Goal: Task Accomplishment & Management: Complete application form

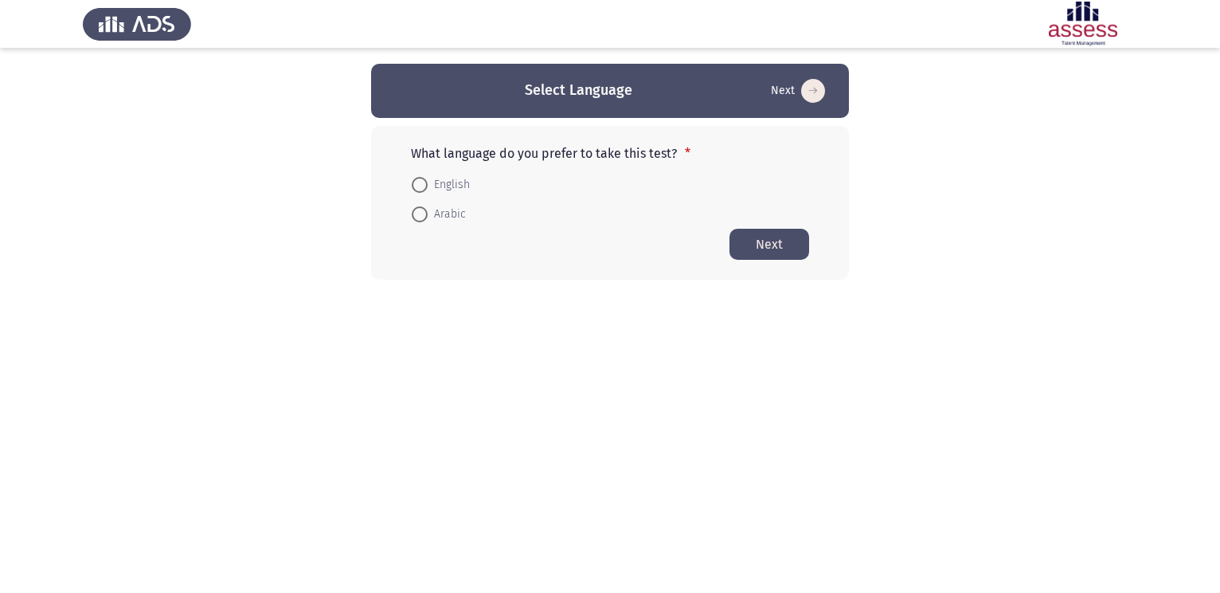
click at [411, 178] on mat-radio-button "English" at bounding box center [440, 183] width 79 height 29
click at [420, 186] on span at bounding box center [420, 185] width 16 height 16
click at [420, 186] on input "English" at bounding box center [420, 185] width 16 height 16
radio input "true"
click at [765, 237] on button "Next" at bounding box center [770, 243] width 80 height 31
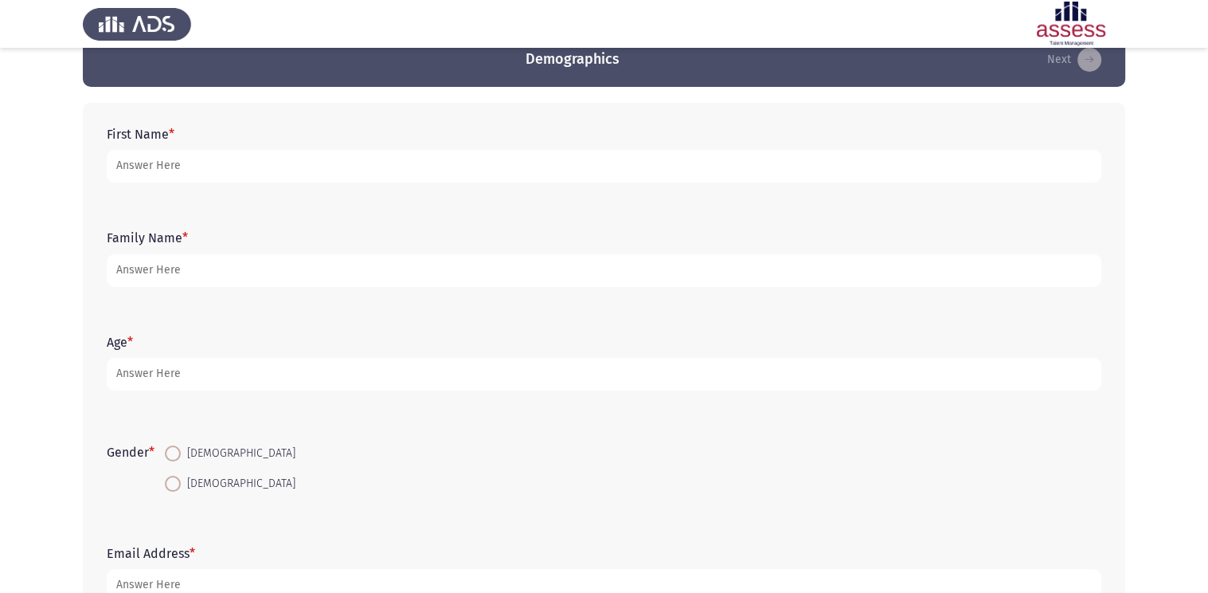
scroll to position [27, 0]
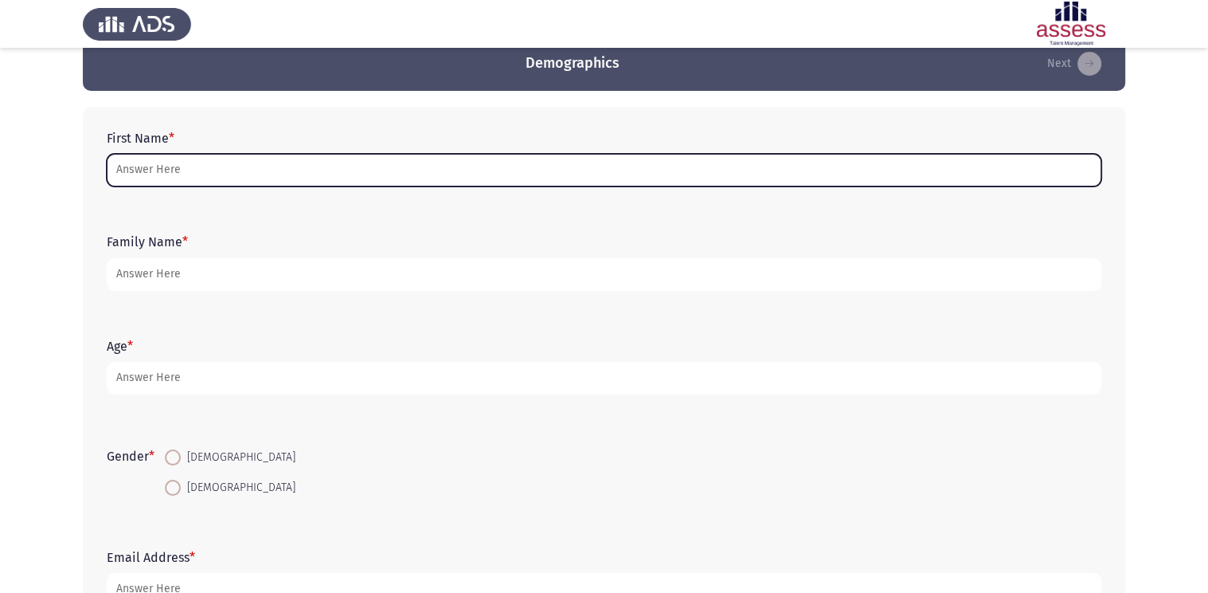
click at [166, 168] on input "First Name *" at bounding box center [604, 170] width 995 height 33
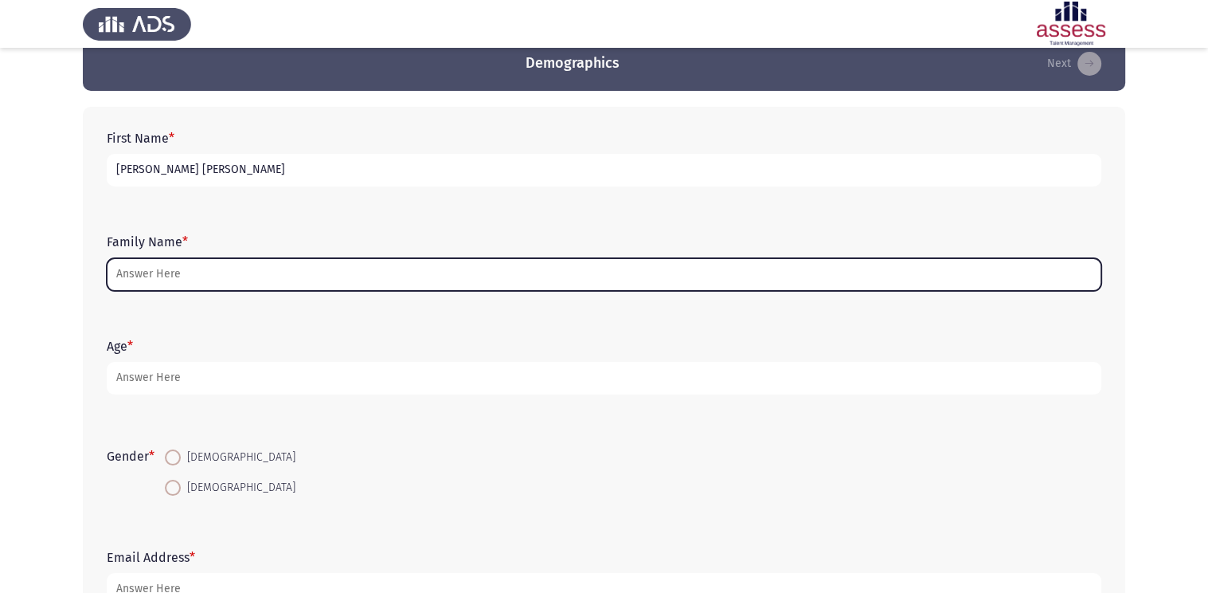
click at [166, 280] on input "Family Name *" at bounding box center [604, 274] width 995 height 33
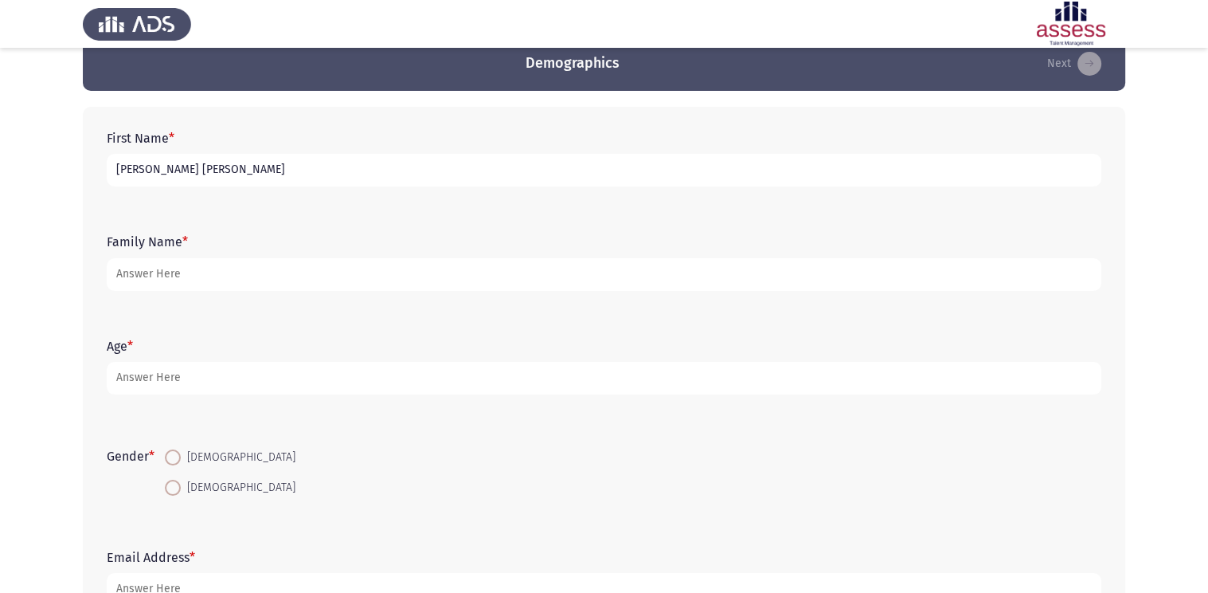
click at [256, 174] on input "[PERSON_NAME] [PERSON_NAME]" at bounding box center [604, 170] width 995 height 33
type input "[PERSON_NAME] [PERSON_NAME] [PERSON_NAME]"
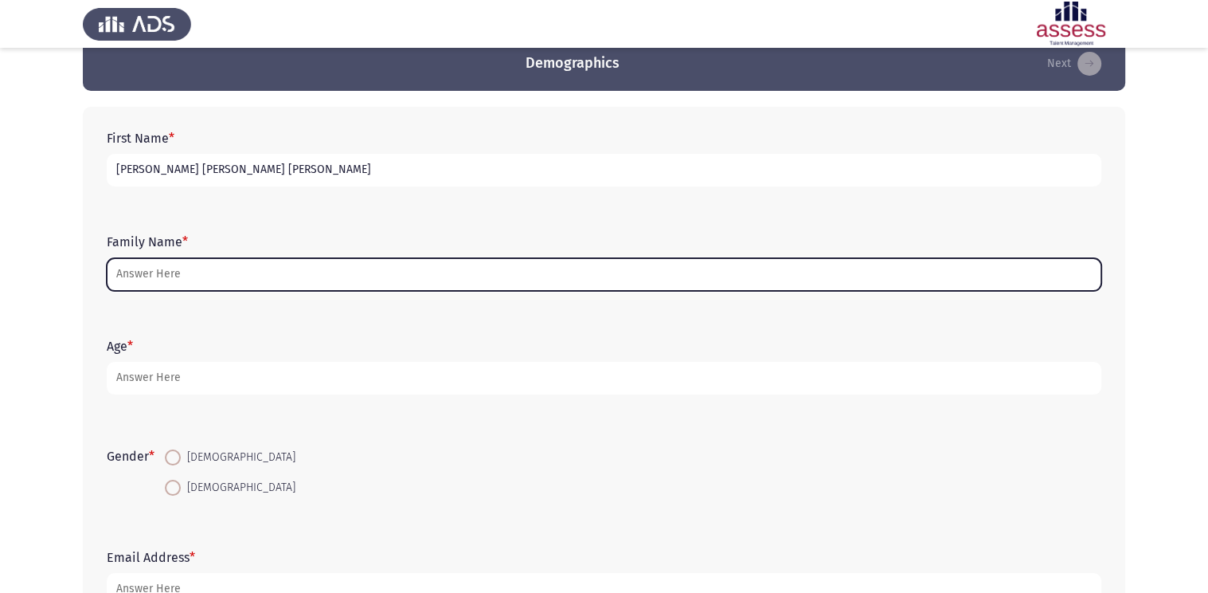
click at [193, 274] on input "Family Name *" at bounding box center [604, 274] width 995 height 33
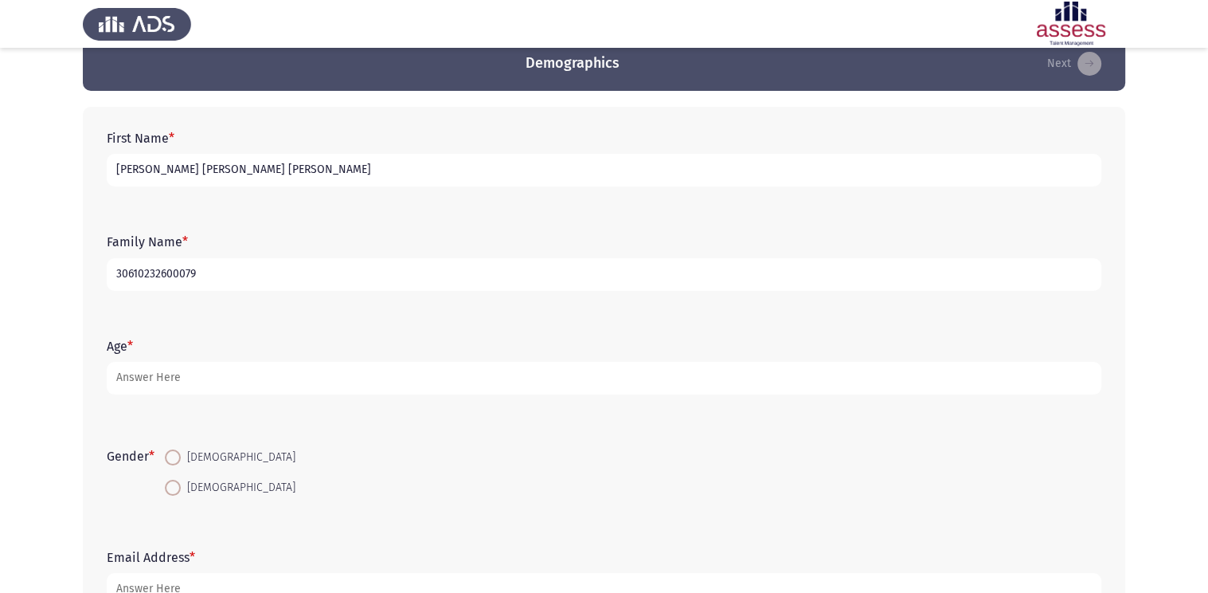
type input "30610232600079"
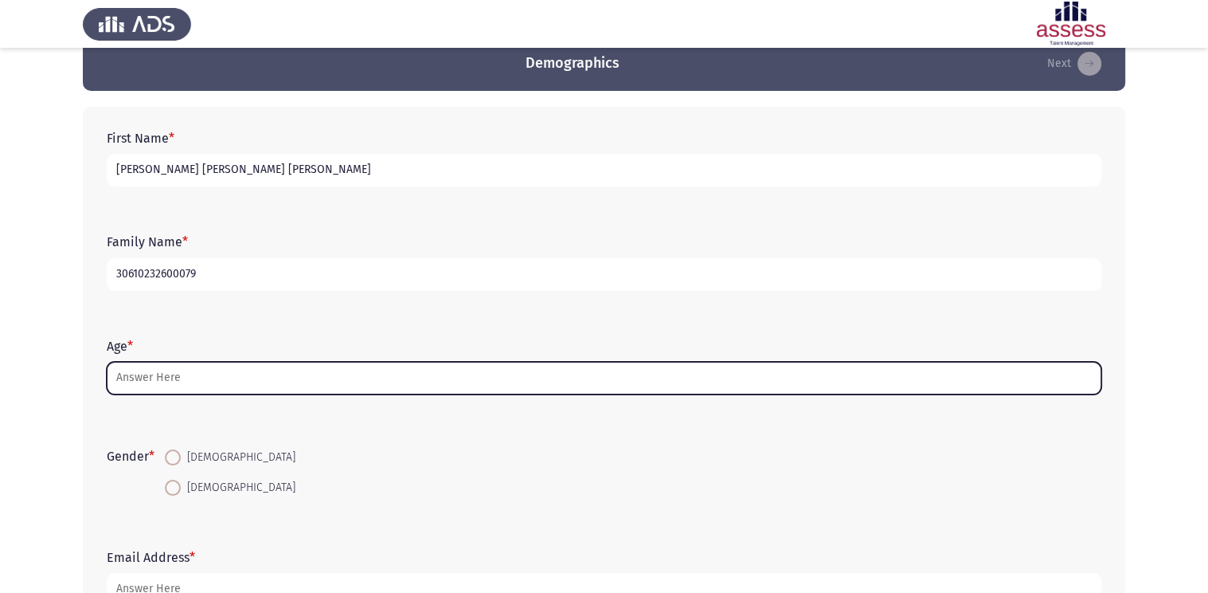
click at [190, 376] on input "Age *" at bounding box center [604, 378] width 995 height 33
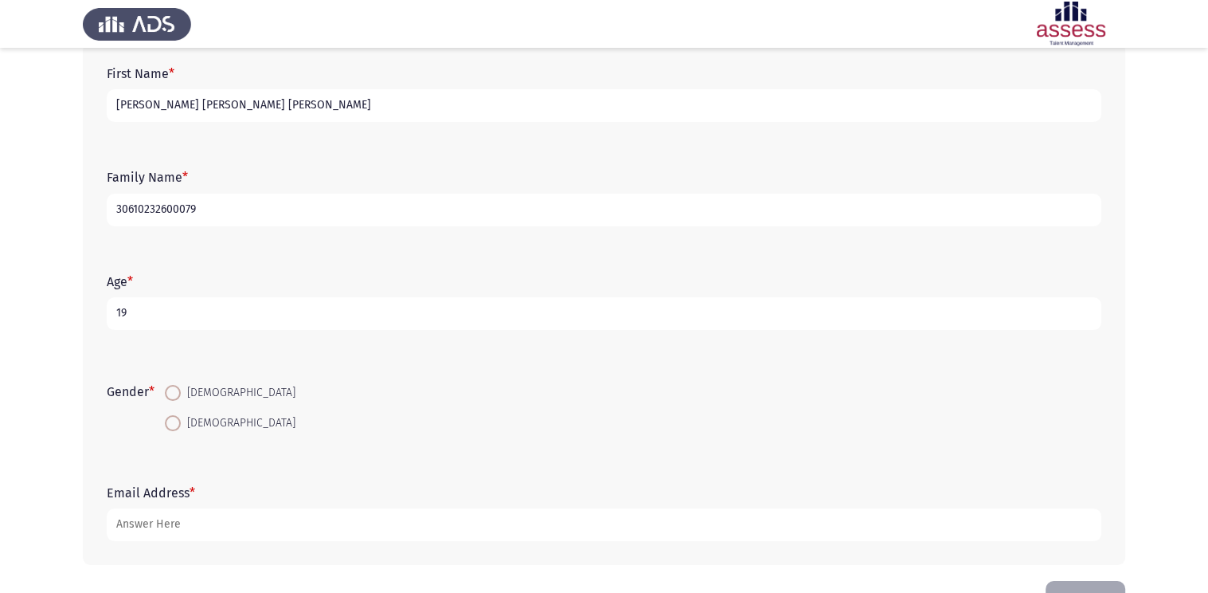
scroll to position [89, 0]
type input "19"
click at [172, 387] on span at bounding box center [173, 395] width 16 height 16
click at [172, 387] on input "[DEMOGRAPHIC_DATA]" at bounding box center [173, 395] width 16 height 16
radio input "true"
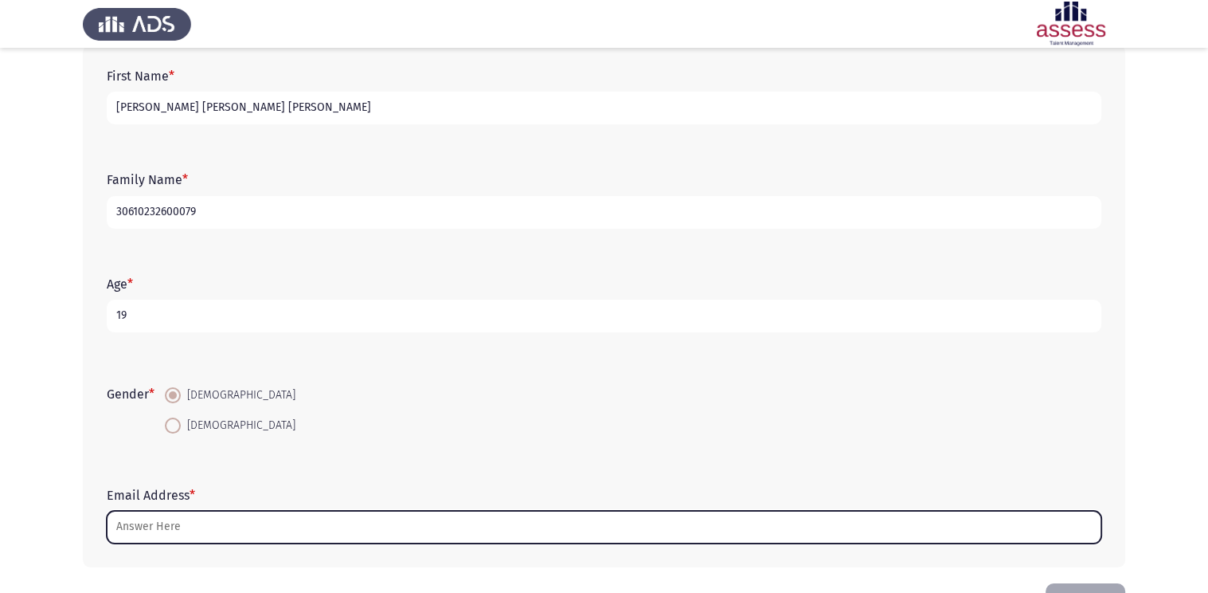
click at [178, 523] on input "Email Address *" at bounding box center [604, 527] width 995 height 33
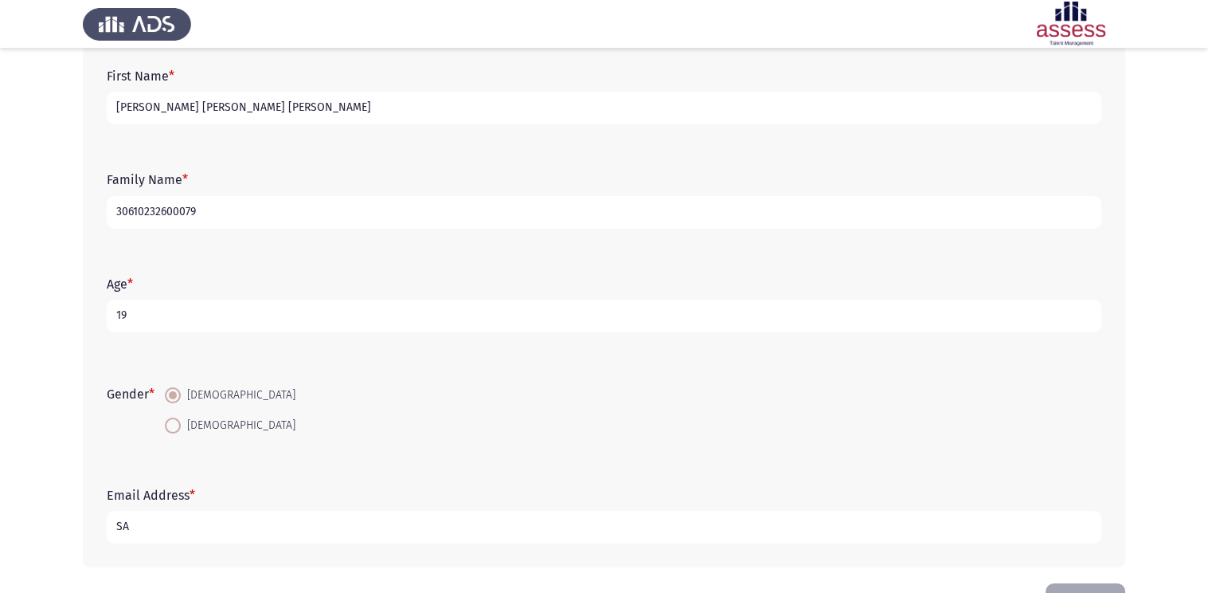
type input "S"
click at [261, 113] on input "[PERSON_NAME] [PERSON_NAME] [PERSON_NAME]" at bounding box center [604, 108] width 995 height 33
type input "[PERSON_NAME] [PERSON_NAME] [PERSON_NAME]"
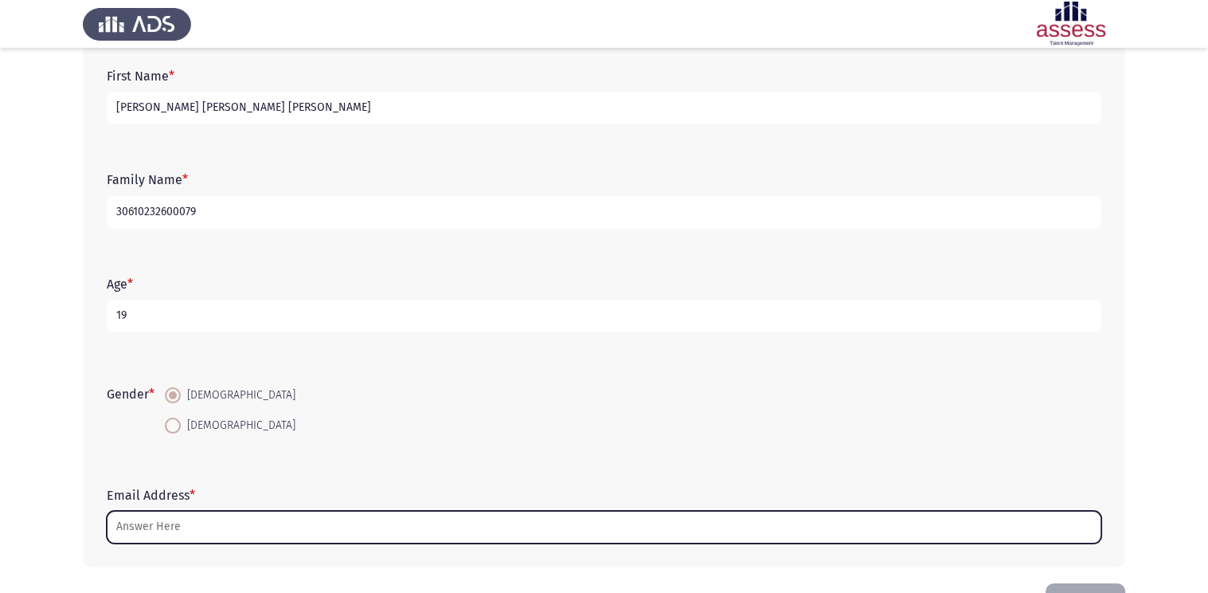
click at [165, 535] on input "Email Address *" at bounding box center [604, 527] width 995 height 33
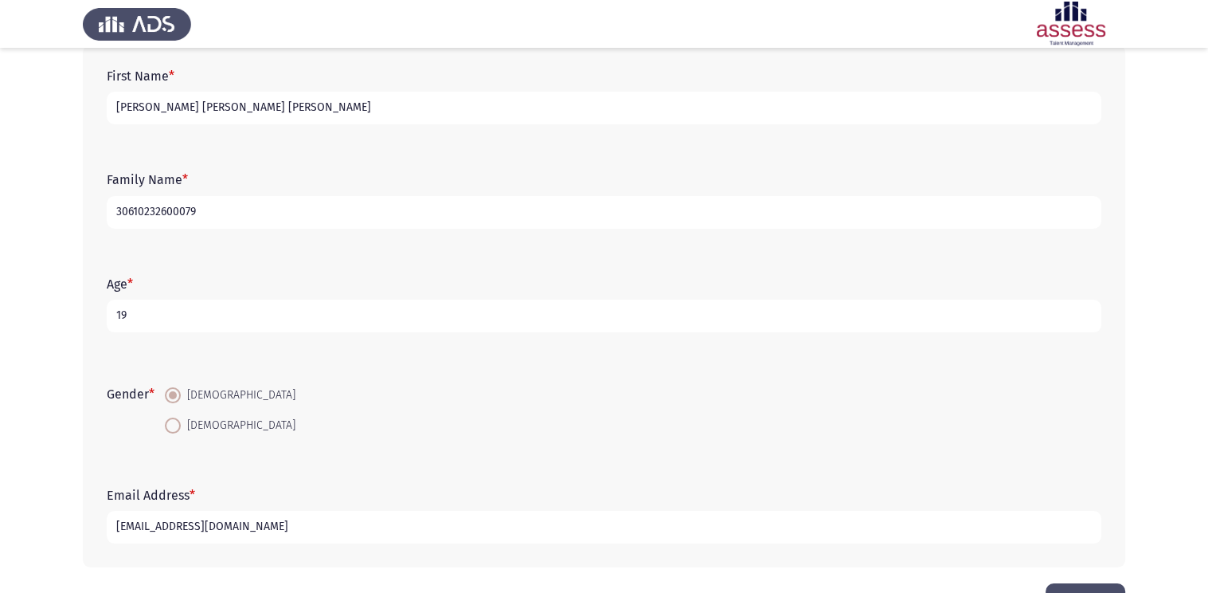
type input "[EMAIL_ADDRESS][DOMAIN_NAME]"
drag, startPoint x: 326, startPoint y: 404, endPoint x: 329, endPoint y: 85, distance: 318.7
click at [329, 85] on div "First Name * [PERSON_NAME] [PERSON_NAME] [PERSON_NAME] Family Name * 3061023260…" at bounding box center [604, 306] width 1043 height 523
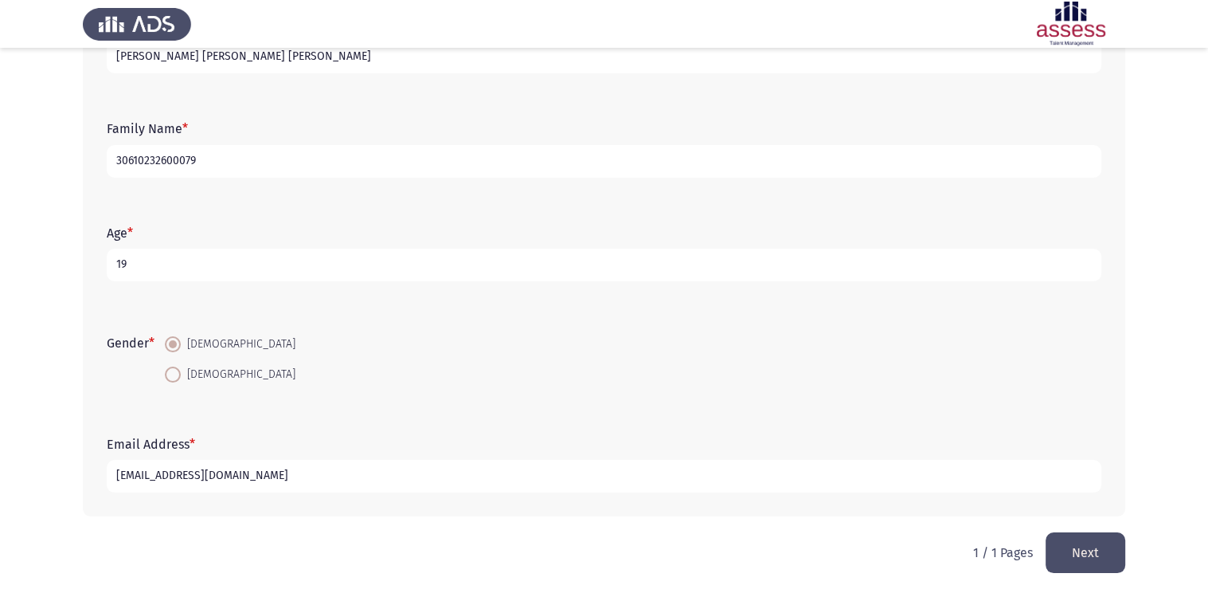
click at [1076, 541] on button "Next" at bounding box center [1086, 552] width 80 height 41
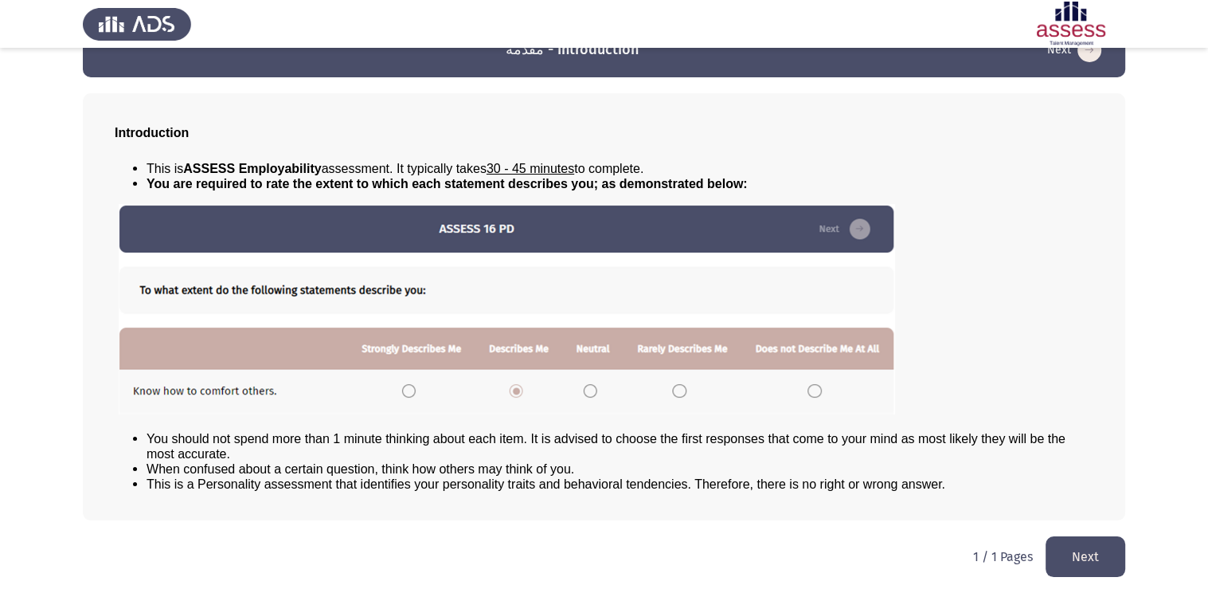
scroll to position [0, 0]
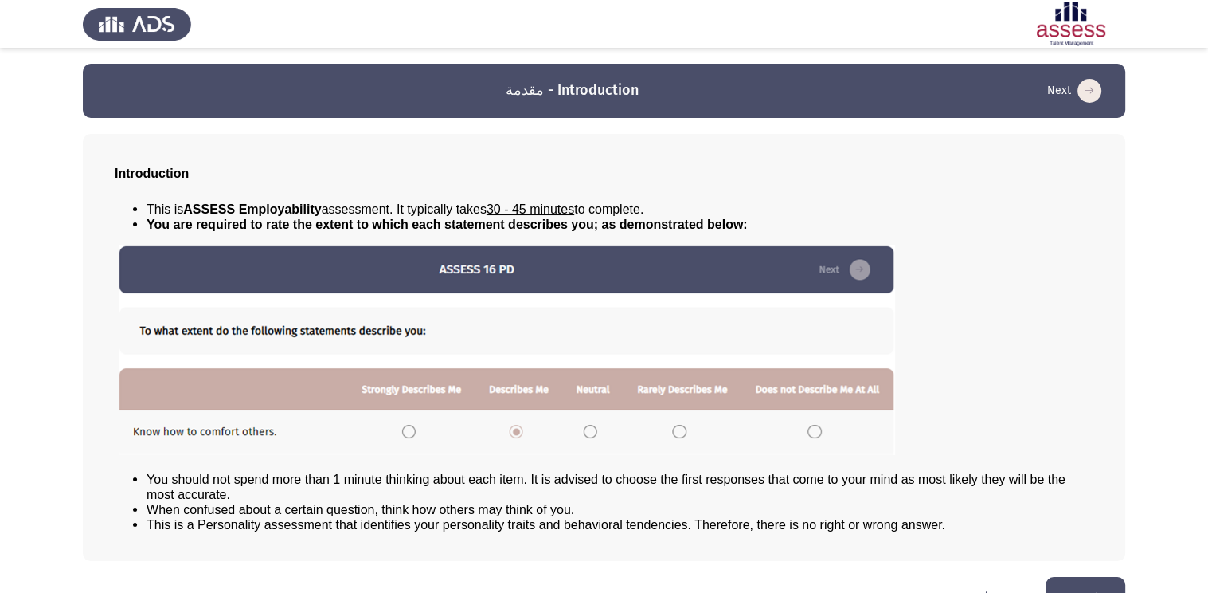
click at [407, 433] on img at bounding box center [507, 350] width 777 height 210
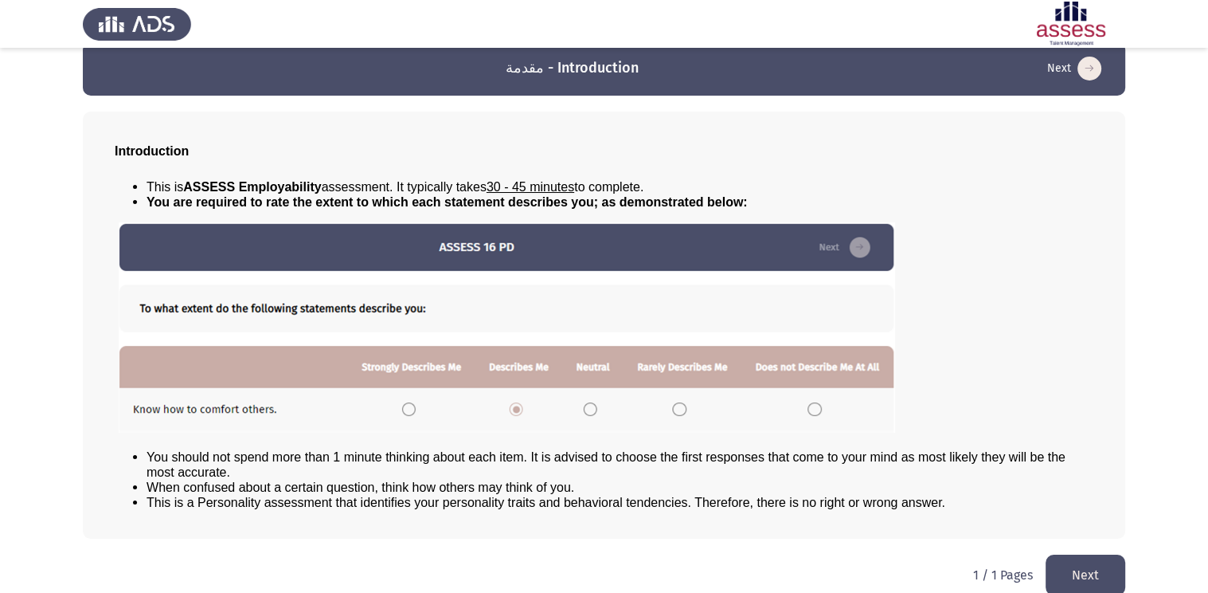
scroll to position [24, 0]
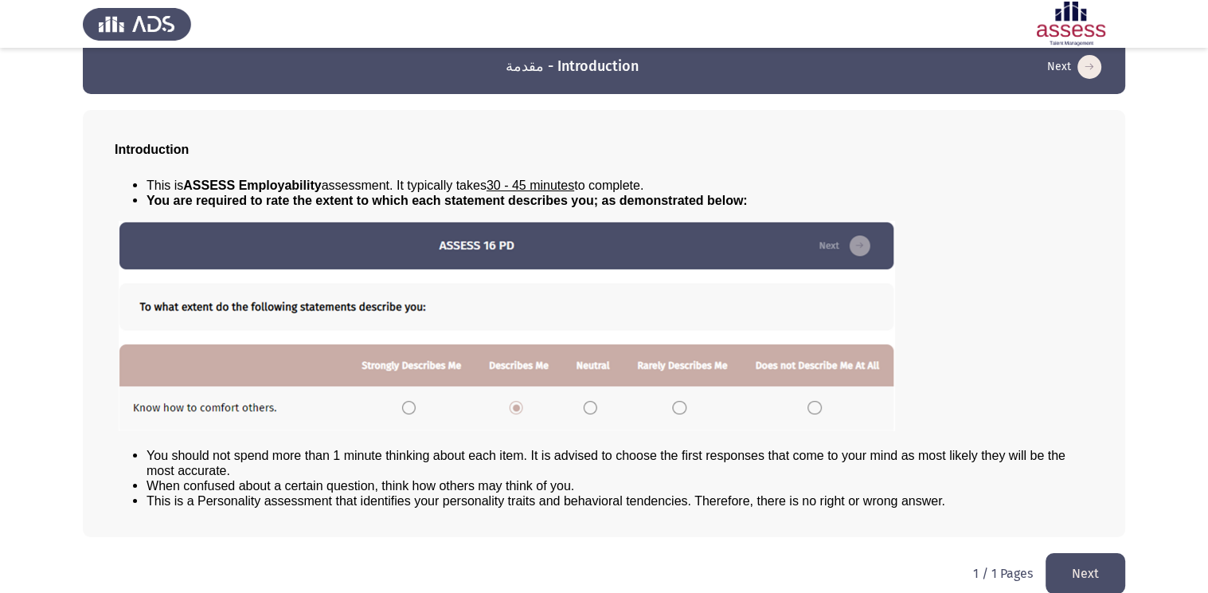
click at [1078, 569] on button "Next" at bounding box center [1086, 573] width 80 height 41
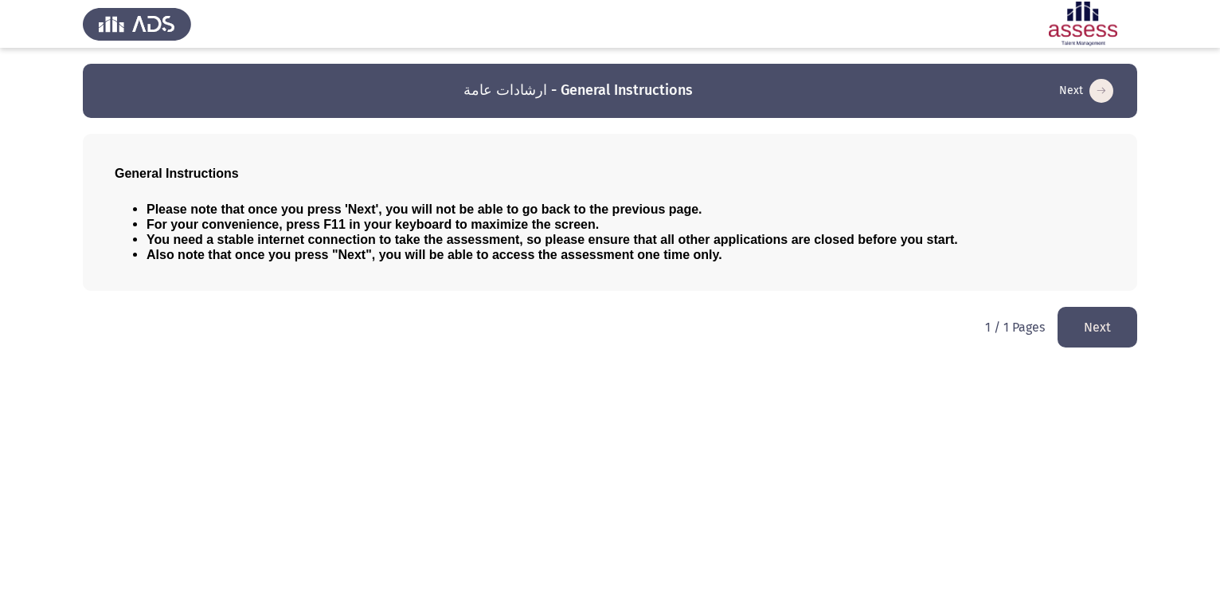
click at [1112, 344] on button "Next" at bounding box center [1098, 327] width 80 height 41
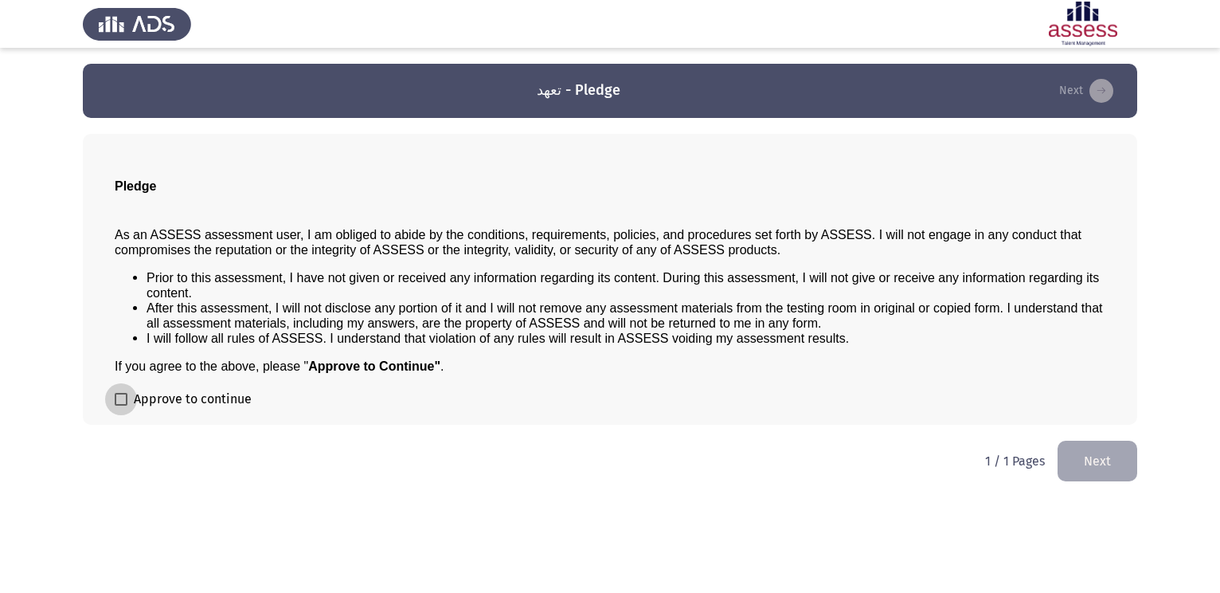
click at [123, 397] on span at bounding box center [121, 399] width 13 height 13
click at [121, 405] on input "Approve to continue" at bounding box center [120, 405] width 1 height 1
checkbox input "true"
click at [1080, 450] on button "Next" at bounding box center [1098, 461] width 80 height 41
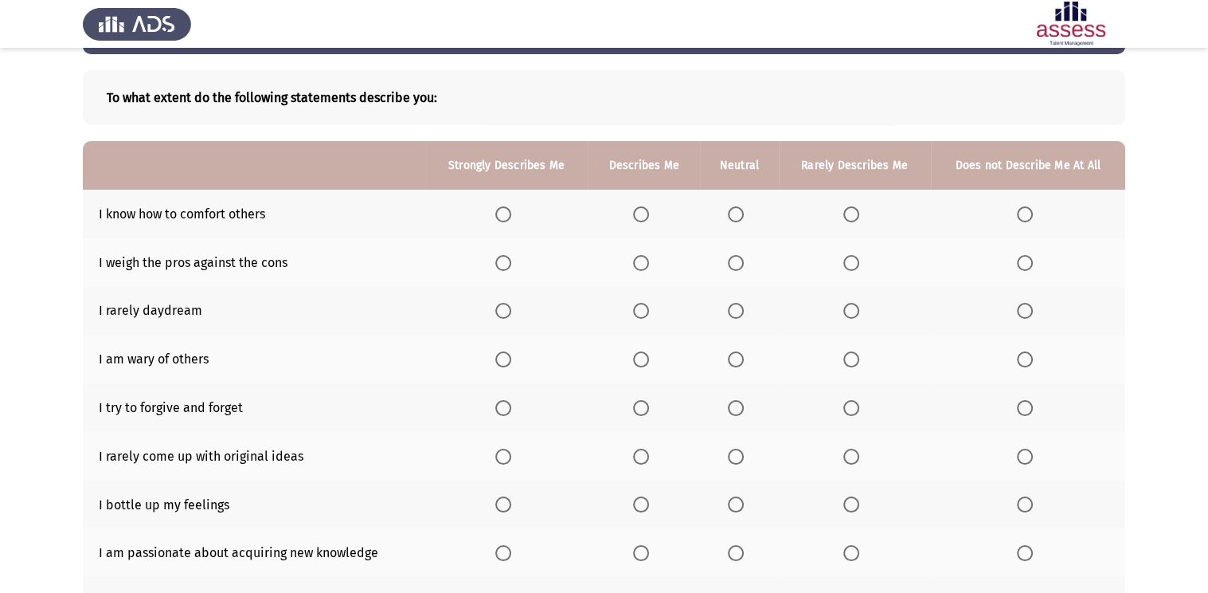
scroll to position [86, 0]
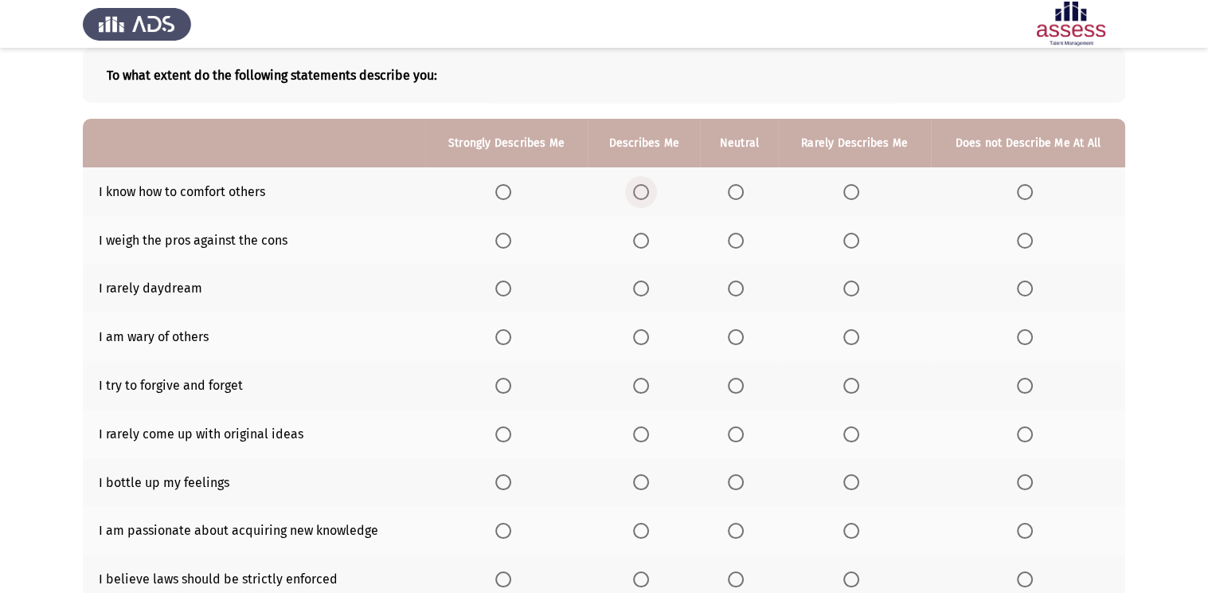
click at [636, 185] on span "Select an option" at bounding box center [641, 192] width 16 height 16
click at [636, 185] on input "Select an option" at bounding box center [641, 192] width 16 height 16
click at [648, 235] on span "Select an option" at bounding box center [641, 241] width 16 height 16
click at [648, 235] on input "Select an option" at bounding box center [641, 241] width 16 height 16
click at [515, 280] on mat-radio-button "Select an option" at bounding box center [506, 288] width 22 height 17
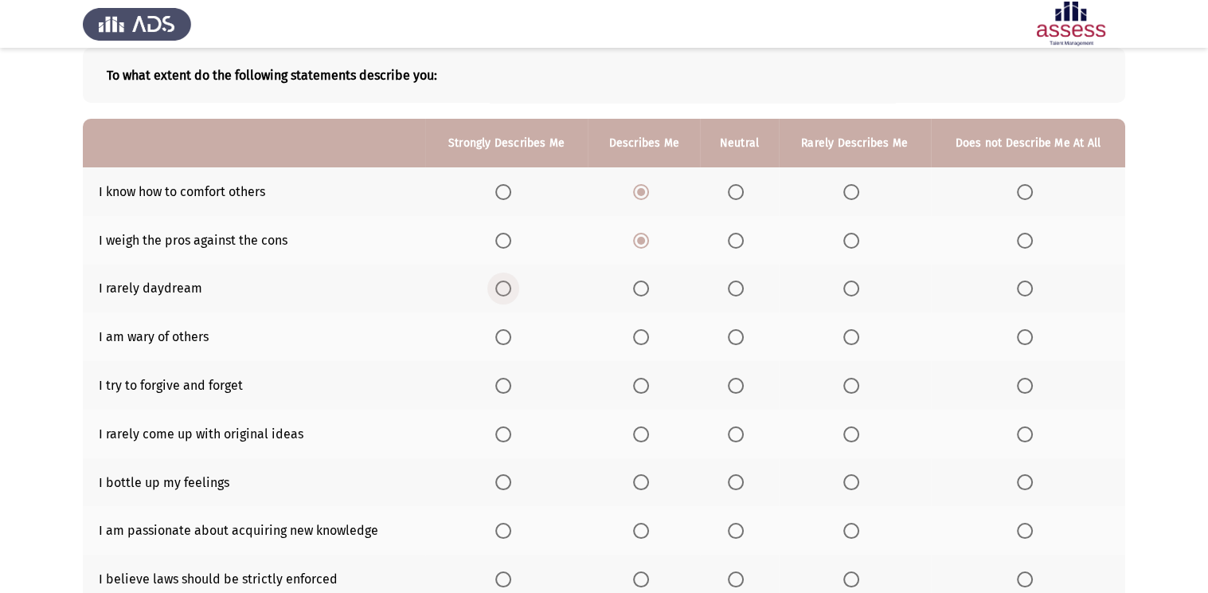
click at [507, 287] on span "Select an option" at bounding box center [503, 288] width 16 height 16
click at [507, 287] on input "Select an option" at bounding box center [503, 288] width 16 height 16
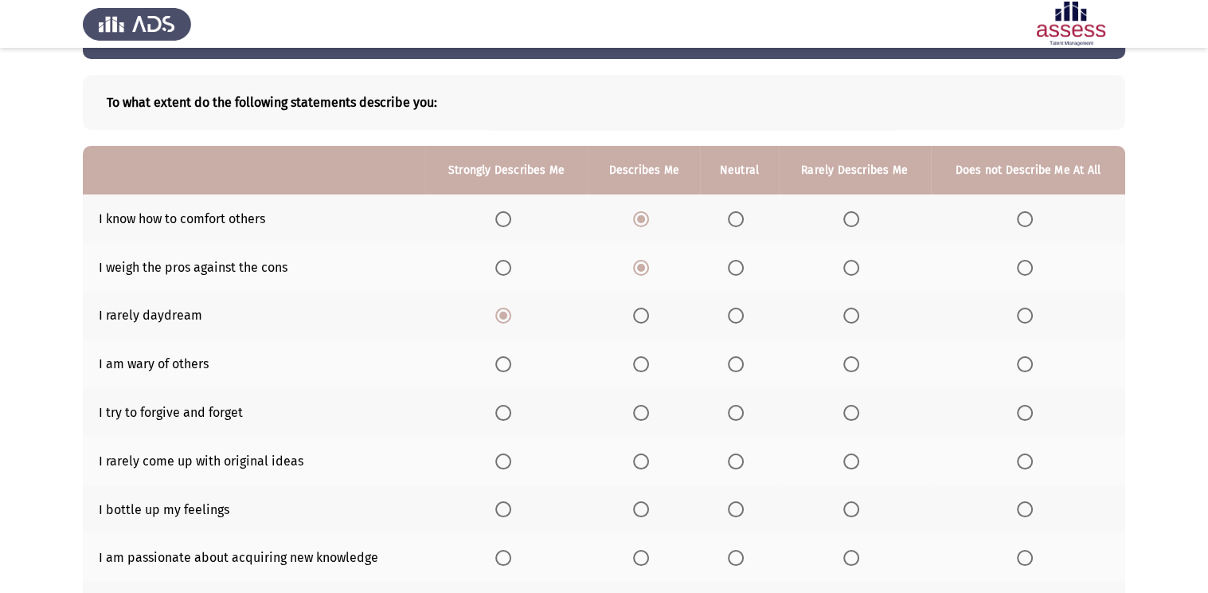
scroll to position [60, 0]
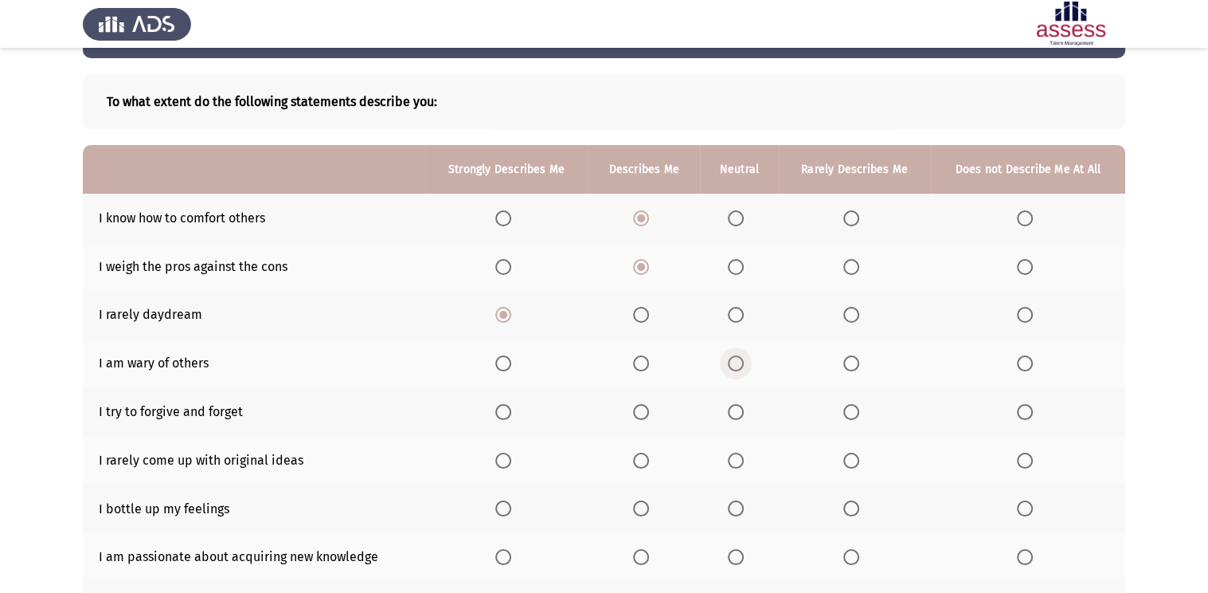
click at [734, 362] on span "Select an option" at bounding box center [736, 363] width 16 height 16
click at [734, 362] on input "Select an option" at bounding box center [736, 363] width 16 height 16
click at [506, 409] on span "Select an option" at bounding box center [503, 412] width 16 height 16
click at [506, 409] on input "Select an option" at bounding box center [503, 412] width 16 height 16
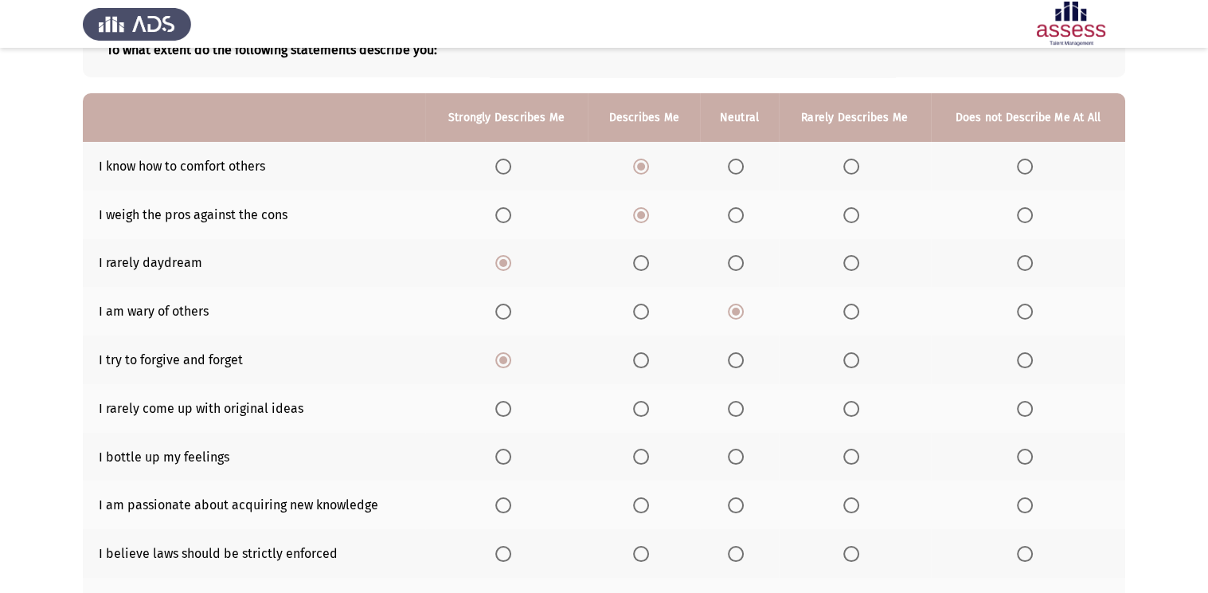
scroll to position [114, 0]
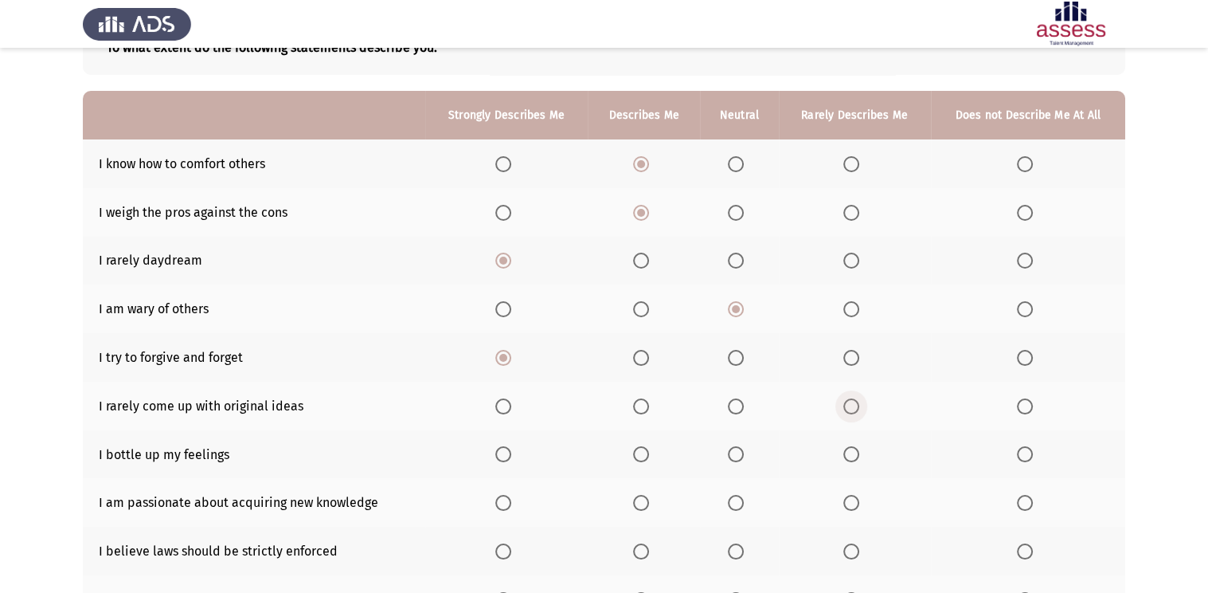
click at [848, 410] on span "Select an option" at bounding box center [852, 406] width 16 height 16
click at [848, 410] on input "Select an option" at bounding box center [852, 406] width 16 height 16
click at [507, 451] on span "Select an option" at bounding box center [503, 454] width 16 height 16
click at [507, 451] on input "Select an option" at bounding box center [503, 454] width 16 height 16
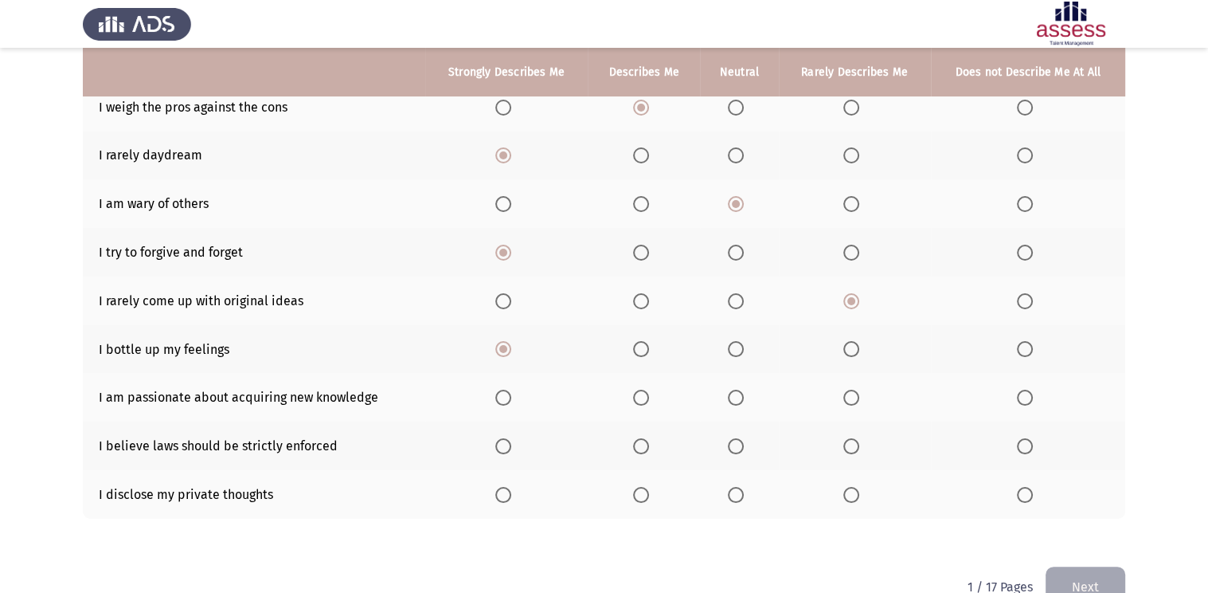
scroll to position [220, 0]
click at [503, 404] on span "Select an option" at bounding box center [503, 397] width 16 height 16
click at [503, 404] on input "Select an option" at bounding box center [503, 397] width 16 height 16
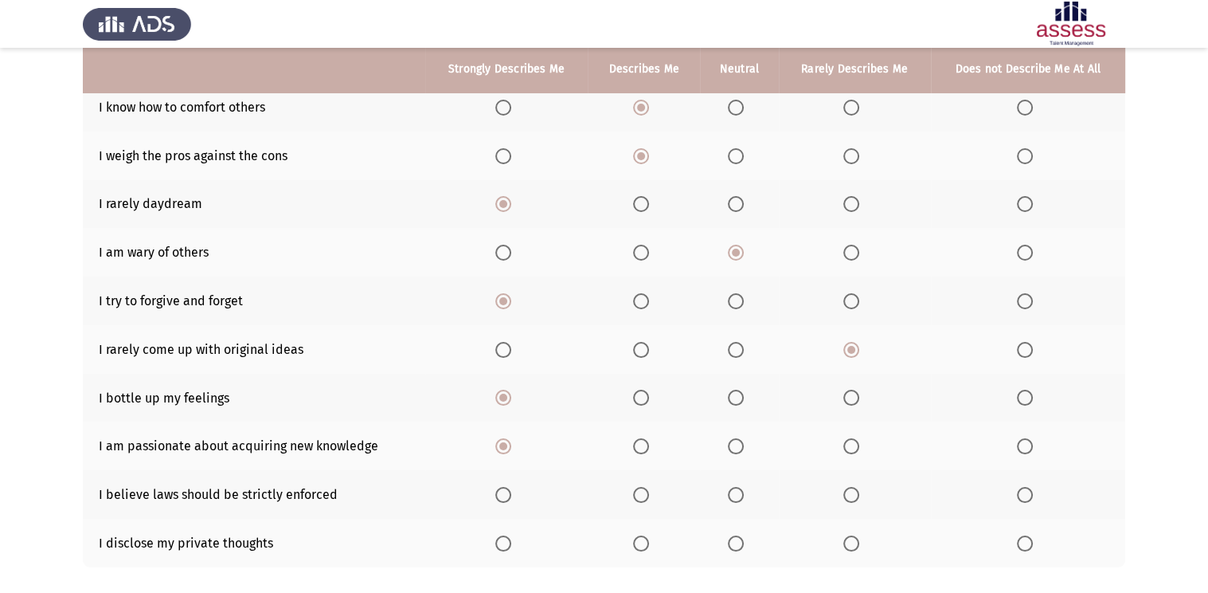
scroll to position [172, 0]
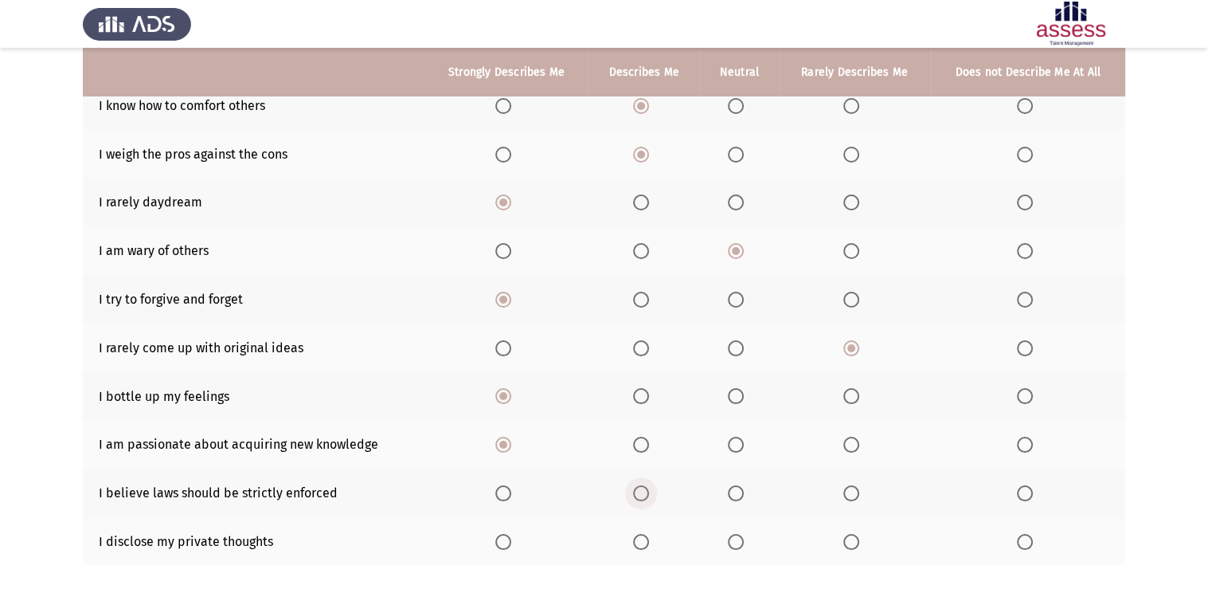
click at [648, 493] on span "Select an option" at bounding box center [641, 493] width 16 height 16
click at [648, 493] on input "Select an option" at bounding box center [641, 493] width 16 height 16
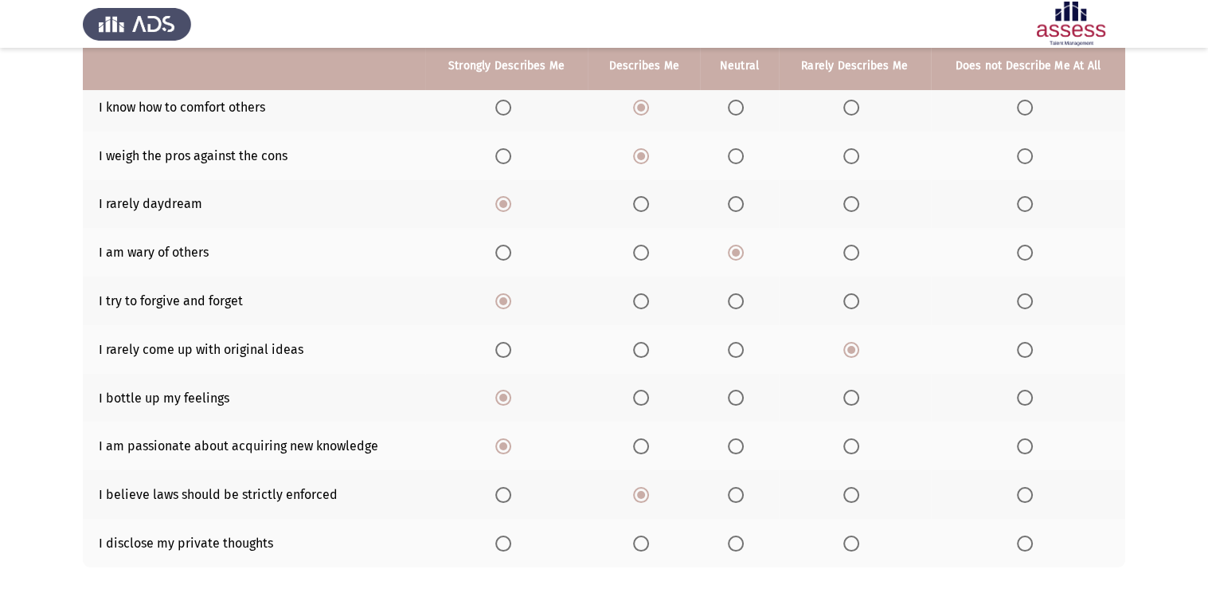
scroll to position [175, 0]
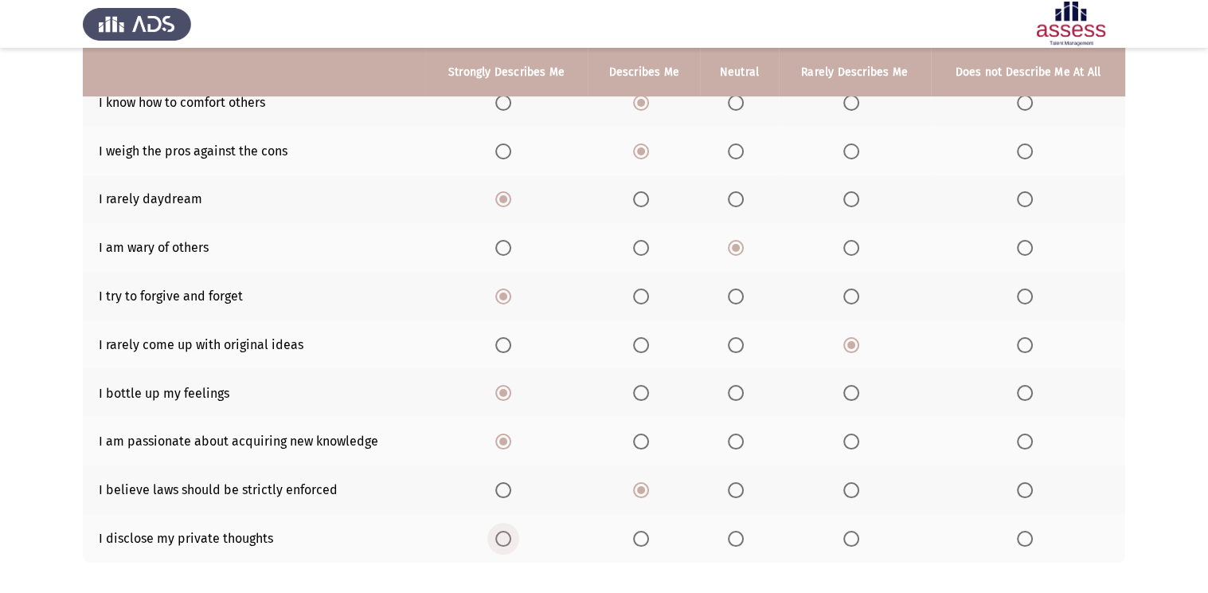
click at [505, 538] on span "Select an option" at bounding box center [503, 539] width 16 height 16
click at [505, 538] on input "Select an option" at bounding box center [503, 539] width 16 height 16
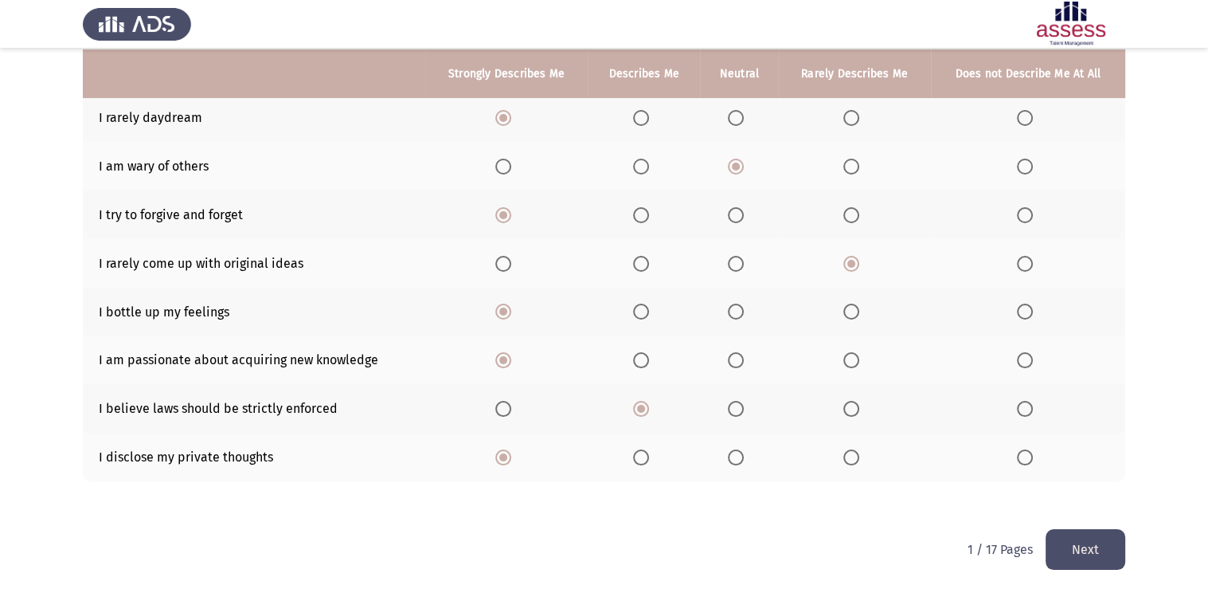
click at [1110, 550] on button "Next" at bounding box center [1086, 549] width 80 height 41
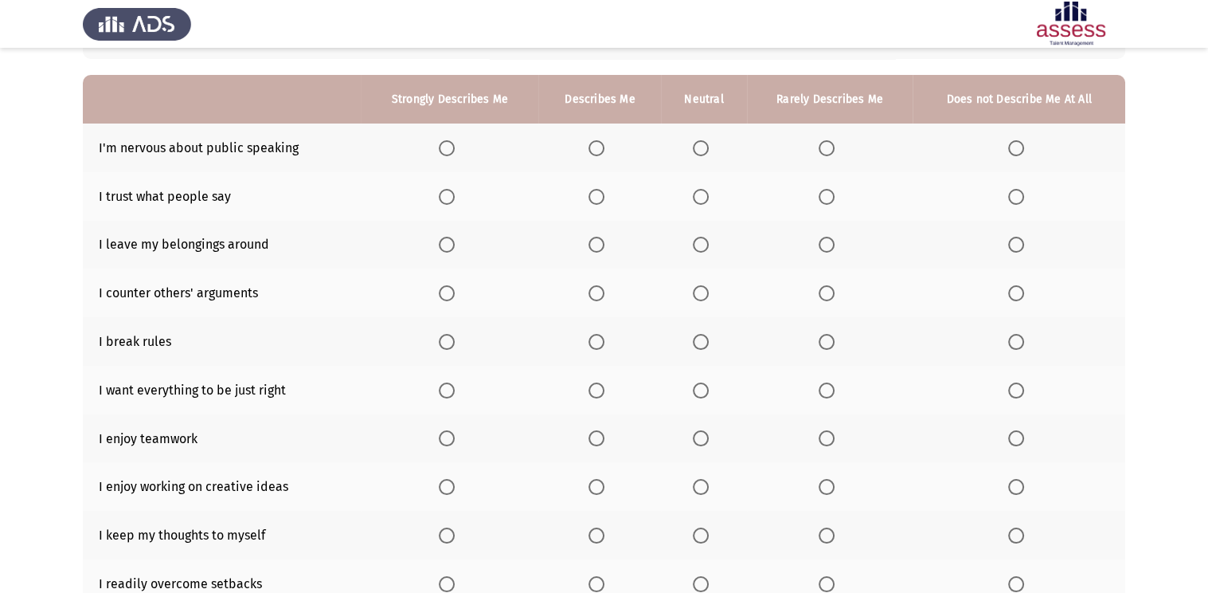
scroll to position [129, 0]
click at [822, 155] on span "Select an option" at bounding box center [827, 149] width 16 height 16
click at [822, 155] on input "Select an option" at bounding box center [827, 149] width 16 height 16
click at [699, 203] on span "Select an option" at bounding box center [701, 198] width 16 height 16
click at [699, 203] on input "Select an option" at bounding box center [701, 198] width 16 height 16
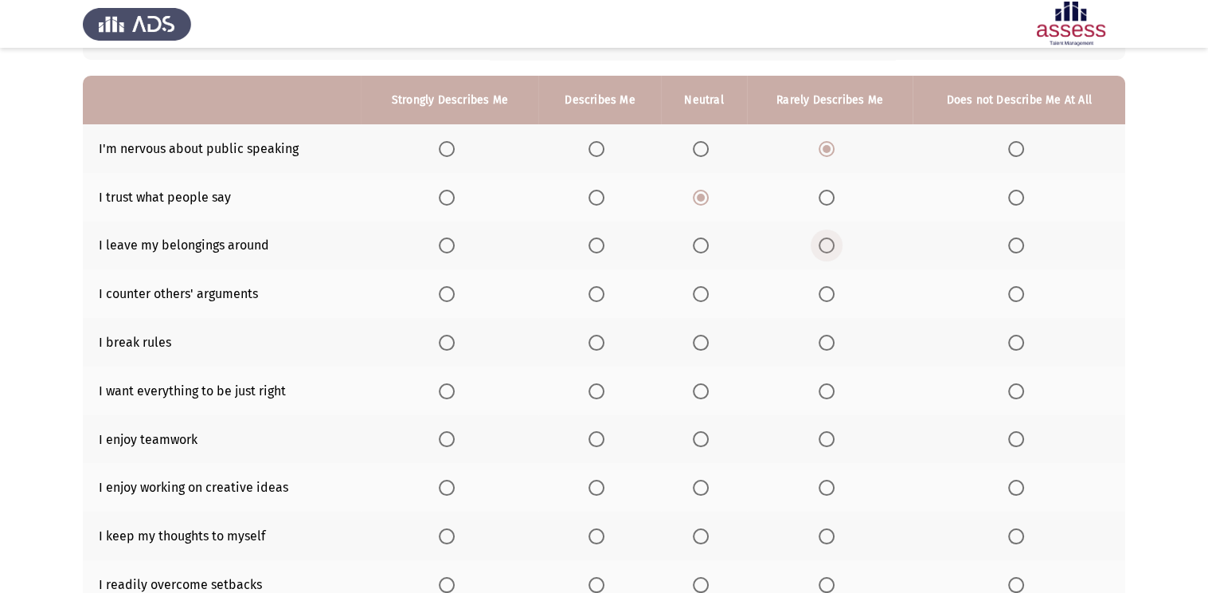
click at [820, 248] on span "Select an option" at bounding box center [827, 245] width 16 height 16
click at [820, 248] on input "Select an option" at bounding box center [827, 245] width 16 height 16
click at [706, 299] on span "Select an option" at bounding box center [701, 294] width 16 height 16
click at [706, 299] on input "Select an option" at bounding box center [701, 294] width 16 height 16
click at [1014, 343] on span "Select an option" at bounding box center [1016, 343] width 16 height 16
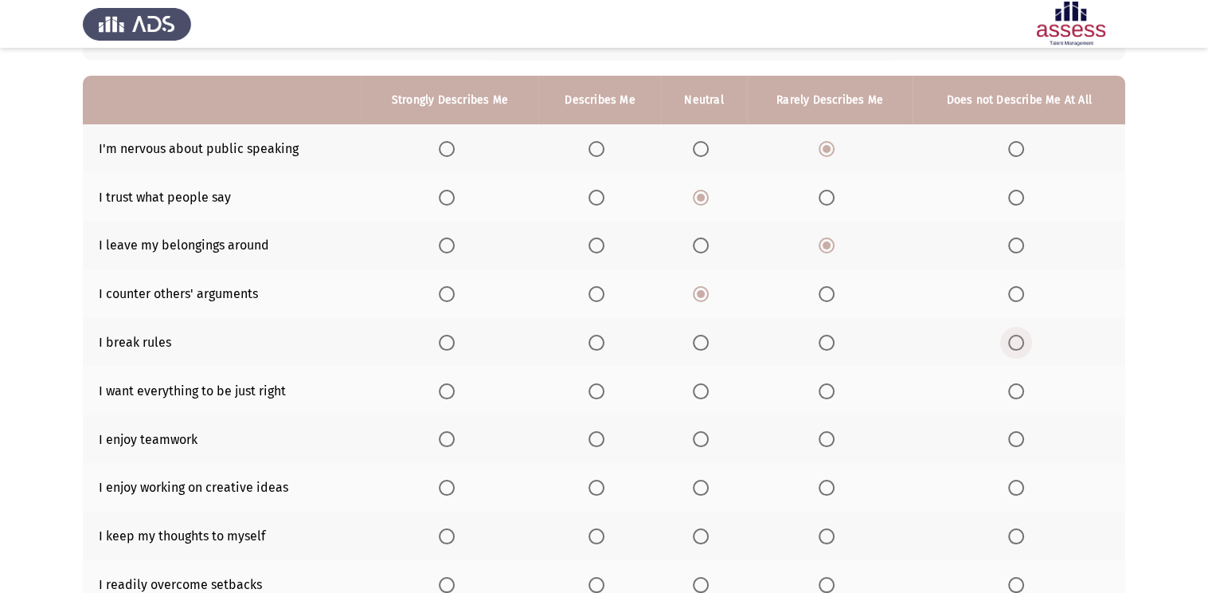
click at [1014, 343] on input "Select an option" at bounding box center [1016, 343] width 16 height 16
click at [444, 394] on span "Select an option" at bounding box center [447, 391] width 16 height 16
click at [444, 394] on input "Select an option" at bounding box center [447, 391] width 16 height 16
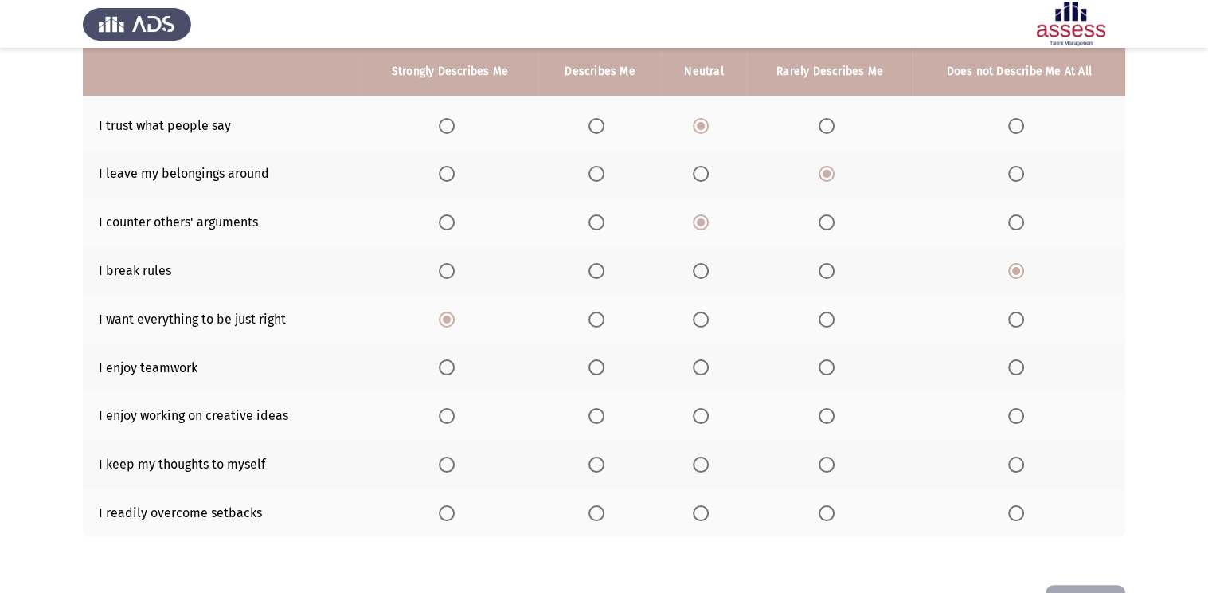
scroll to position [204, 0]
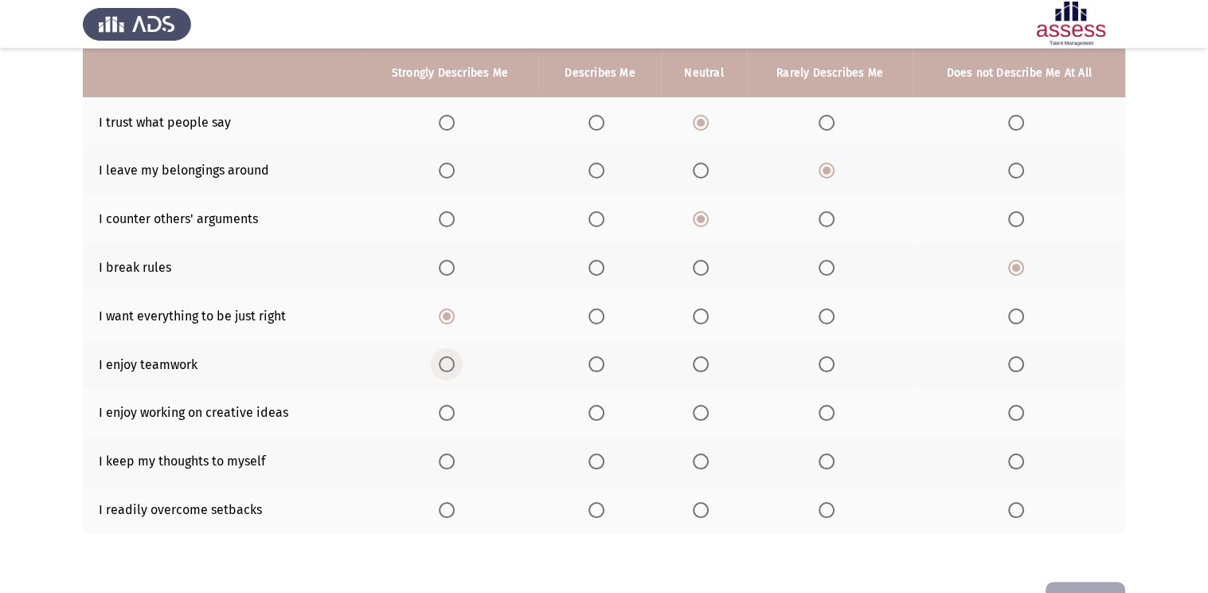
click at [442, 370] on span "Select an option" at bounding box center [447, 364] width 16 height 16
click at [442, 370] on input "Select an option" at bounding box center [447, 364] width 16 height 16
click at [455, 417] on span "Select an option" at bounding box center [447, 413] width 16 height 16
click at [455, 417] on input "Select an option" at bounding box center [447, 413] width 16 height 16
click at [705, 460] on span "Select an option" at bounding box center [701, 461] width 16 height 16
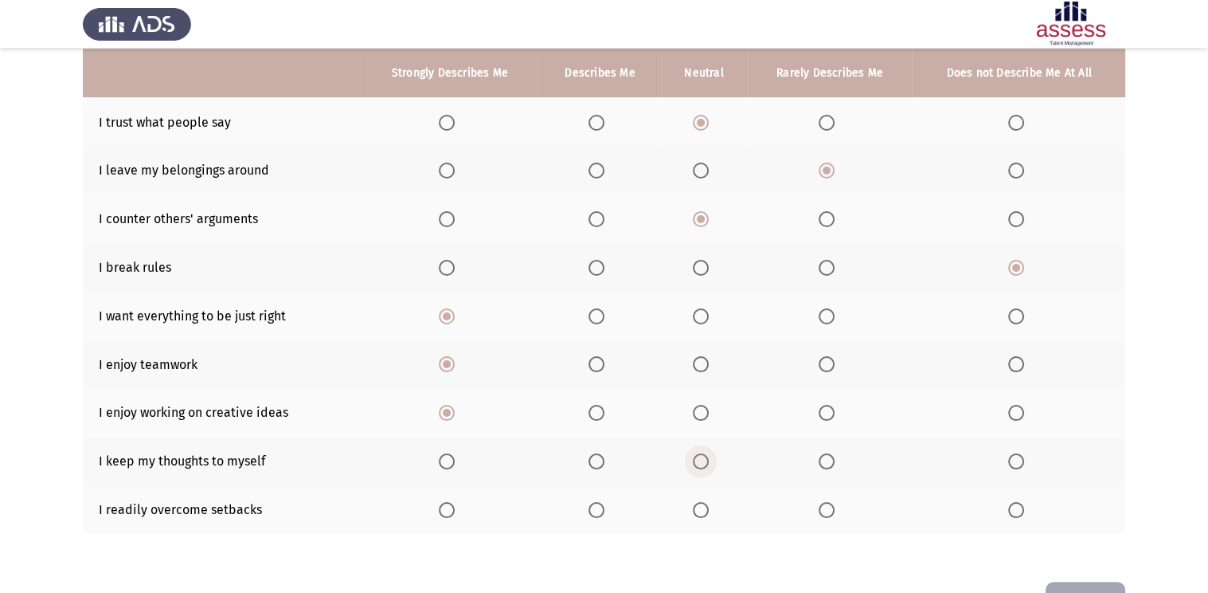
click at [705, 460] on input "Select an option" at bounding box center [701, 461] width 16 height 16
click at [596, 509] on span "Select an option" at bounding box center [597, 510] width 16 height 16
click at [596, 509] on input "Select an option" at bounding box center [597, 510] width 16 height 16
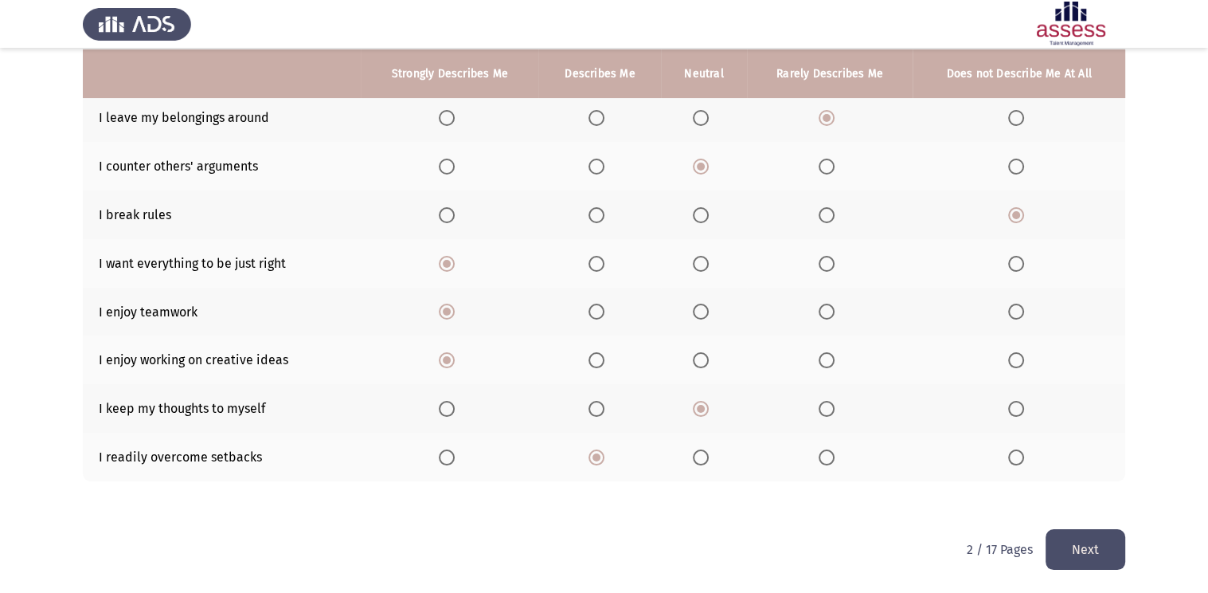
click at [1089, 534] on button "Next" at bounding box center [1086, 549] width 80 height 41
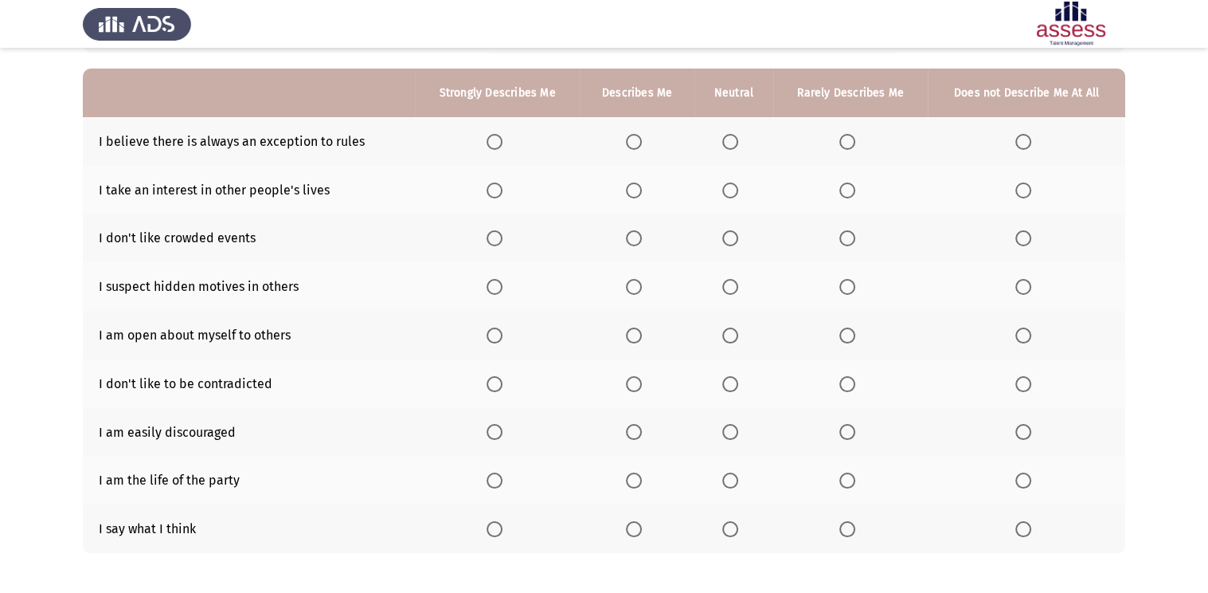
scroll to position [124, 0]
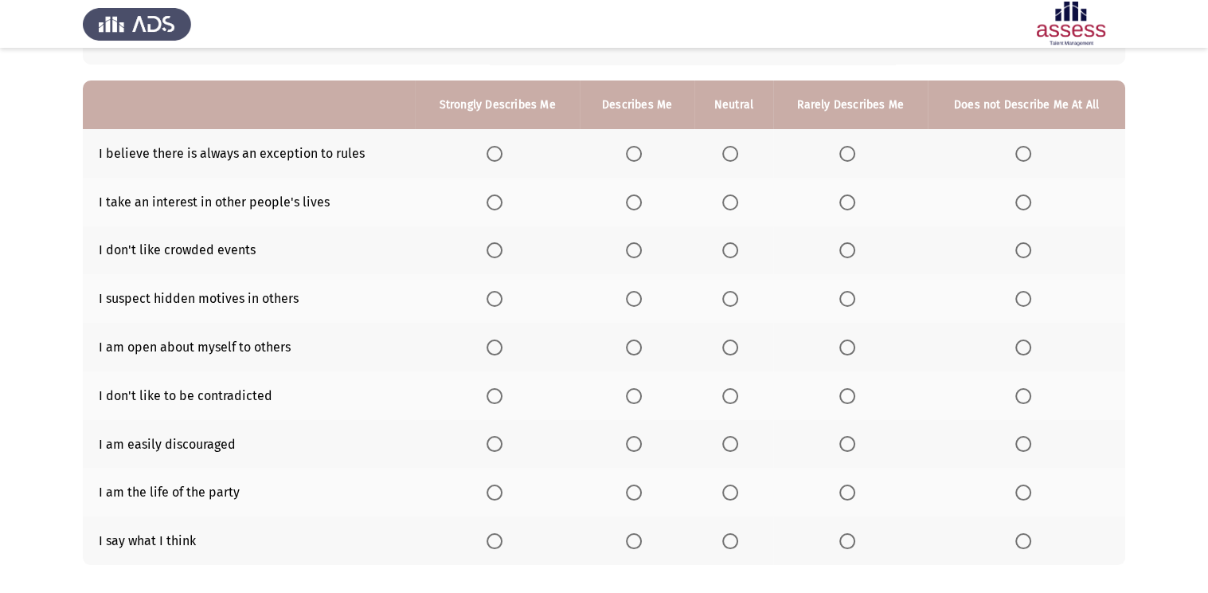
click at [628, 153] on span "Select an option" at bounding box center [634, 154] width 16 height 16
click at [628, 153] on input "Select an option" at bounding box center [634, 154] width 16 height 16
click at [854, 200] on span "Select an option" at bounding box center [848, 202] width 16 height 16
click at [854, 200] on input "Select an option" at bounding box center [848, 202] width 16 height 16
click at [734, 249] on span "Select an option" at bounding box center [731, 250] width 16 height 16
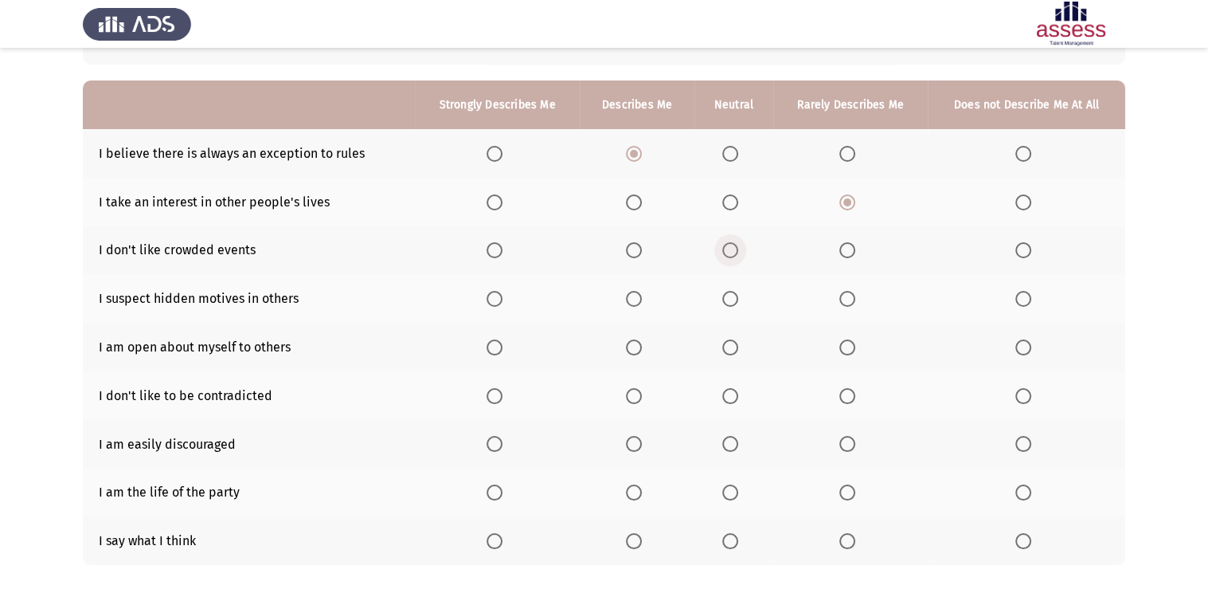
click at [734, 249] on input "Select an option" at bounding box center [731, 250] width 16 height 16
click at [733, 305] on span "Select an option" at bounding box center [731, 299] width 16 height 16
click at [733, 305] on input "Select an option" at bounding box center [731, 299] width 16 height 16
click at [730, 354] on span "Select an option" at bounding box center [731, 347] width 16 height 16
click at [730, 354] on input "Select an option" at bounding box center [731, 347] width 16 height 16
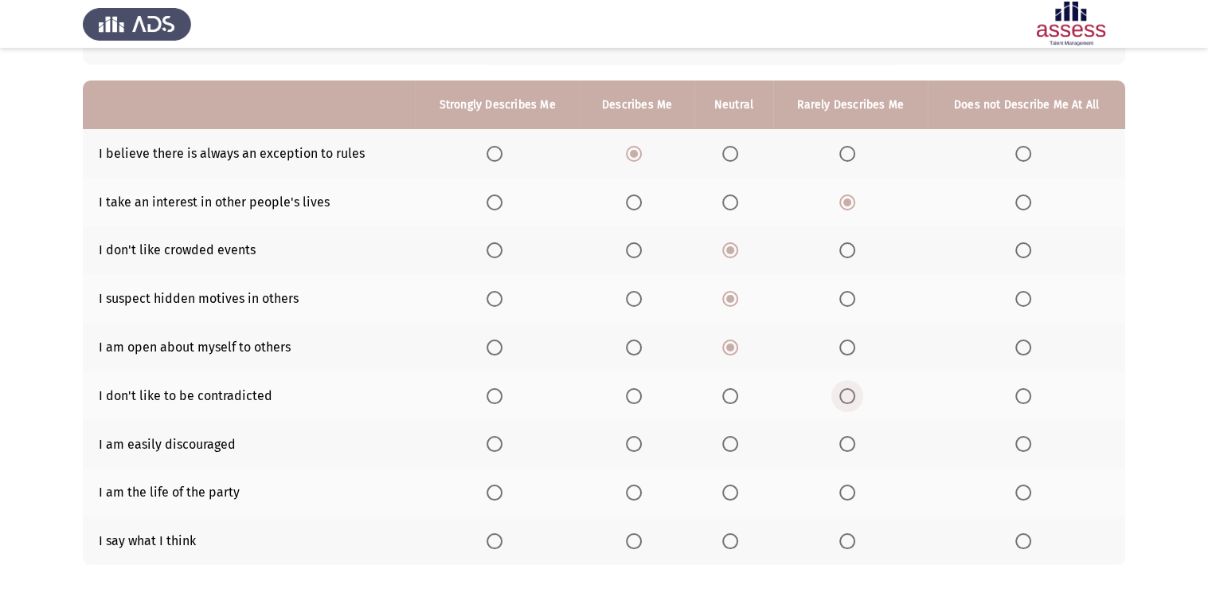
click at [840, 394] on span "Select an option" at bounding box center [848, 396] width 16 height 16
click at [840, 394] on input "Select an option" at bounding box center [848, 396] width 16 height 16
click at [1031, 449] on span "Select an option" at bounding box center [1024, 444] width 16 height 16
click at [1031, 449] on input "Select an option" at bounding box center [1024, 444] width 16 height 16
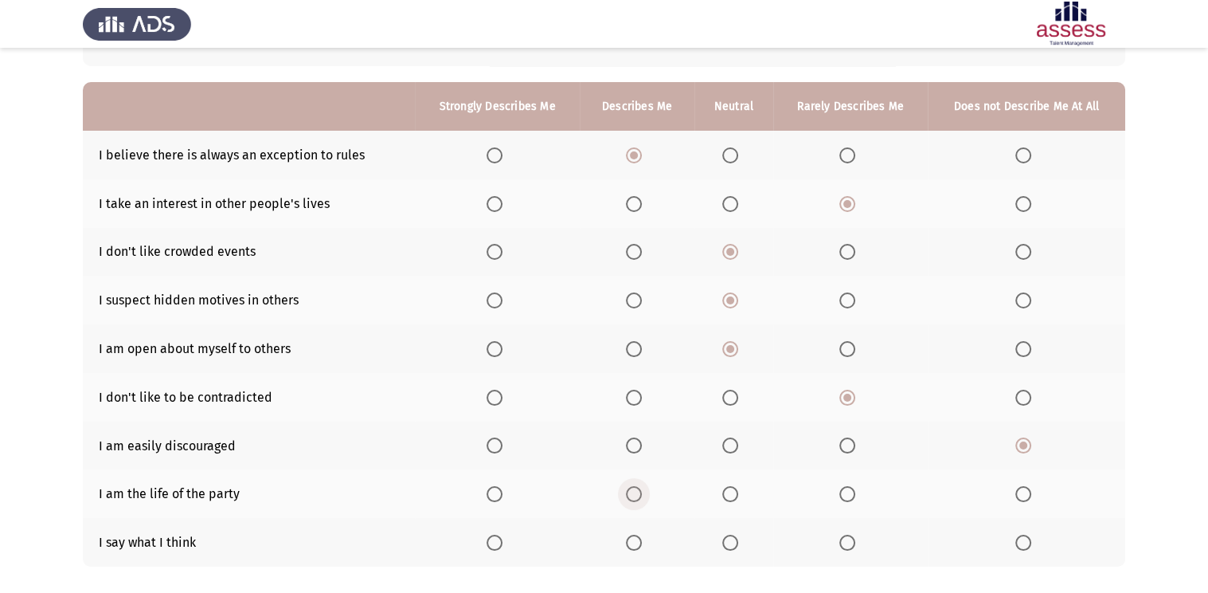
click at [633, 502] on span "Select an option" at bounding box center [634, 494] width 16 height 16
click at [633, 502] on input "Select an option" at bounding box center [634, 494] width 16 height 16
click at [633, 503] on mat-tooltip-component "WAITING" at bounding box center [638, 525] width 78 height 45
click at [629, 541] on span "Select an option" at bounding box center [634, 543] width 16 height 16
click at [629, 541] on input "Select an option" at bounding box center [634, 543] width 16 height 16
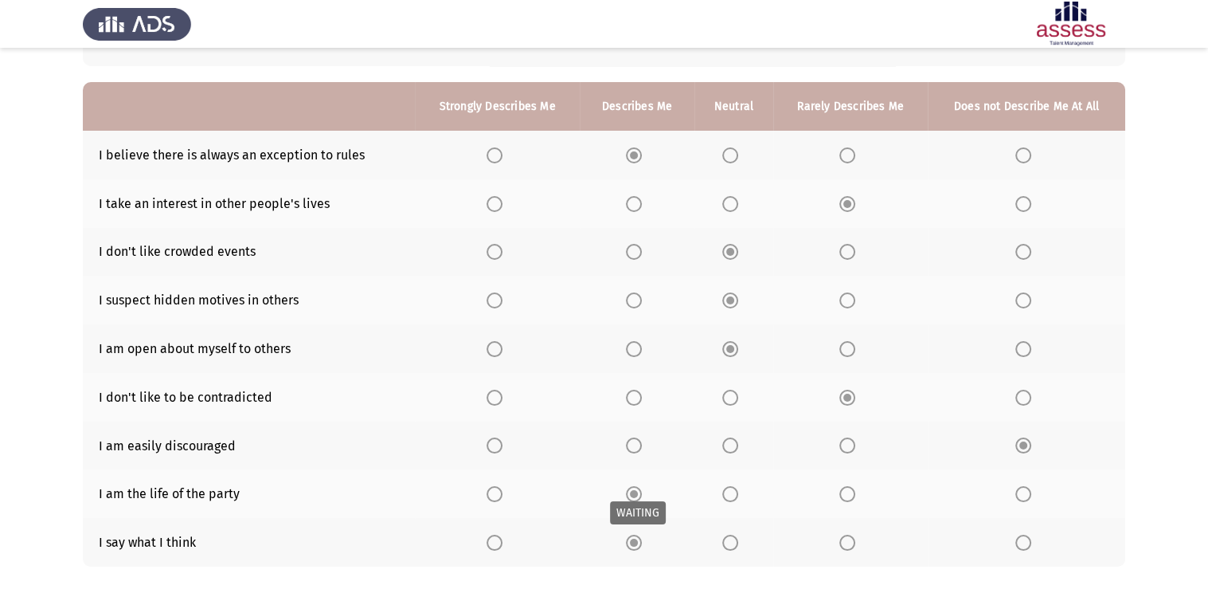
scroll to position [210, 0]
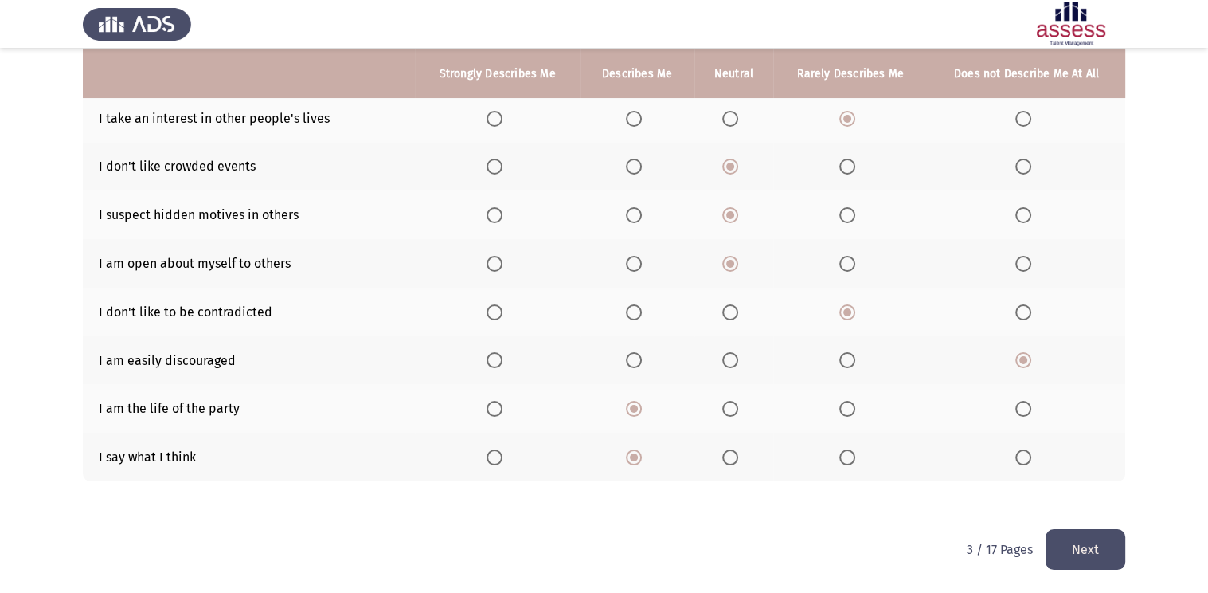
click at [1066, 558] on button "Next" at bounding box center [1086, 549] width 80 height 41
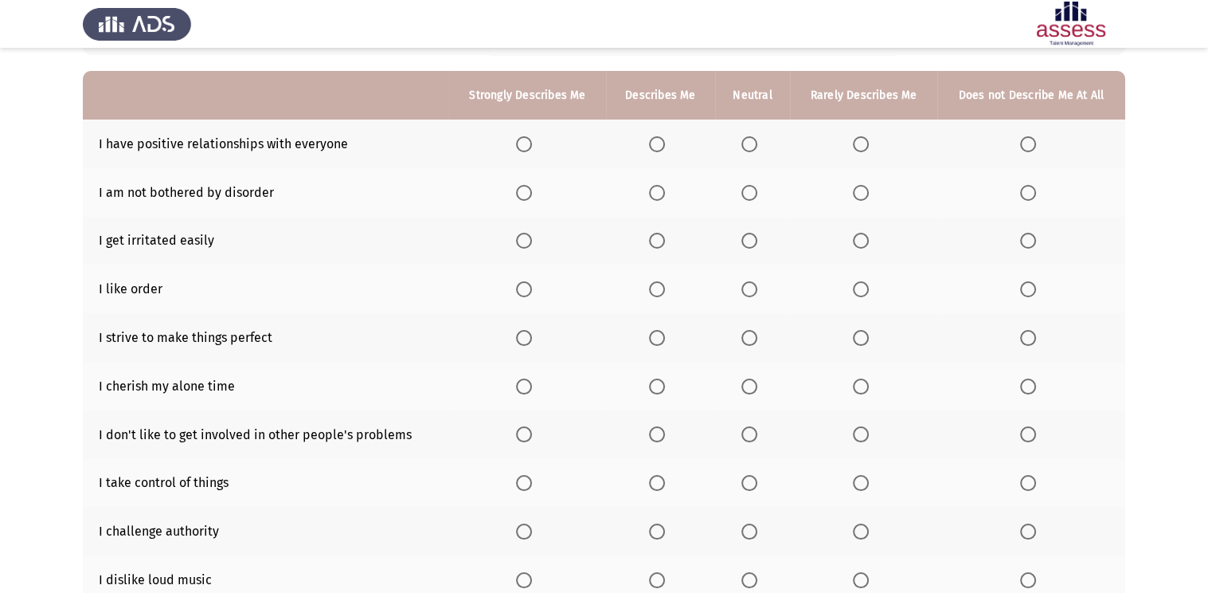
scroll to position [133, 0]
click at [523, 146] on span "Select an option" at bounding box center [524, 145] width 16 height 16
click at [523, 146] on input "Select an option" at bounding box center [524, 145] width 16 height 16
click at [858, 191] on span "Select an option" at bounding box center [861, 194] width 16 height 16
click at [858, 191] on input "Select an option" at bounding box center [861, 194] width 16 height 16
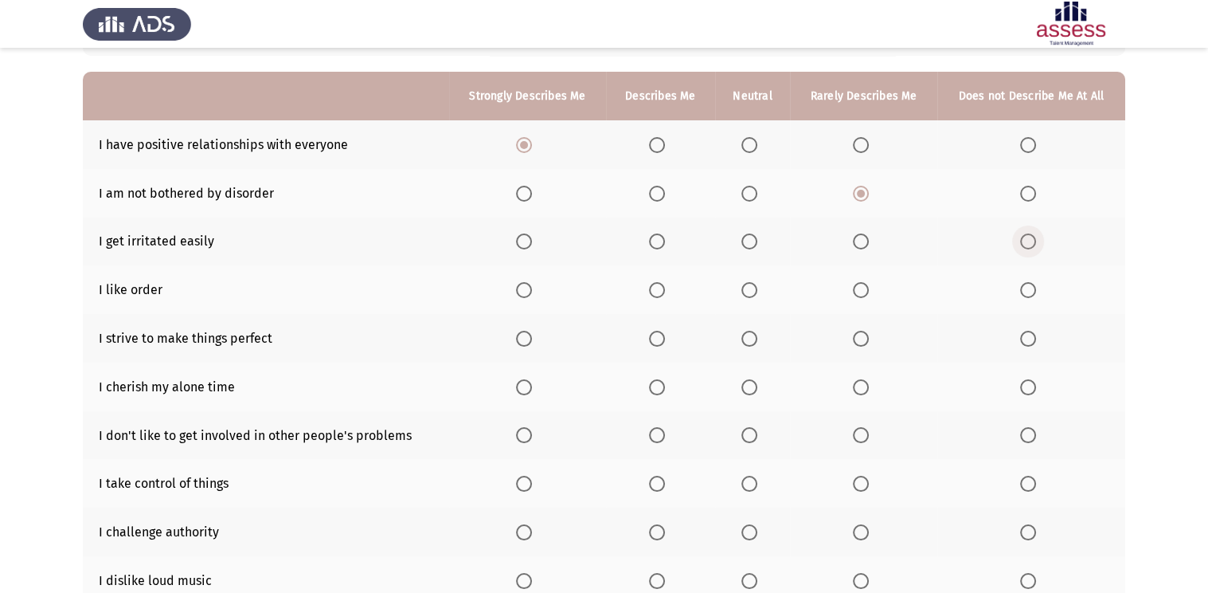
click at [1031, 237] on span "Select an option" at bounding box center [1028, 241] width 16 height 16
click at [1031, 237] on input "Select an option" at bounding box center [1028, 241] width 16 height 16
click at [524, 288] on span "Select an option" at bounding box center [524, 290] width 16 height 16
click at [524, 288] on input "Select an option" at bounding box center [524, 290] width 16 height 16
click at [524, 334] on span "Select an option" at bounding box center [524, 339] width 16 height 16
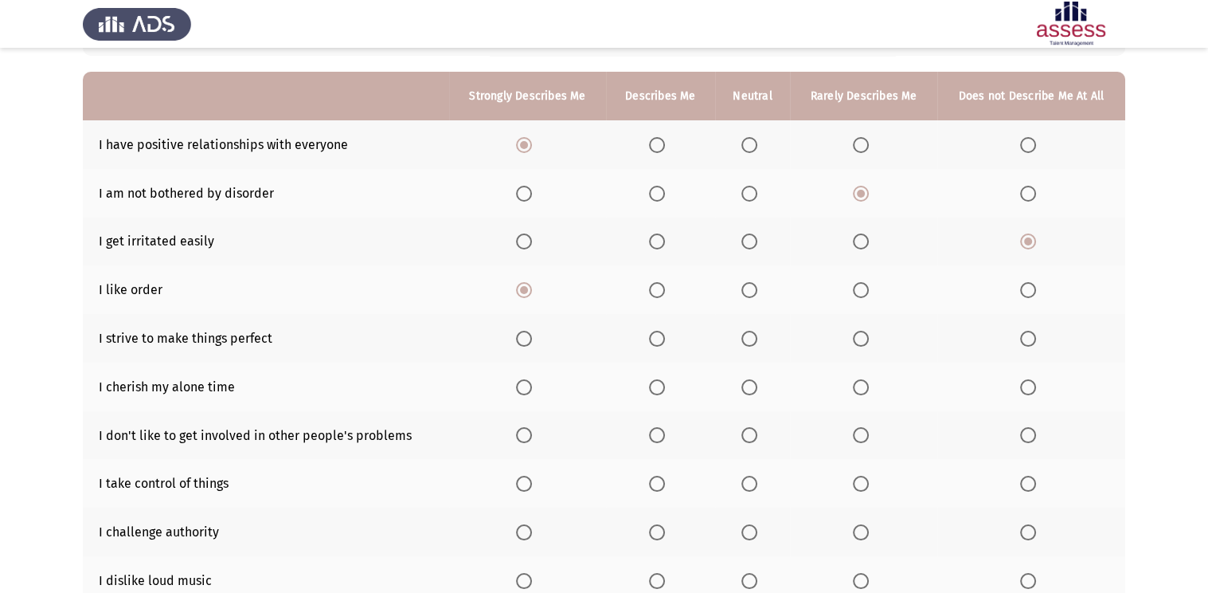
click at [524, 334] on input "Select an option" at bounding box center [524, 339] width 16 height 16
click at [657, 390] on span "Select an option" at bounding box center [657, 387] width 16 height 16
click at [657, 390] on input "Select an option" at bounding box center [657, 387] width 16 height 16
click at [527, 436] on span "Select an option" at bounding box center [524, 435] width 16 height 16
click at [527, 436] on input "Select an option" at bounding box center [524, 435] width 16 height 16
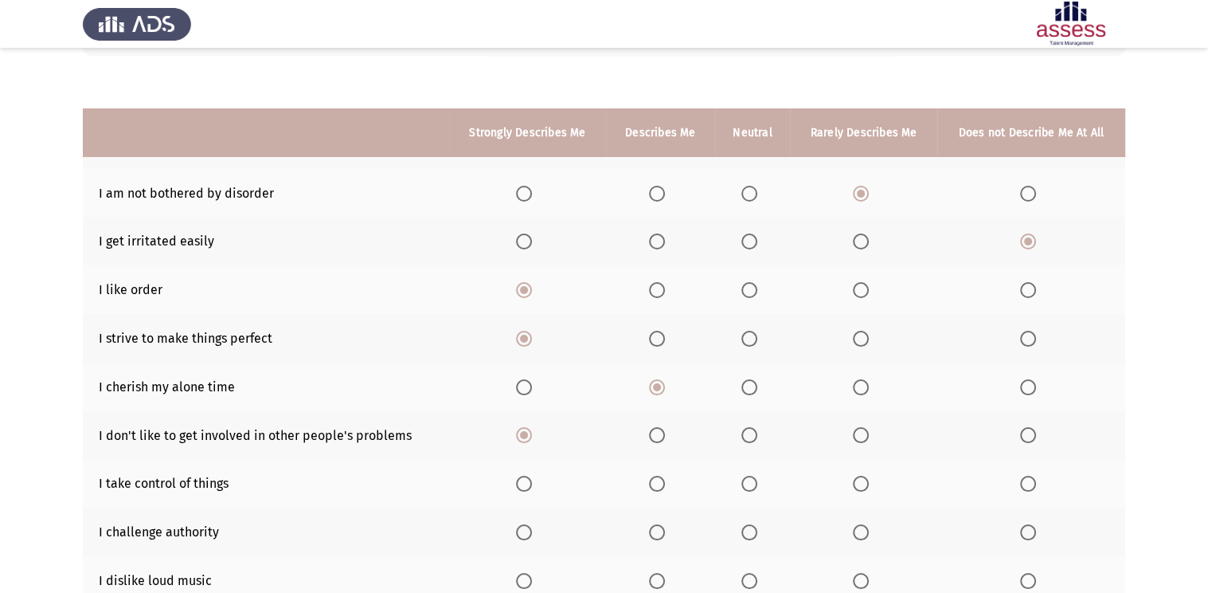
scroll to position [258, 0]
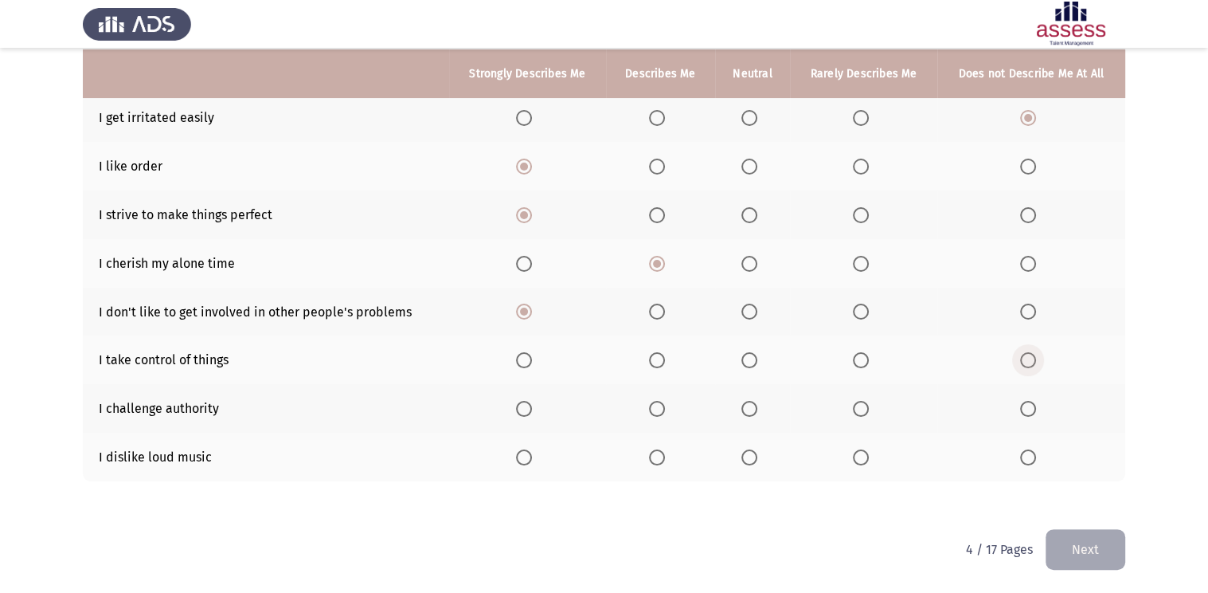
click at [1029, 364] on span "Select an option" at bounding box center [1028, 360] width 16 height 16
click at [1029, 364] on input "Select an option" at bounding box center [1028, 360] width 16 height 16
click at [1028, 413] on span "Select an option" at bounding box center [1028, 409] width 16 height 16
click at [1028, 413] on input "Select an option" at bounding box center [1028, 409] width 16 height 16
click at [528, 460] on span "Select an option" at bounding box center [524, 457] width 16 height 16
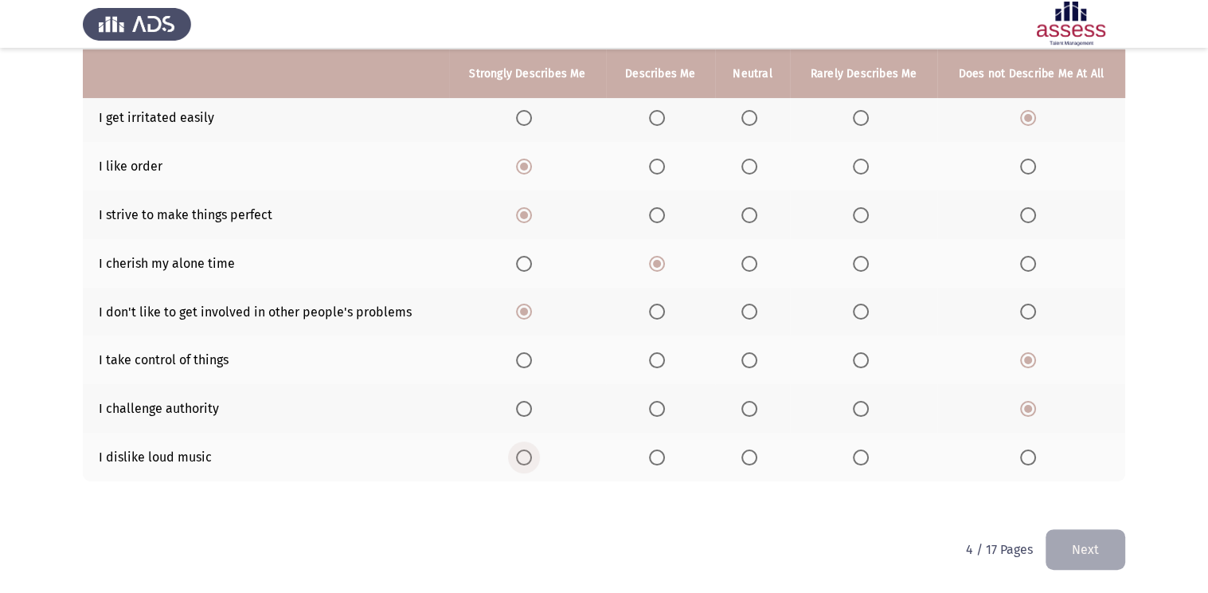
click at [528, 460] on input "Select an option" at bounding box center [524, 457] width 16 height 16
click at [1075, 541] on button "Next" at bounding box center [1086, 549] width 80 height 41
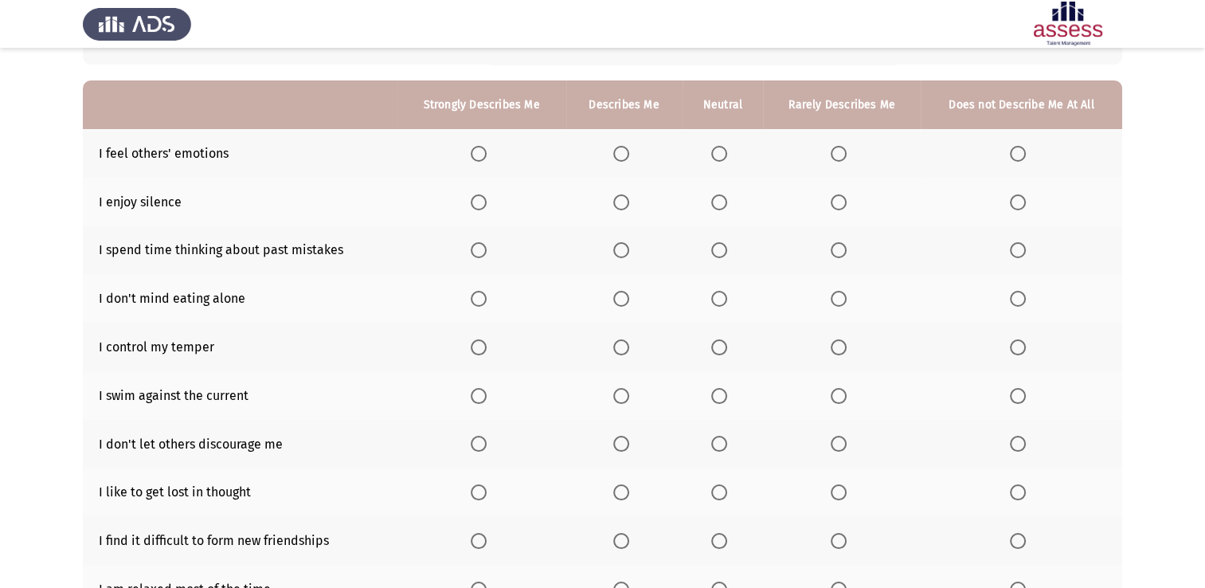
scroll to position [124, 0]
click at [622, 148] on span "Select an option" at bounding box center [621, 154] width 16 height 16
click at [622, 148] on input "Select an option" at bounding box center [621, 154] width 16 height 16
click at [838, 198] on span "Select an option" at bounding box center [839, 202] width 16 height 16
click at [838, 198] on input "Select an option" at bounding box center [839, 202] width 16 height 16
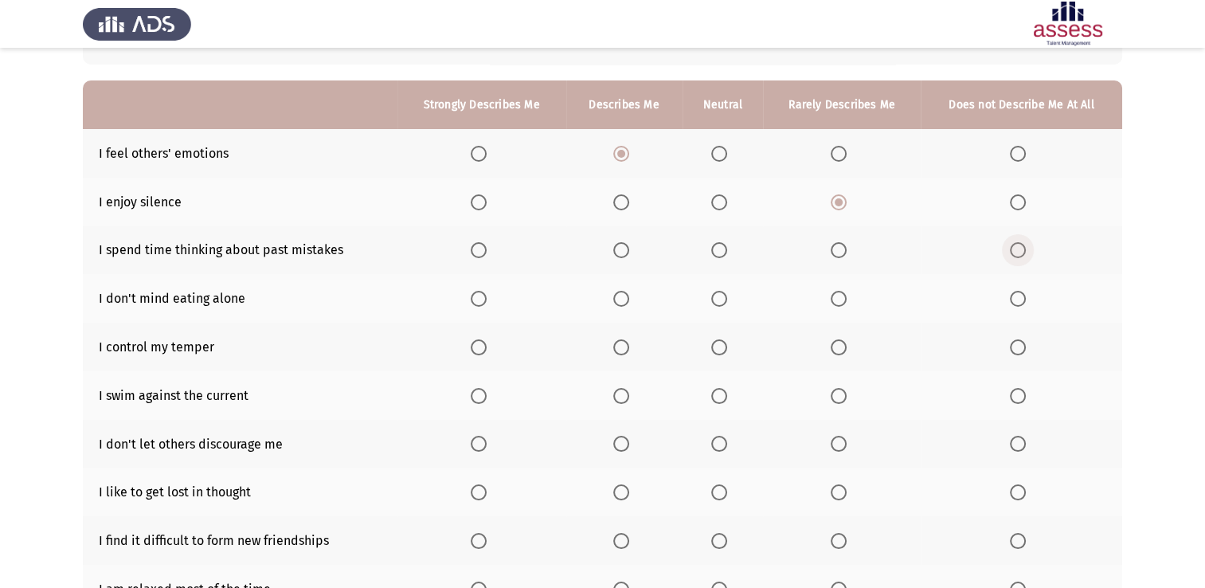
click at [1016, 249] on span "Select an option" at bounding box center [1018, 250] width 16 height 16
click at [1016, 249] on input "Select an option" at bounding box center [1018, 250] width 16 height 16
click at [625, 296] on span "Select an option" at bounding box center [621, 299] width 16 height 16
click at [625, 296] on input "Select an option" at bounding box center [621, 299] width 16 height 16
click at [620, 354] on span "Select an option" at bounding box center [621, 347] width 16 height 16
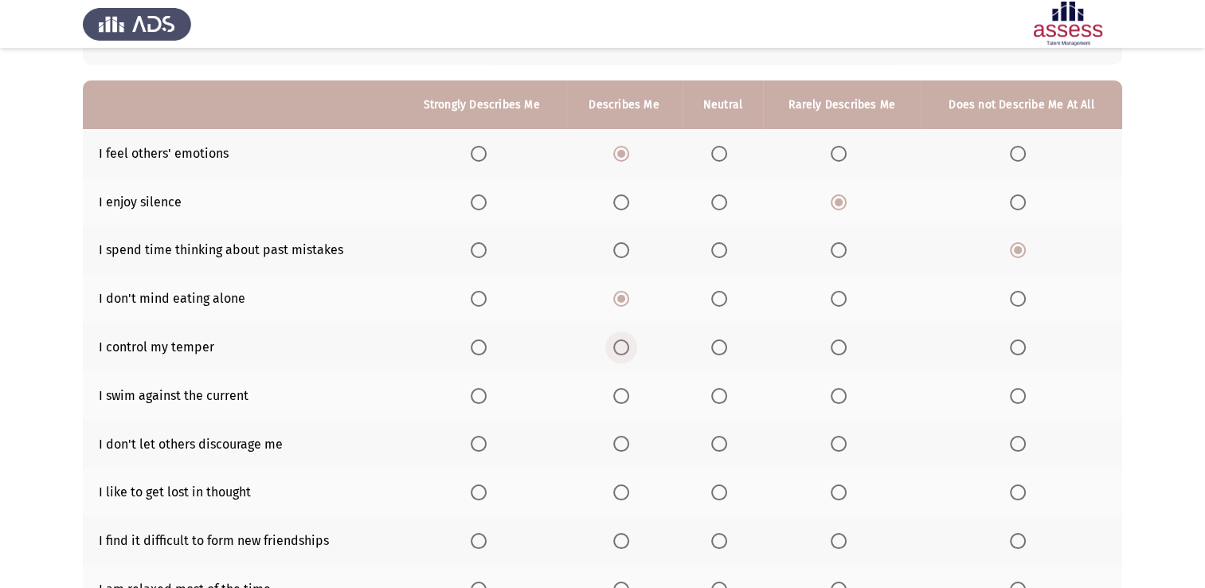
click at [620, 354] on input "Select an option" at bounding box center [621, 347] width 16 height 16
click at [1026, 392] on span "Select an option" at bounding box center [1018, 396] width 16 height 16
click at [1026, 392] on input "Select an option" at bounding box center [1018, 396] width 16 height 16
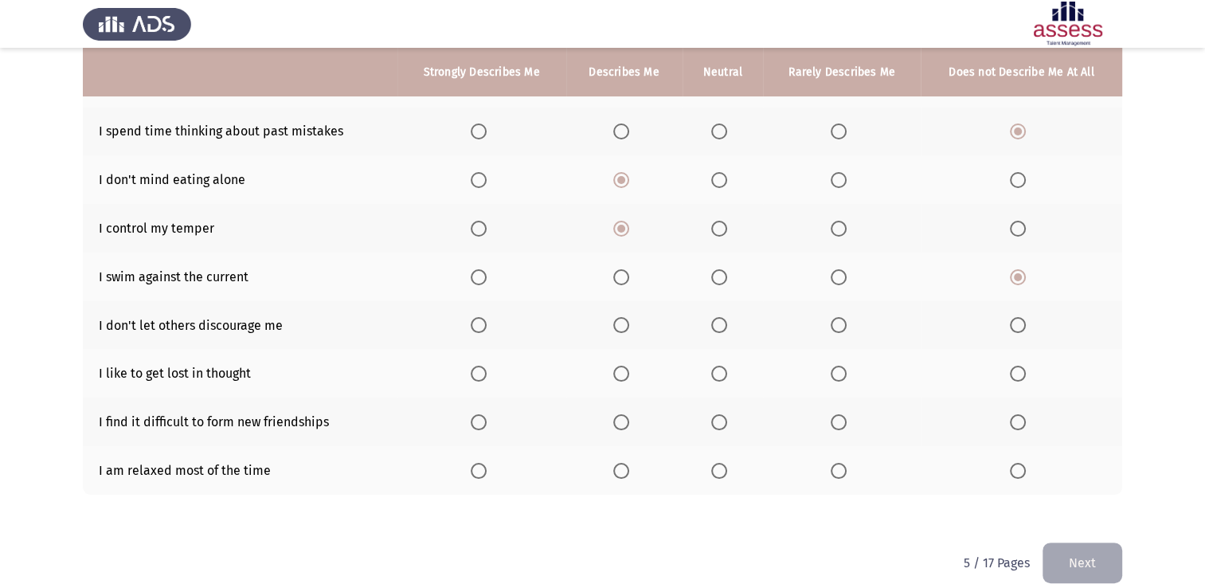
scroll to position [242, 0]
click at [474, 327] on span "Select an option" at bounding box center [479, 326] width 16 height 16
click at [474, 327] on input "Select an option" at bounding box center [479, 326] width 16 height 16
click at [615, 372] on span "Select an option" at bounding box center [621, 374] width 16 height 16
click at [615, 372] on input "Select an option" at bounding box center [621, 374] width 16 height 16
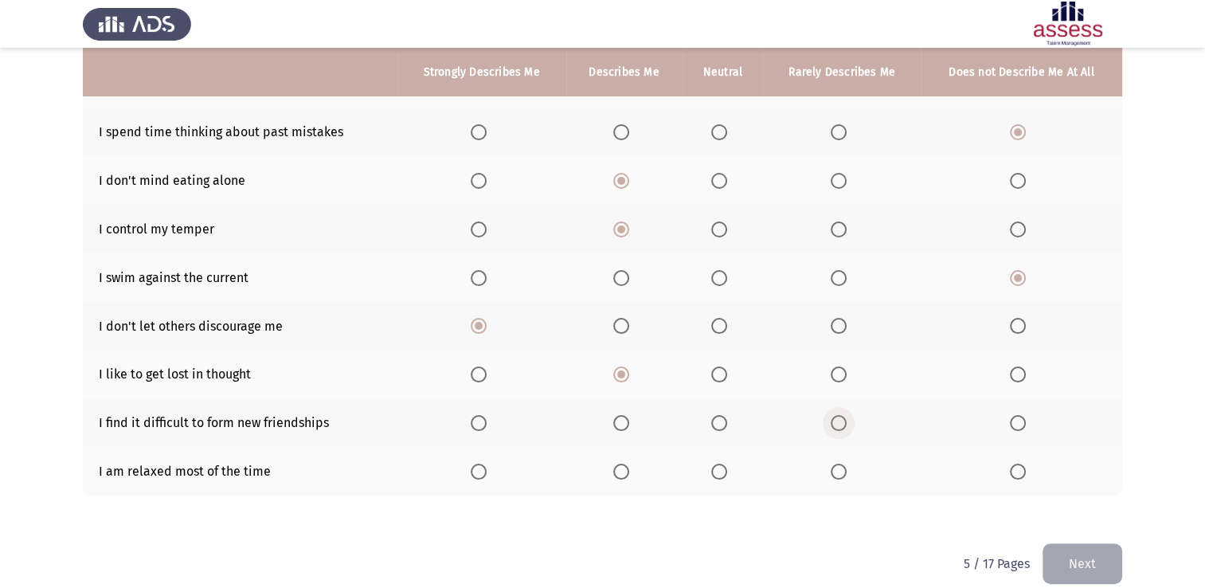
drag, startPoint x: 849, startPoint y: 429, endPoint x: 834, endPoint y: 426, distance: 15.3
click at [834, 426] on label "Select an option" at bounding box center [842, 423] width 22 height 16
click at [834, 426] on input "Select an option" at bounding box center [839, 423] width 16 height 16
click at [1016, 474] on span "Select an option" at bounding box center [1018, 472] width 16 height 16
click at [1016, 474] on input "Select an option" at bounding box center [1018, 472] width 16 height 16
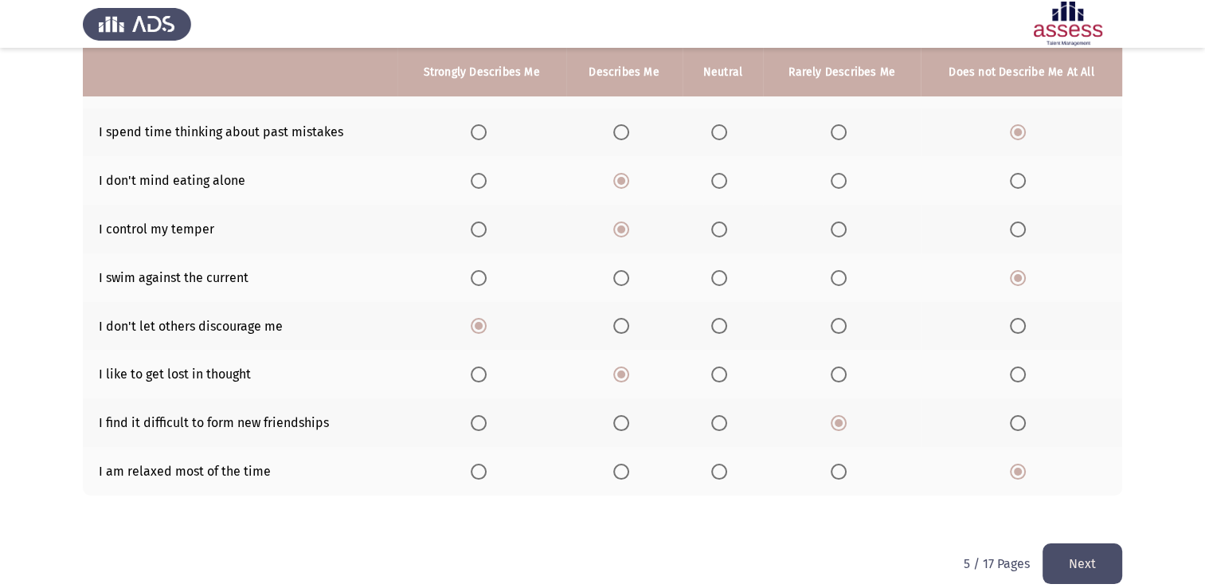
click at [1116, 555] on button "Next" at bounding box center [1083, 563] width 80 height 41
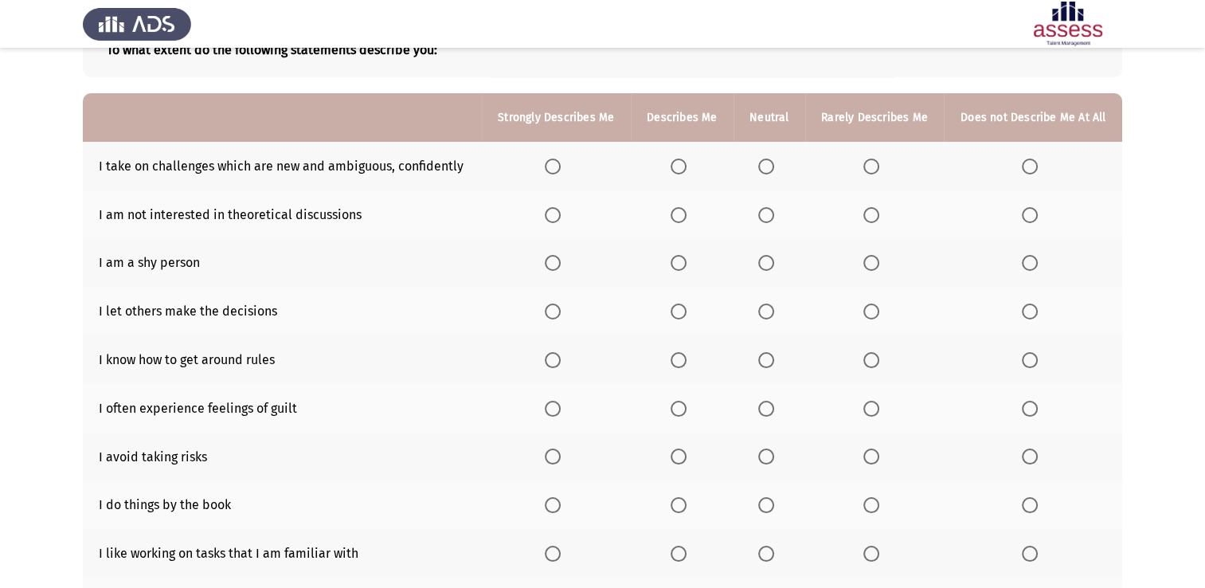
scroll to position [115, 0]
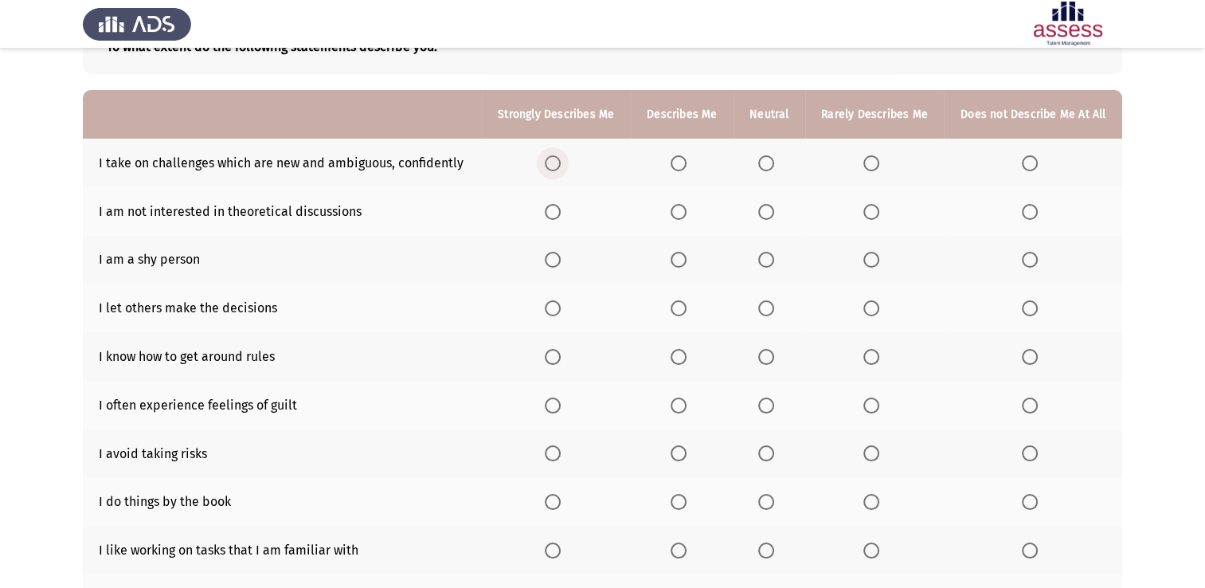
click at [561, 158] on span "Select an option" at bounding box center [553, 163] width 16 height 16
click at [561, 158] on input "Select an option" at bounding box center [553, 163] width 16 height 16
click at [867, 215] on span "Select an option" at bounding box center [872, 212] width 16 height 16
click at [867, 215] on input "Select an option" at bounding box center [872, 212] width 16 height 16
click at [762, 256] on span "Select an option" at bounding box center [766, 260] width 16 height 16
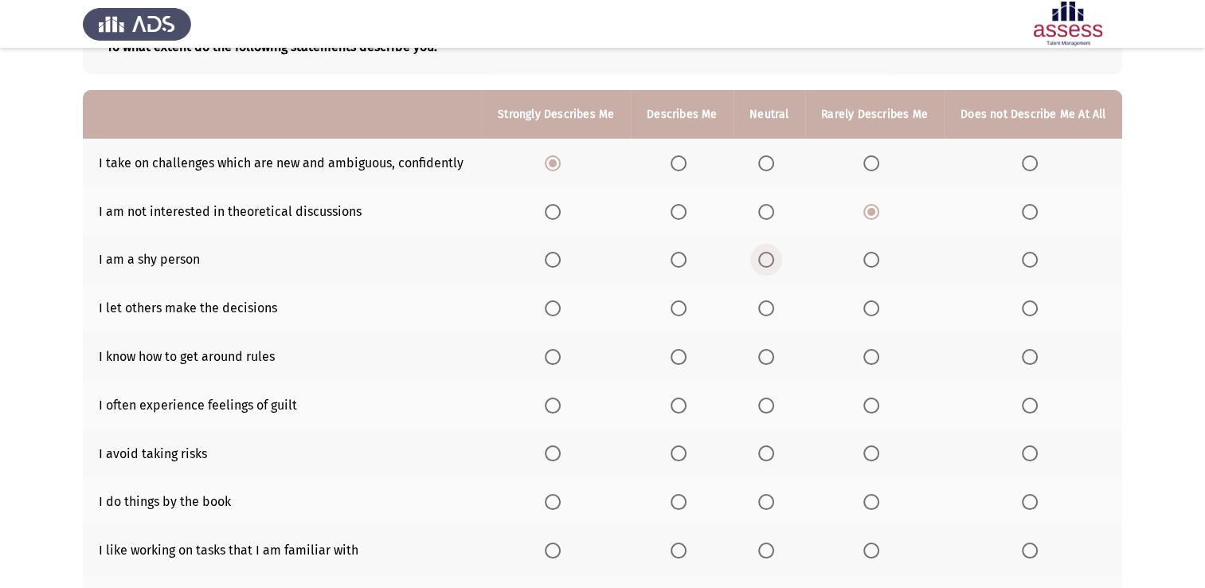
click at [762, 256] on input "Select an option" at bounding box center [766, 260] width 16 height 16
click at [868, 302] on span "Select an option" at bounding box center [872, 308] width 16 height 16
click at [868, 302] on input "Select an option" at bounding box center [872, 308] width 16 height 16
click at [550, 364] on span "Select an option" at bounding box center [553, 357] width 16 height 16
click at [550, 364] on input "Select an option" at bounding box center [553, 357] width 16 height 16
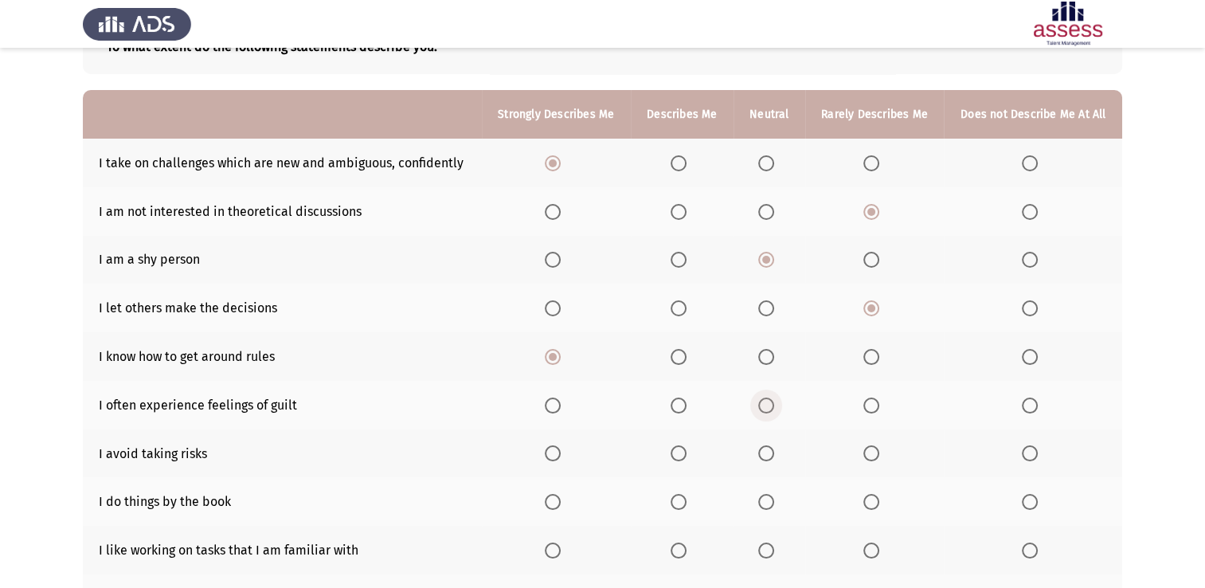
click at [772, 402] on span "Select an option" at bounding box center [766, 405] width 16 height 16
click at [772, 402] on input "Select an option" at bounding box center [766, 405] width 16 height 16
click at [550, 454] on span "Select an option" at bounding box center [553, 453] width 16 height 16
click at [550, 454] on input "Select an option" at bounding box center [553, 453] width 16 height 16
click at [548, 492] on th at bounding box center [556, 501] width 149 height 49
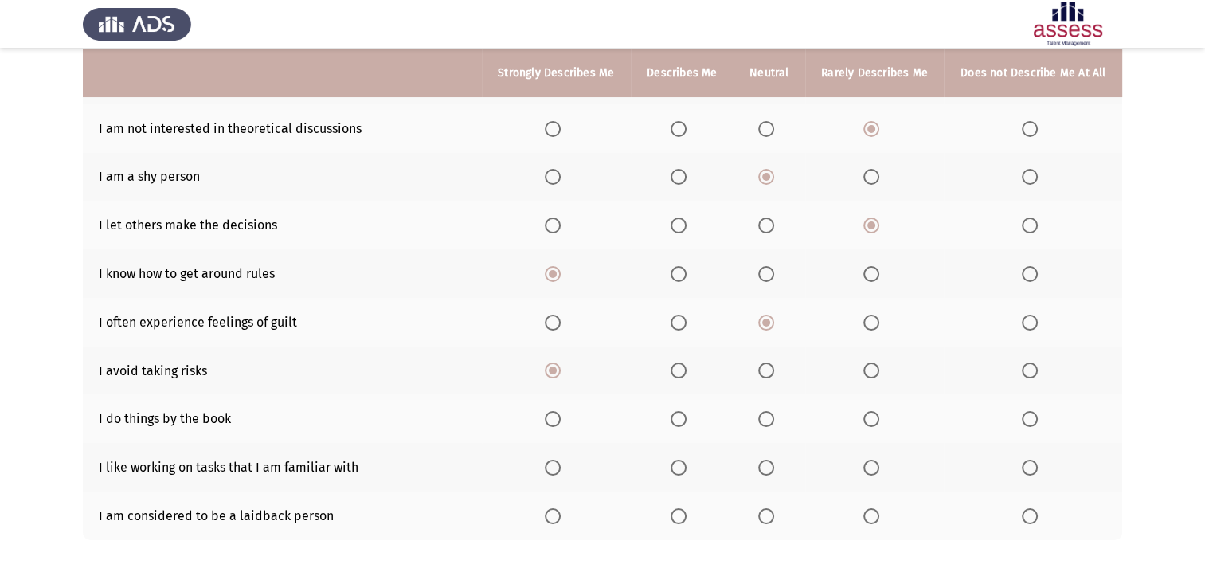
scroll to position [198, 0]
click at [554, 427] on span "Select an option" at bounding box center [553, 419] width 16 height 16
click at [554, 427] on input "Select an option" at bounding box center [553, 419] width 16 height 16
click at [565, 468] on label "Select an option" at bounding box center [556, 468] width 22 height 16
click at [561, 468] on input "Select an option" at bounding box center [553, 468] width 16 height 16
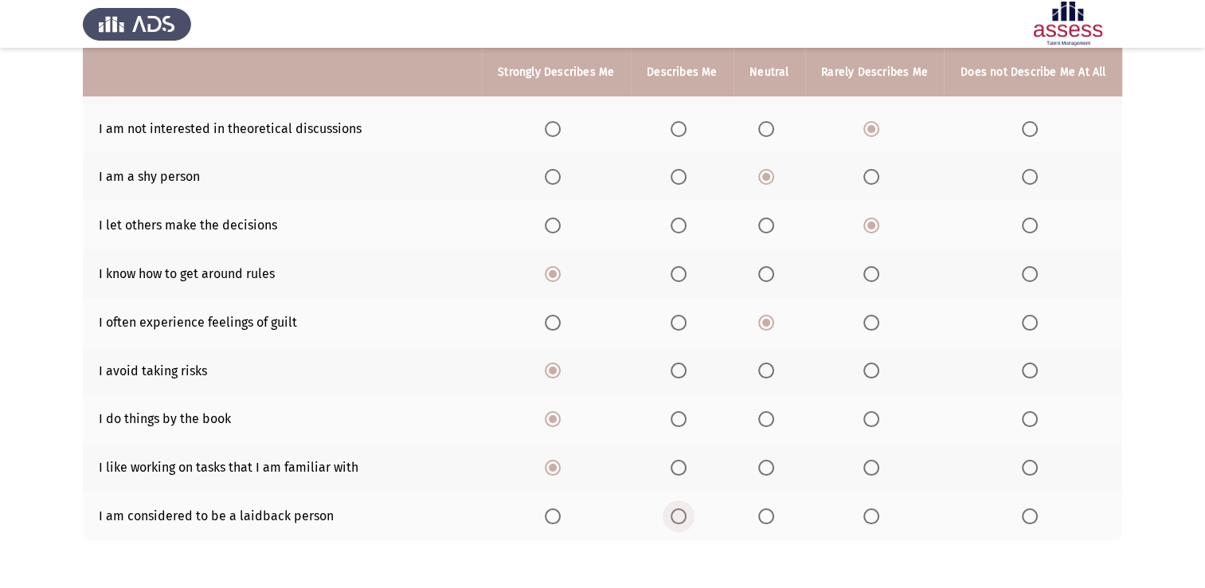
click at [683, 521] on span "Select an option" at bounding box center [679, 516] width 16 height 16
click at [683, 521] on input "Select an option" at bounding box center [679, 516] width 16 height 16
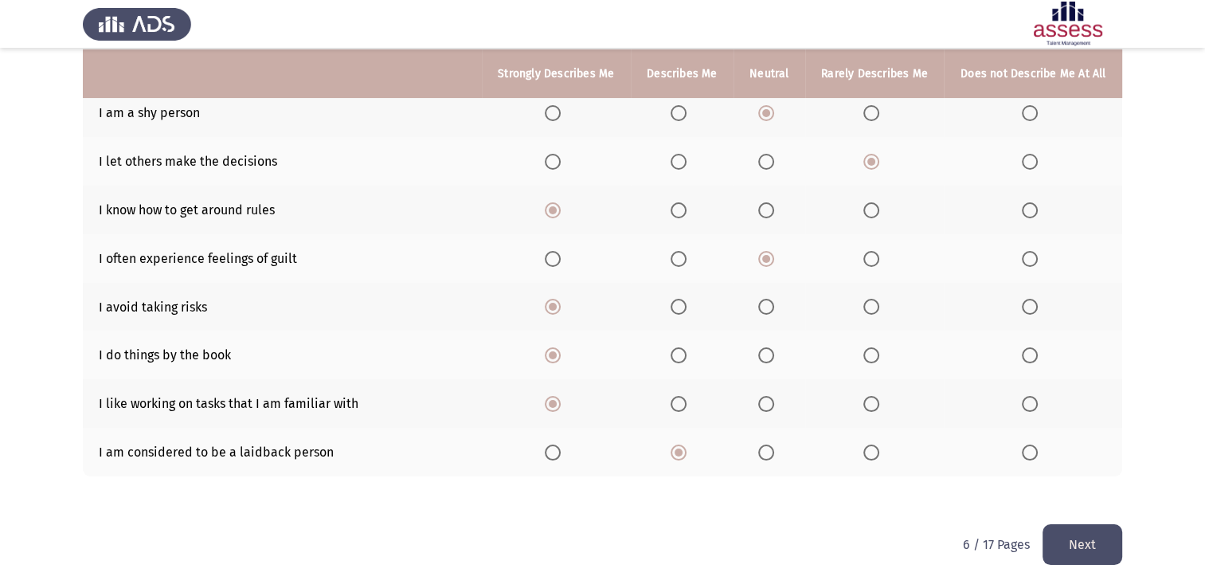
click at [1074, 553] on button "Next" at bounding box center [1083, 544] width 80 height 41
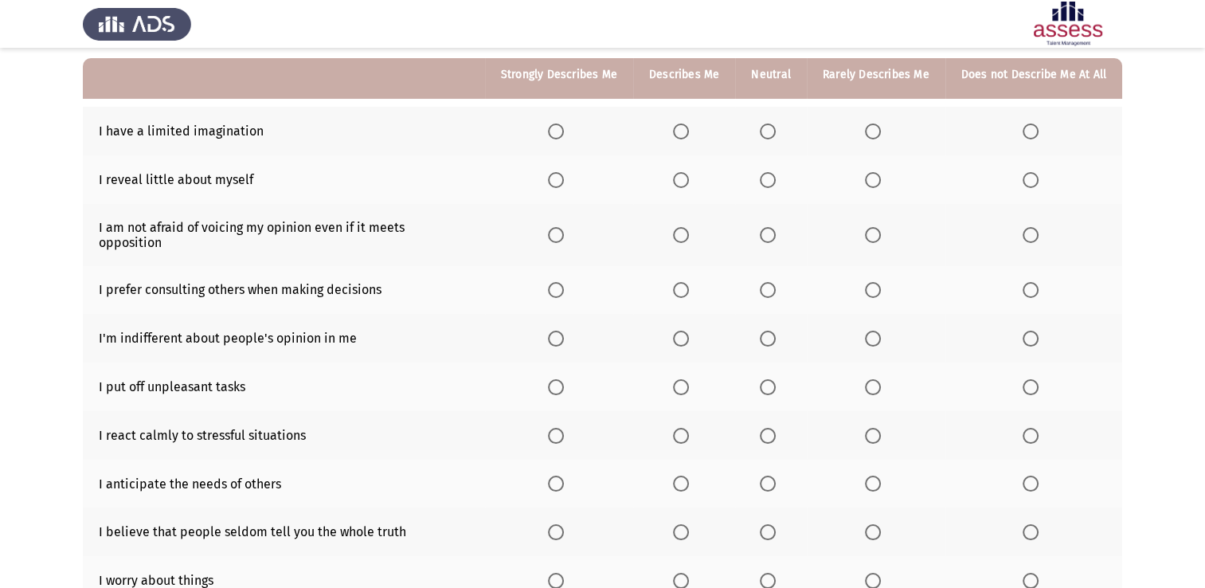
scroll to position [146, 0]
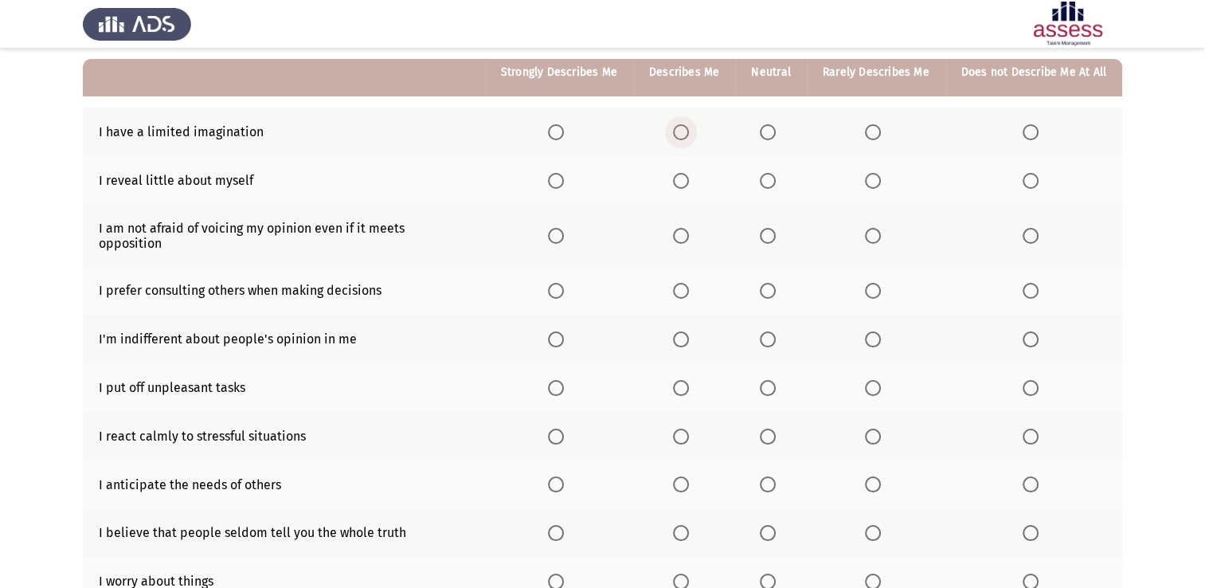
click at [683, 129] on span "Select an option" at bounding box center [681, 132] width 16 height 16
click at [683, 129] on input "Select an option" at bounding box center [681, 132] width 16 height 16
click at [771, 185] on span "Select an option" at bounding box center [768, 181] width 16 height 16
click at [771, 185] on input "Select an option" at bounding box center [768, 181] width 16 height 16
click at [558, 237] on span "Select an option" at bounding box center [556, 236] width 16 height 16
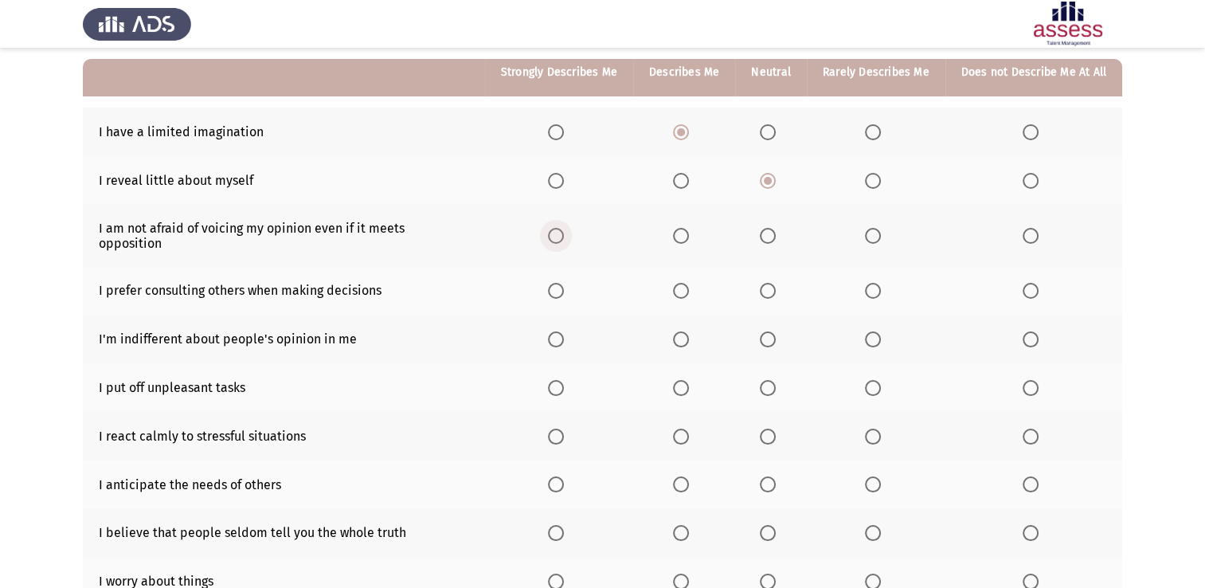
click at [558, 237] on input "Select an option" at bounding box center [556, 236] width 16 height 16
click at [564, 283] on span "Select an option" at bounding box center [556, 291] width 16 height 16
click at [564, 283] on input "Select an option" at bounding box center [556, 291] width 16 height 16
click at [683, 331] on span "Select an option" at bounding box center [681, 339] width 16 height 16
click at [683, 331] on input "Select an option" at bounding box center [681, 339] width 16 height 16
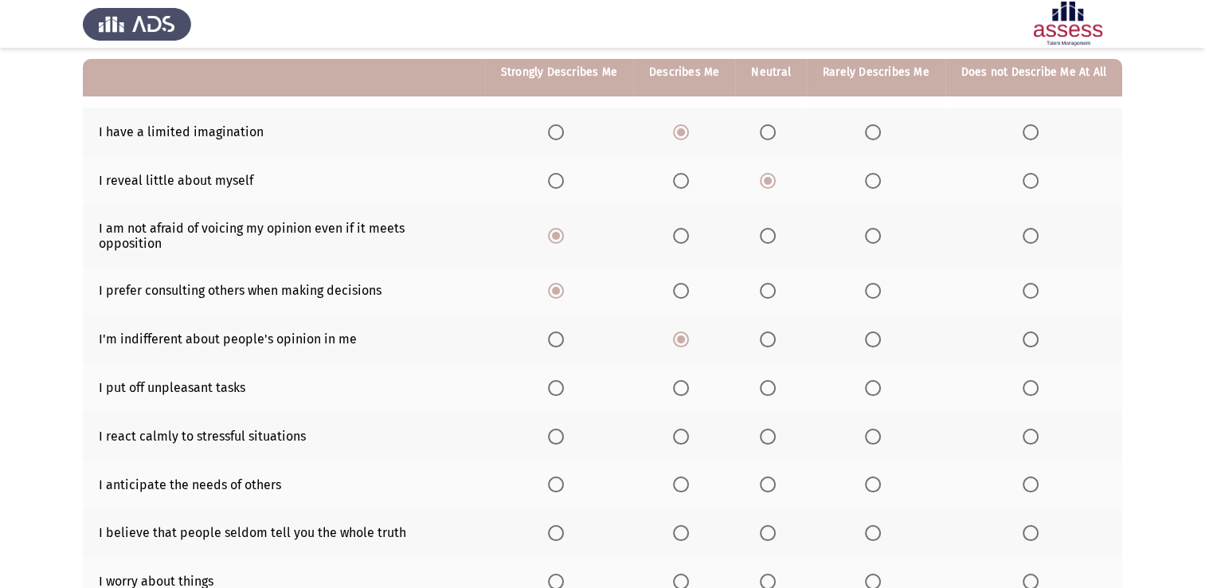
click at [775, 380] on span "Select an option" at bounding box center [768, 388] width 16 height 16
click at [775, 380] on input "Select an option" at bounding box center [768, 388] width 16 height 16
click at [679, 429] on span "Select an option" at bounding box center [681, 437] width 16 height 16
click at [679, 429] on input "Select an option" at bounding box center [681, 437] width 16 height 16
click at [767, 476] on span "Select an option" at bounding box center [768, 484] width 16 height 16
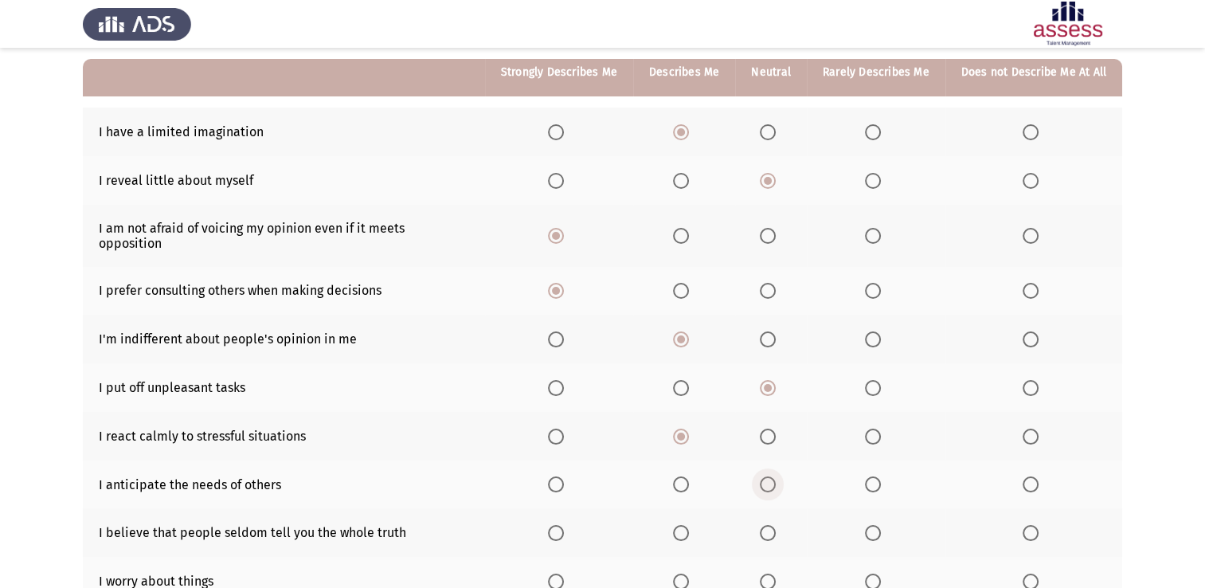
click at [767, 476] on input "Select an option" at bounding box center [768, 484] width 16 height 16
click at [689, 525] on span "Select an option" at bounding box center [681, 533] width 16 height 16
click at [689, 525] on input "Select an option" at bounding box center [681, 533] width 16 height 16
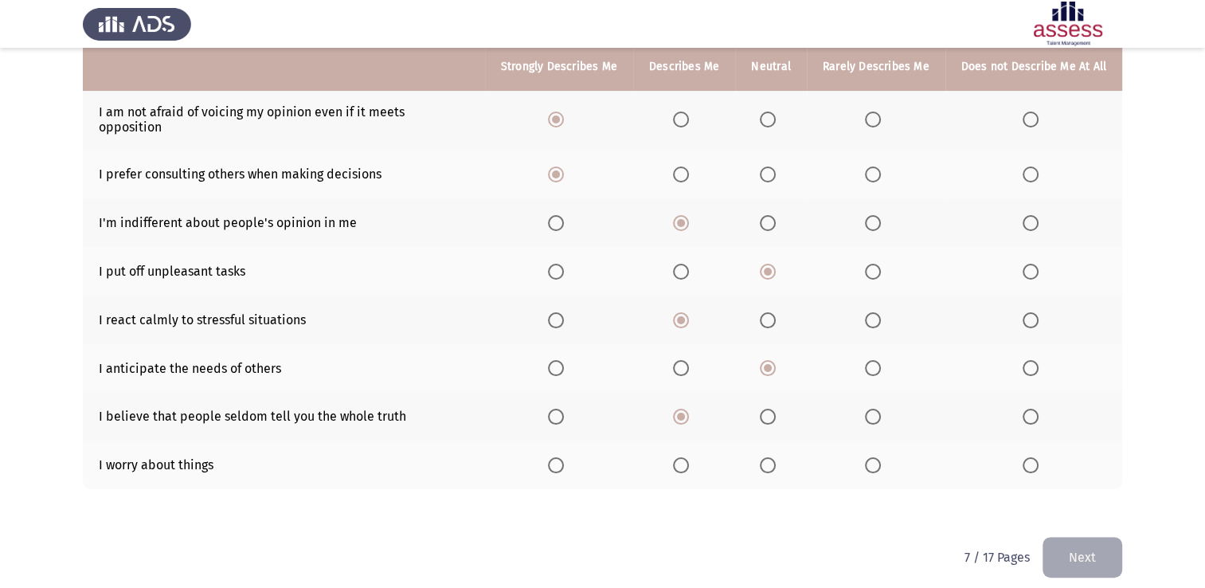
scroll to position [239, 0]
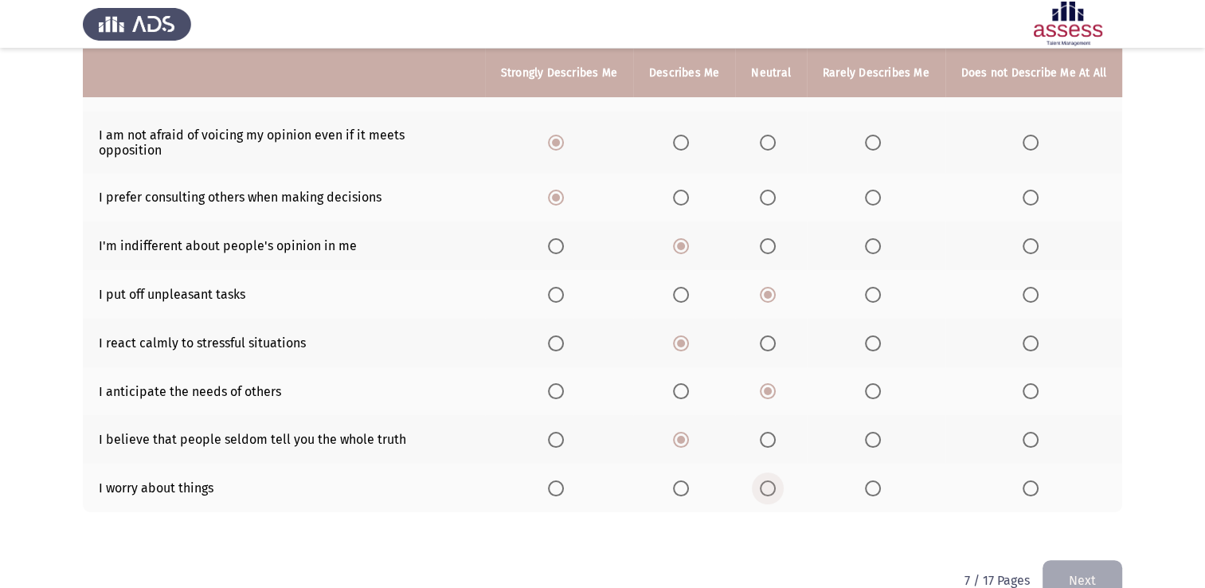
click at [765, 480] on span "Select an option" at bounding box center [768, 488] width 16 height 16
click at [765, 480] on input "Select an option" at bounding box center [768, 488] width 16 height 16
click at [1095, 565] on button "Next" at bounding box center [1083, 580] width 80 height 41
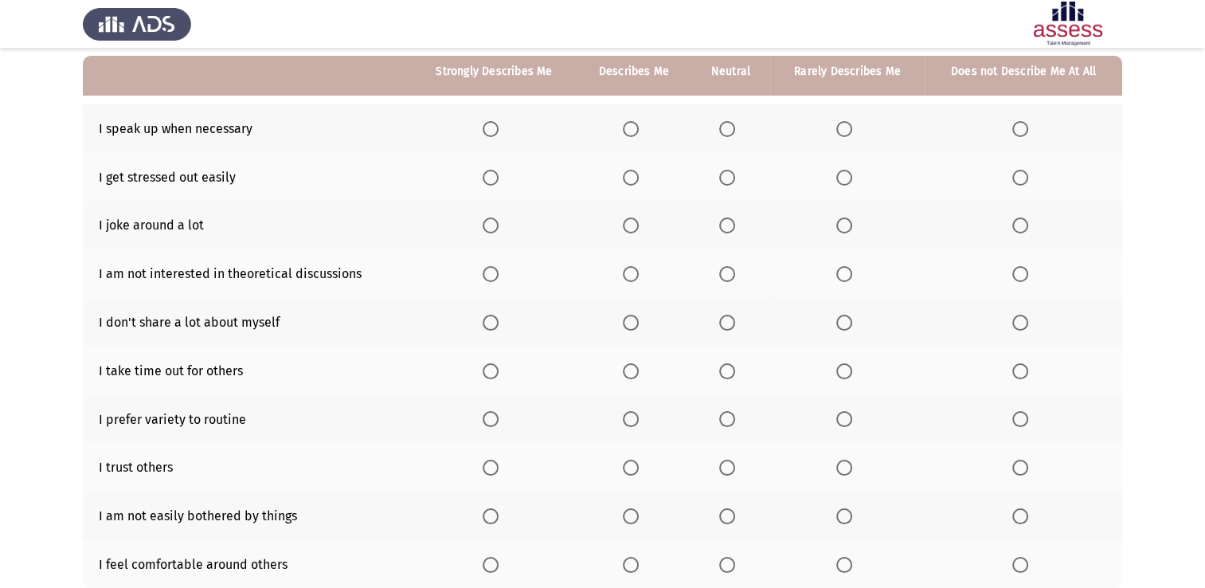
scroll to position [148, 0]
click at [736, 127] on label "Select an option" at bounding box center [730, 130] width 22 height 16
click at [735, 127] on input "Select an option" at bounding box center [727, 130] width 16 height 16
click at [839, 182] on span "Select an option" at bounding box center [844, 178] width 16 height 16
click at [839, 182] on input "Select an option" at bounding box center [844, 178] width 16 height 16
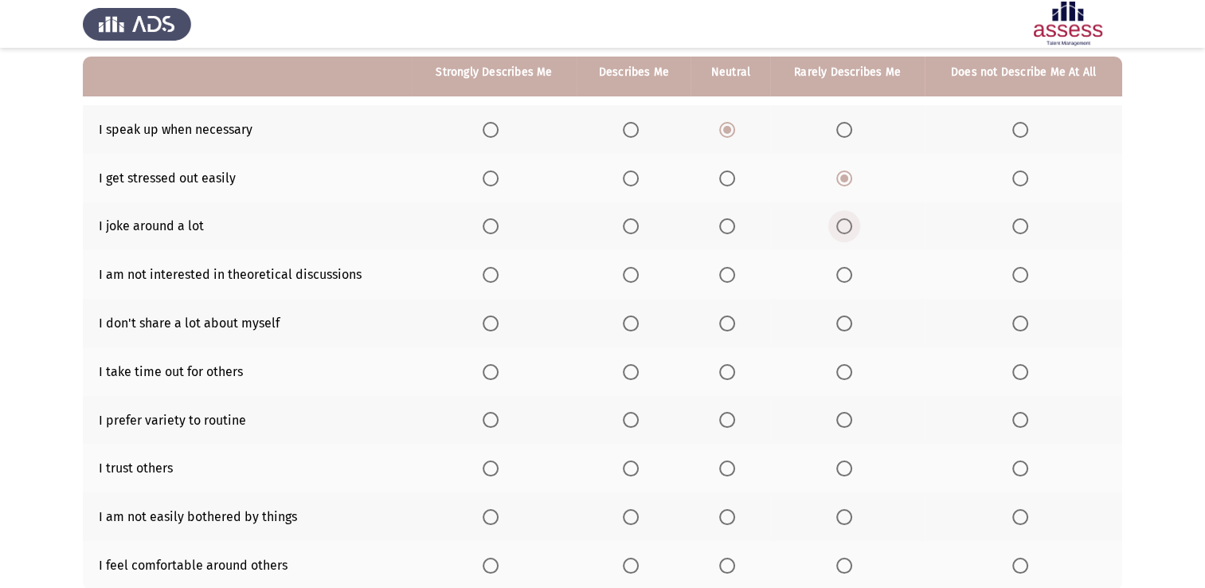
click at [844, 226] on span "Select an option" at bounding box center [844, 226] width 16 height 16
click at [844, 226] on input "Select an option" at bounding box center [844, 226] width 16 height 16
click at [1017, 271] on span "Select an option" at bounding box center [1020, 275] width 16 height 16
click at [1017, 271] on input "Select an option" at bounding box center [1020, 275] width 16 height 16
click at [721, 327] on span "Select an option" at bounding box center [727, 323] width 16 height 16
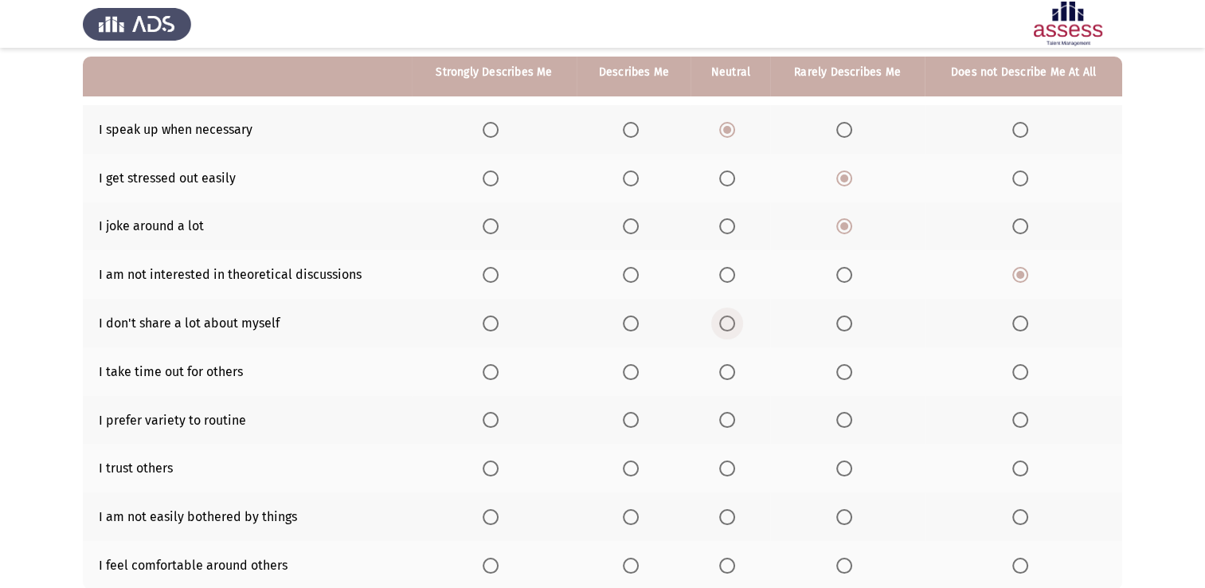
click at [721, 327] on input "Select an option" at bounding box center [727, 323] width 16 height 16
click at [624, 371] on span "Select an option" at bounding box center [631, 372] width 16 height 16
click at [624, 371] on input "Select an option" at bounding box center [631, 372] width 16 height 16
click at [724, 419] on span "Select an option" at bounding box center [727, 420] width 16 height 16
click at [724, 419] on input "Select an option" at bounding box center [727, 420] width 16 height 16
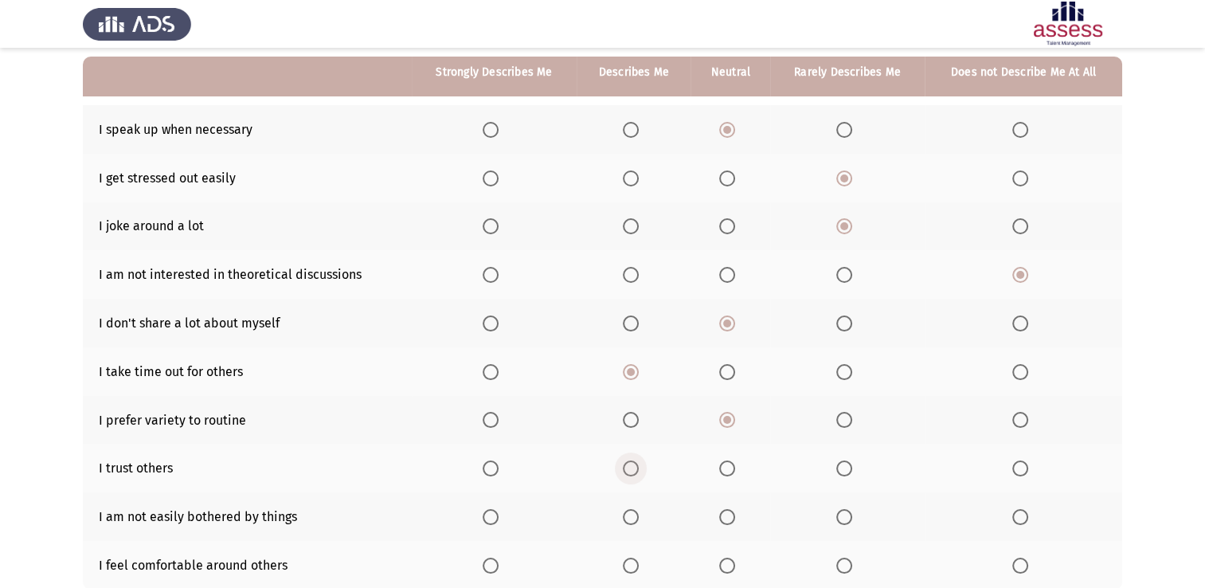
click at [644, 470] on label "Select an option" at bounding box center [634, 468] width 22 height 16
click at [639, 470] on input "Select an option" at bounding box center [631, 468] width 16 height 16
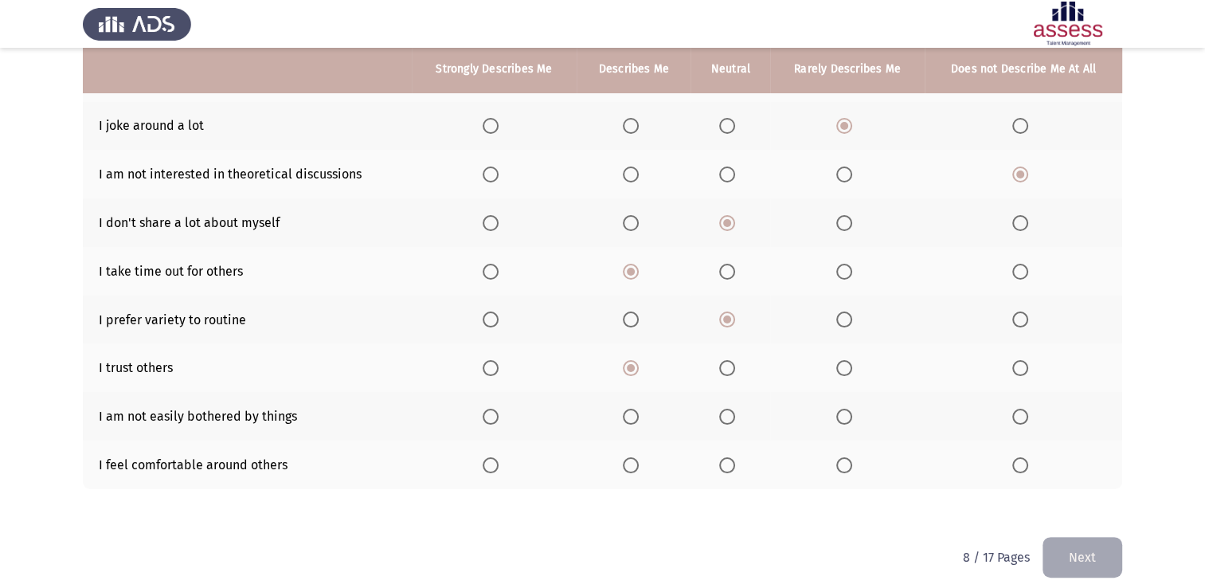
scroll to position [245, 0]
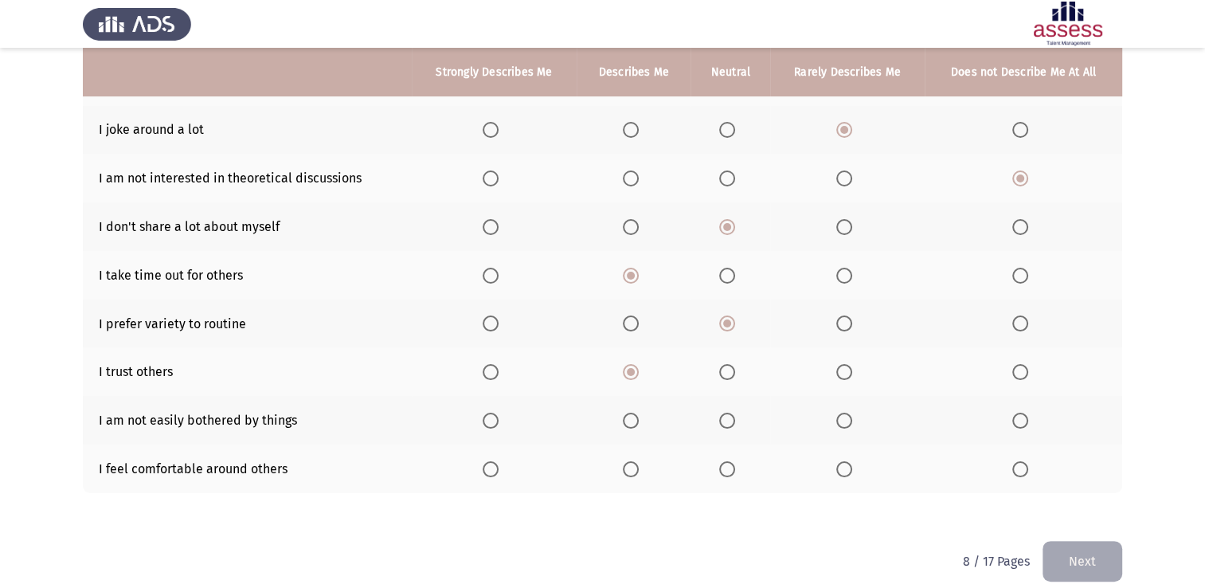
click at [489, 425] on span "Select an option" at bounding box center [491, 421] width 16 height 16
click at [489, 425] on input "Select an option" at bounding box center [491, 421] width 16 height 16
click at [629, 476] on span "Select an option" at bounding box center [631, 469] width 16 height 16
click at [629, 476] on input "Select an option" at bounding box center [631, 469] width 16 height 16
click at [1053, 557] on button "Next" at bounding box center [1083, 561] width 80 height 41
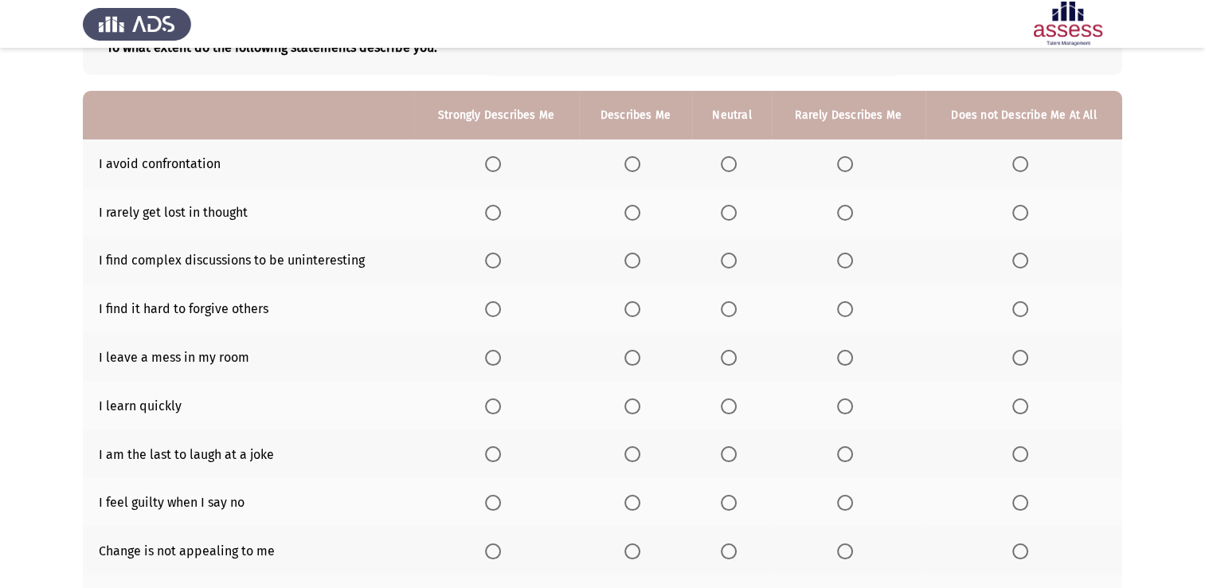
scroll to position [113, 0]
click at [736, 161] on span "Select an option" at bounding box center [729, 165] width 16 height 16
click at [736, 161] on input "Select an option" at bounding box center [729, 165] width 16 height 16
click at [636, 216] on span "Select an option" at bounding box center [633, 214] width 16 height 16
click at [636, 216] on input "Select an option" at bounding box center [633, 214] width 16 height 16
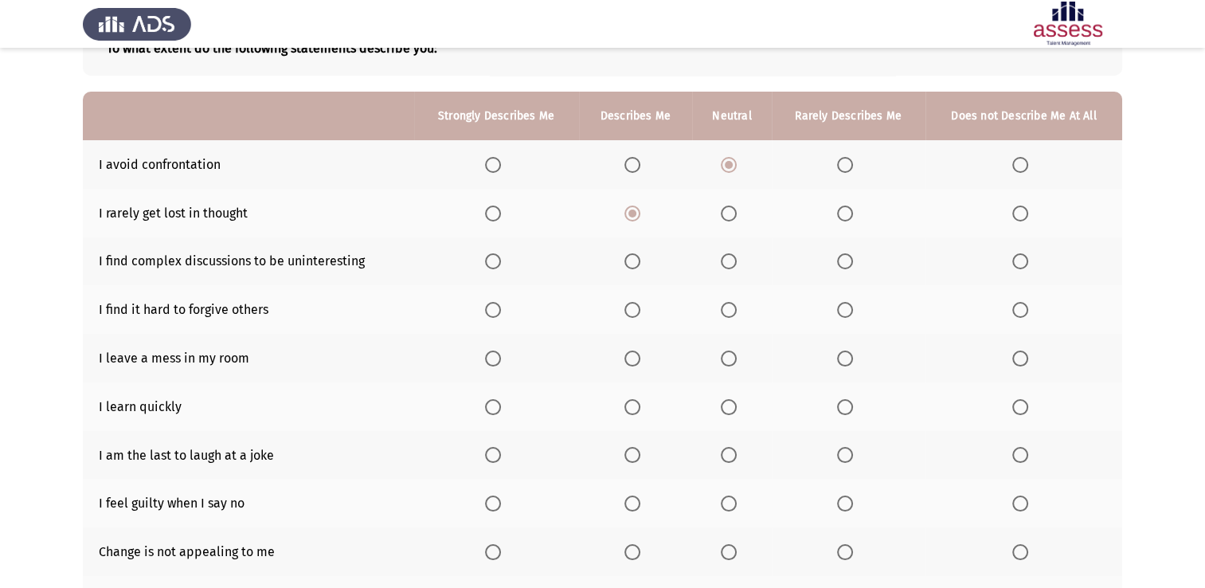
click at [632, 265] on span "Select an option" at bounding box center [633, 261] width 16 height 16
click at [632, 265] on input "Select an option" at bounding box center [633, 261] width 16 height 16
click at [843, 311] on span "Select an option" at bounding box center [845, 310] width 16 height 16
click at [843, 311] on input "Select an option" at bounding box center [845, 310] width 16 height 16
click at [1017, 315] on span "Select an option" at bounding box center [1020, 310] width 16 height 16
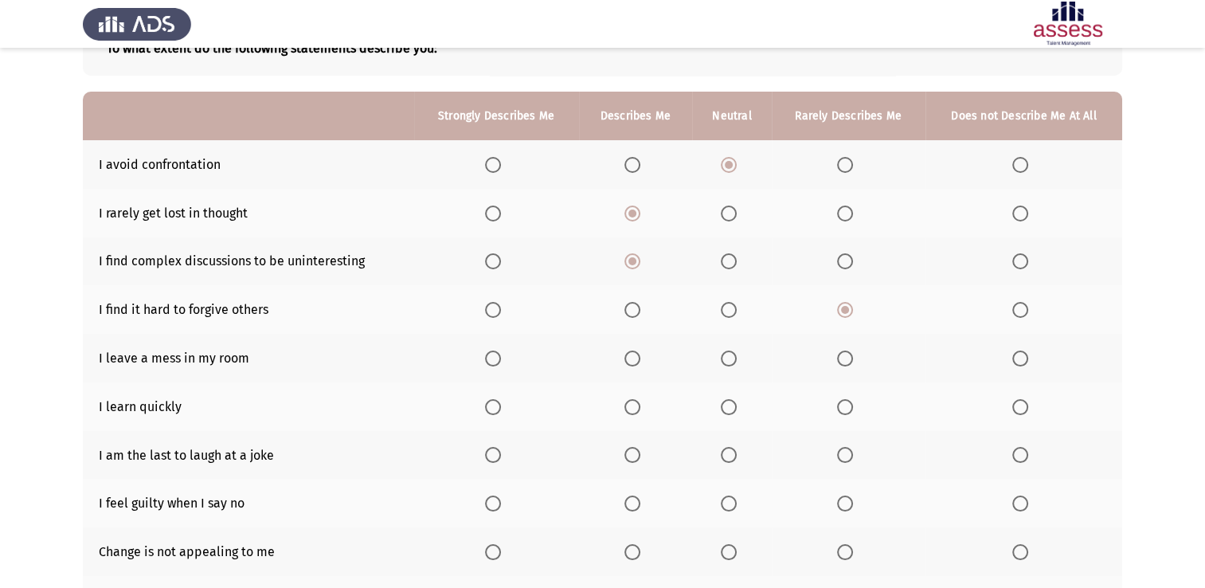
click at [1017, 315] on input "Select an option" at bounding box center [1020, 310] width 16 height 16
click at [494, 311] on span "Select an option" at bounding box center [493, 310] width 16 height 16
click at [494, 311] on input "Select an option" at bounding box center [493, 310] width 16 height 16
click at [844, 311] on span "Select an option" at bounding box center [845, 310] width 16 height 16
click at [844, 311] on input "Select an option" at bounding box center [845, 310] width 16 height 16
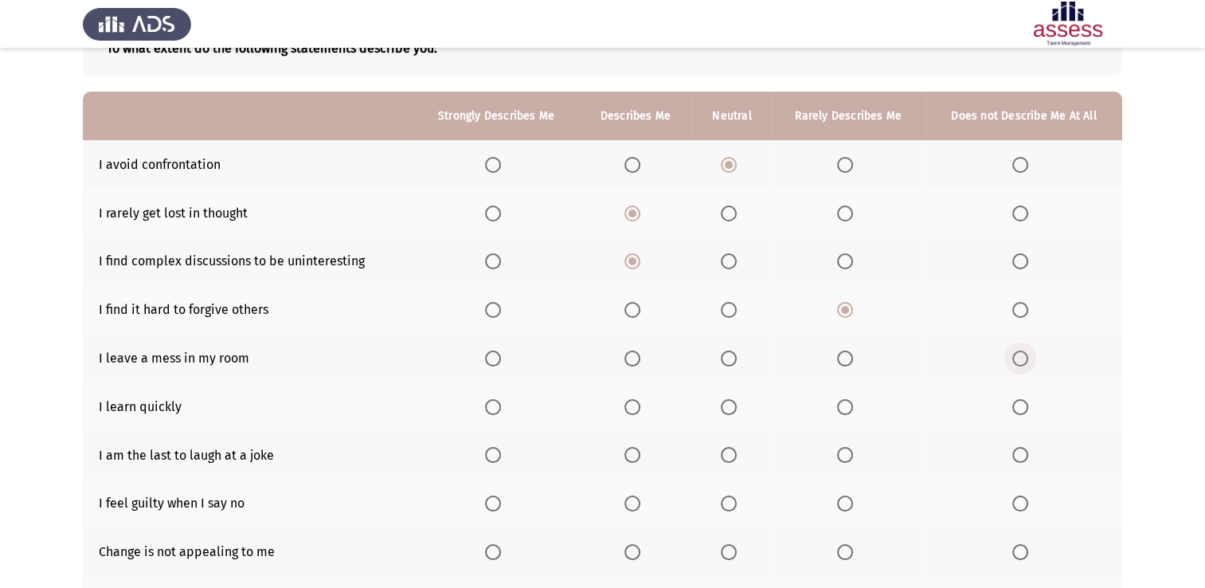
click at [1018, 365] on span "Select an option" at bounding box center [1020, 359] width 16 height 16
click at [1018, 365] on input "Select an option" at bounding box center [1020, 359] width 16 height 16
click at [498, 400] on span "Select an option" at bounding box center [493, 407] width 16 height 16
click at [498, 400] on input "Select an option" at bounding box center [493, 407] width 16 height 16
click at [626, 453] on span "Select an option" at bounding box center [633, 455] width 16 height 16
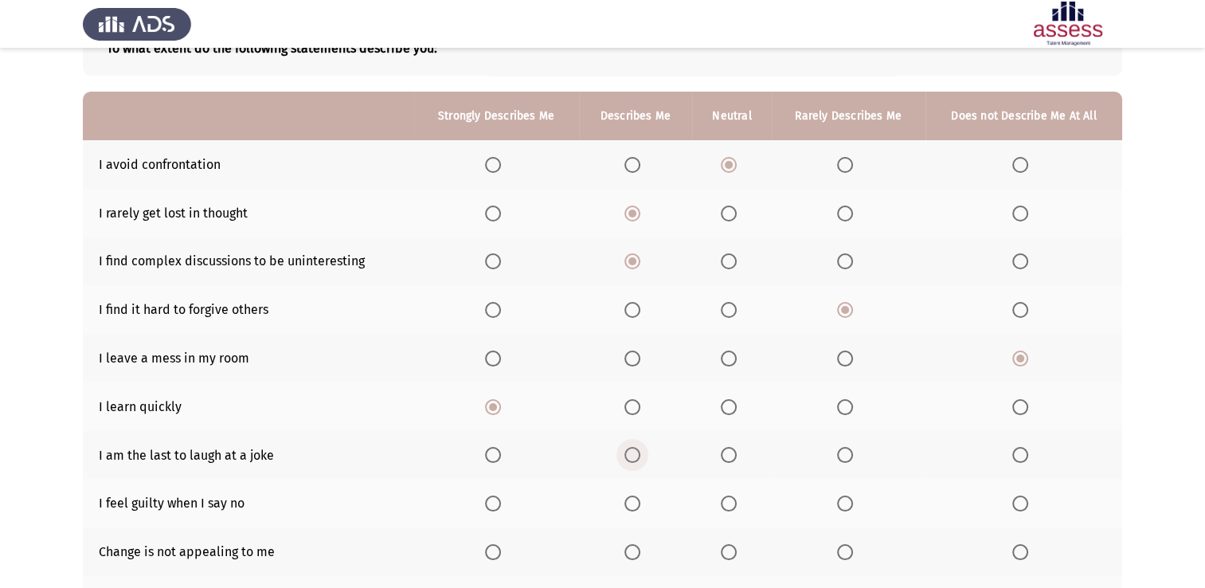
click at [626, 453] on input "Select an option" at bounding box center [633, 455] width 16 height 16
click at [501, 507] on span "Select an option" at bounding box center [493, 503] width 16 height 16
click at [501, 507] on input "Select an option" at bounding box center [493, 503] width 16 height 16
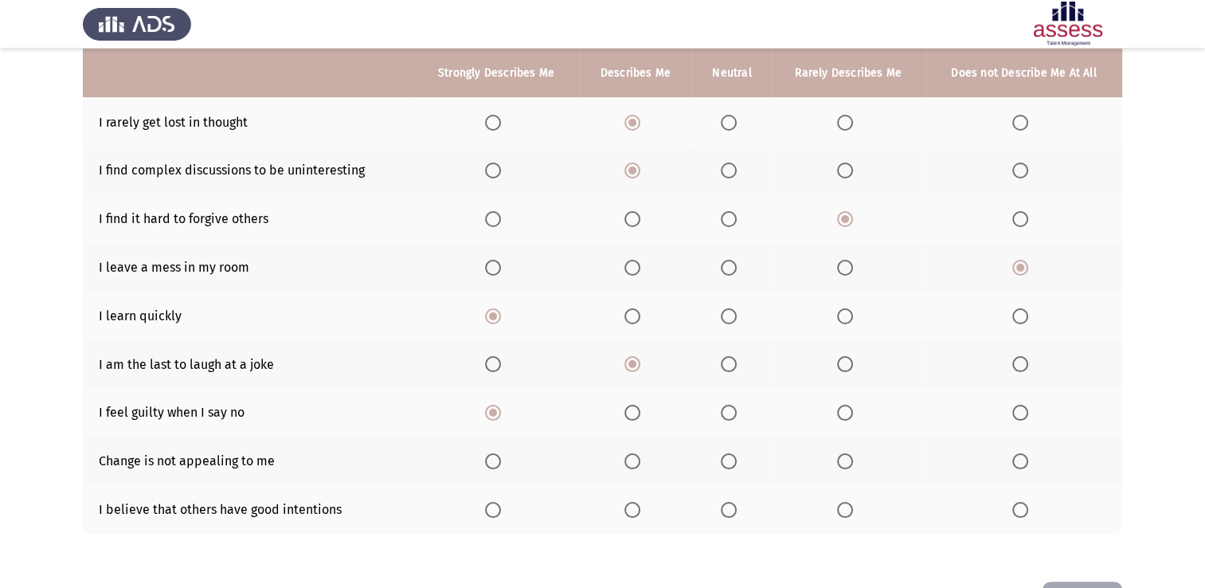
scroll to position [204, 0]
click at [846, 462] on span "Select an option" at bounding box center [845, 461] width 16 height 16
click at [846, 462] on input "Select an option" at bounding box center [845, 461] width 16 height 16
click at [639, 515] on span "Select an option" at bounding box center [633, 510] width 16 height 16
click at [639, 515] on input "Select an option" at bounding box center [633, 510] width 16 height 16
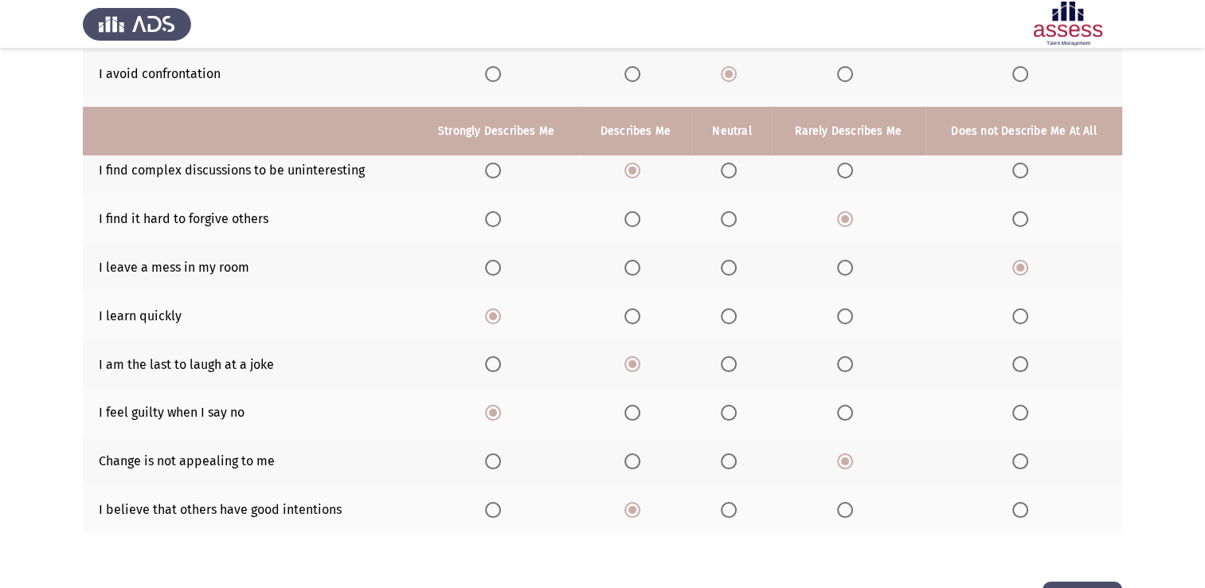
scroll to position [262, 0]
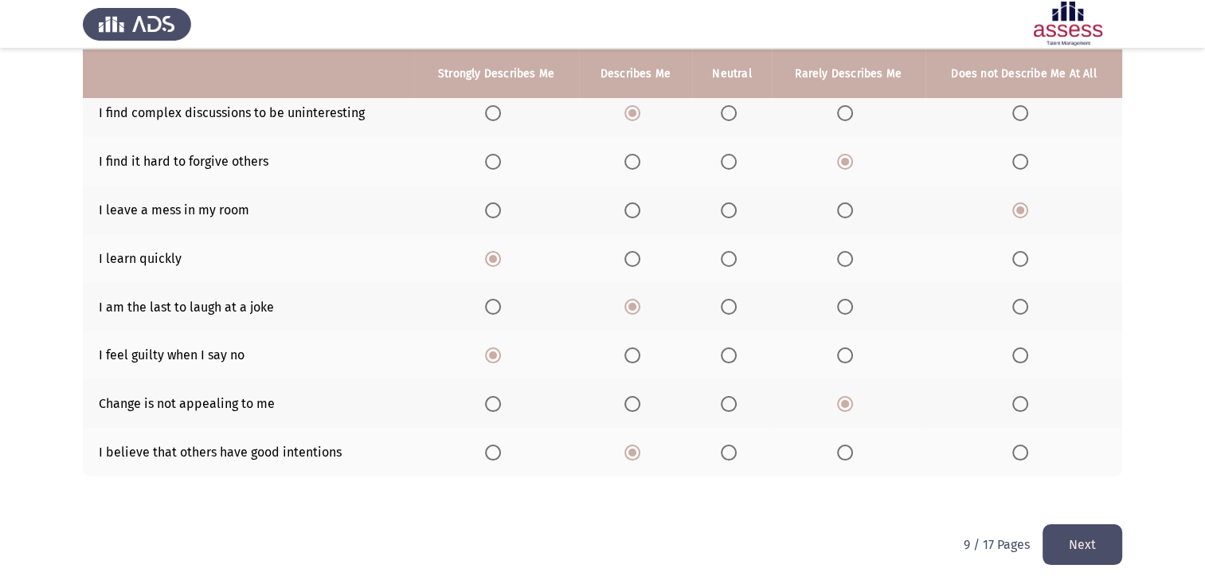
click at [1088, 527] on button "Next" at bounding box center [1083, 544] width 80 height 41
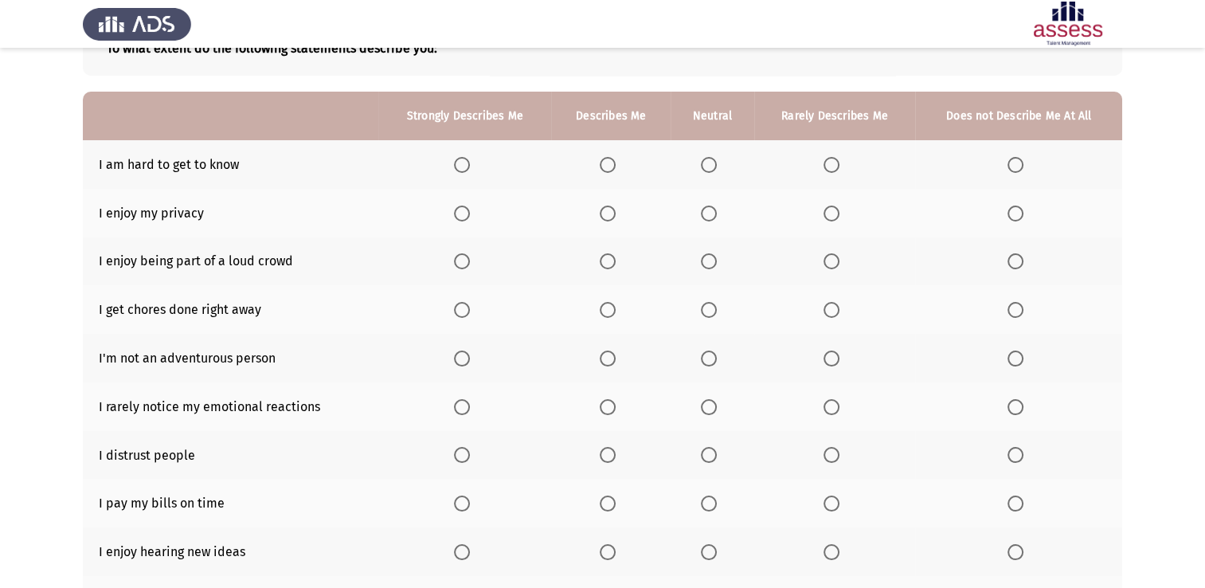
scroll to position [114, 0]
click at [827, 164] on span "Select an option" at bounding box center [832, 164] width 16 height 16
click at [827, 164] on input "Select an option" at bounding box center [832, 164] width 16 height 16
click at [466, 213] on span "Select an option" at bounding box center [462, 213] width 16 height 16
click at [466, 213] on input "Select an option" at bounding box center [462, 213] width 16 height 16
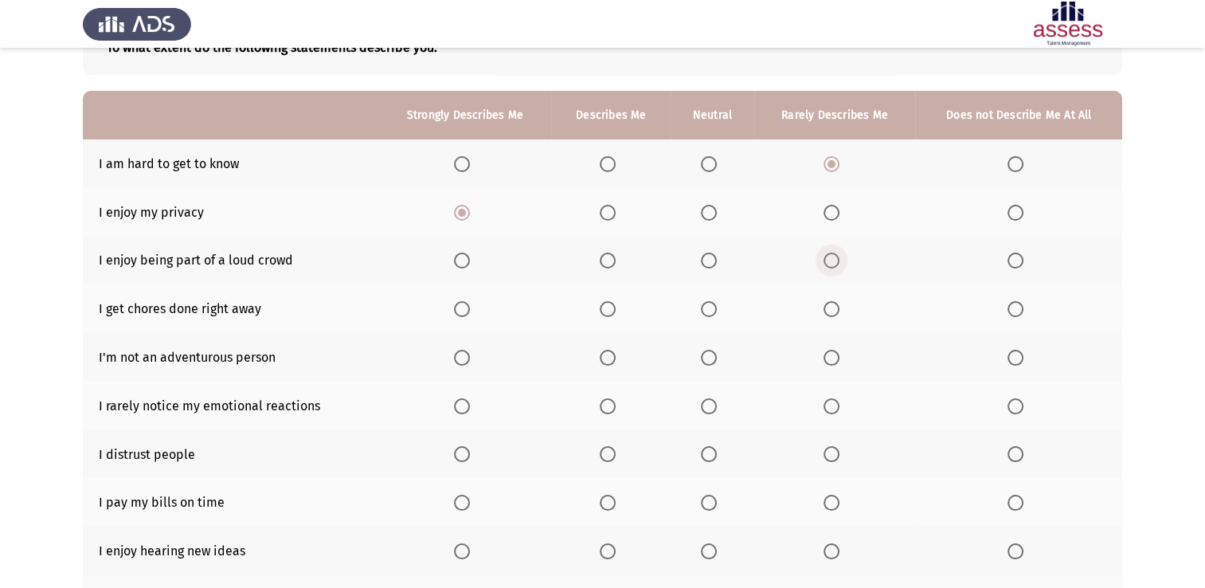
click at [839, 260] on span "Select an option" at bounding box center [832, 261] width 16 height 16
click at [839, 260] on input "Select an option" at bounding box center [832, 261] width 16 height 16
click at [460, 310] on span "Select an option" at bounding box center [462, 309] width 16 height 16
click at [460, 310] on input "Select an option" at bounding box center [462, 309] width 16 height 16
click at [708, 358] on span "Select an option" at bounding box center [709, 358] width 16 height 16
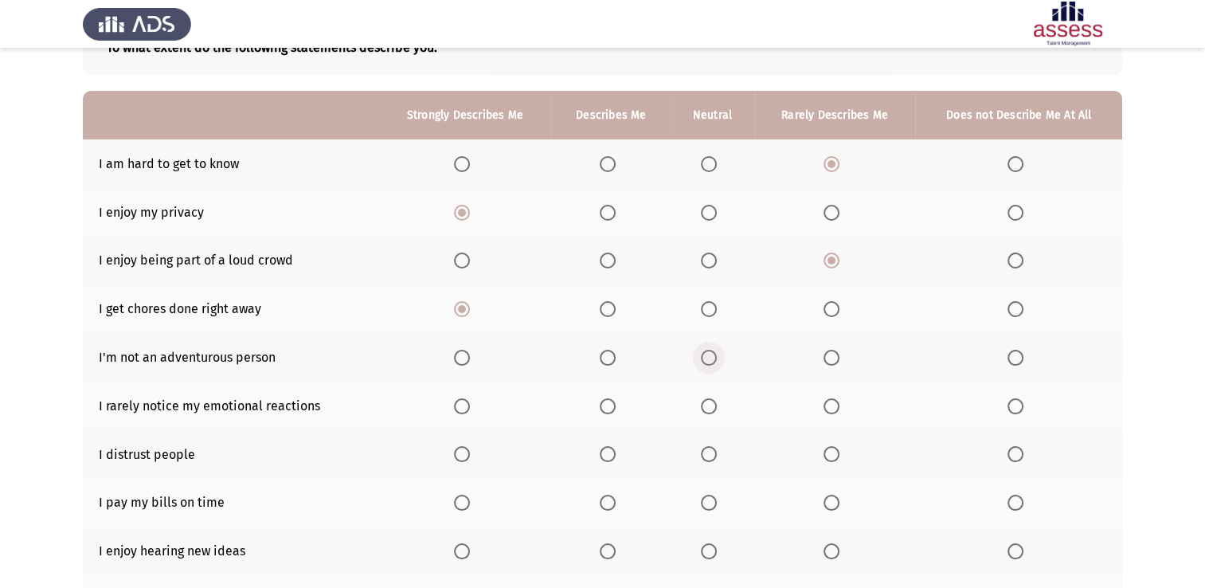
click at [708, 358] on input "Select an option" at bounding box center [709, 358] width 16 height 16
click at [714, 406] on span "Select an option" at bounding box center [709, 406] width 16 height 16
click at [714, 406] on input "Select an option" at bounding box center [709, 406] width 16 height 16
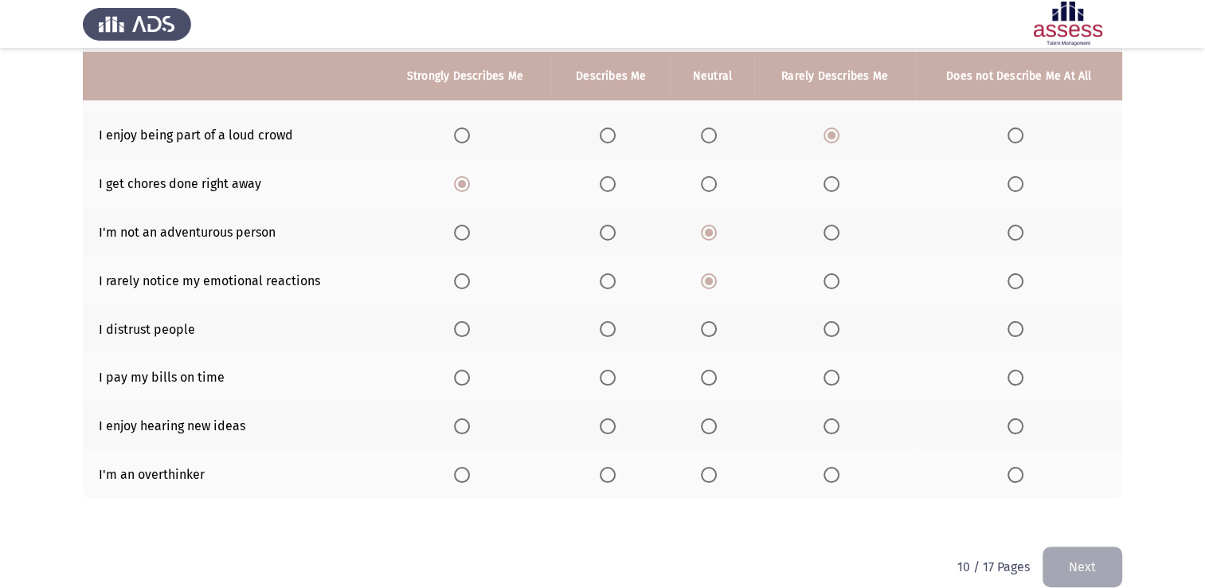
scroll to position [242, 0]
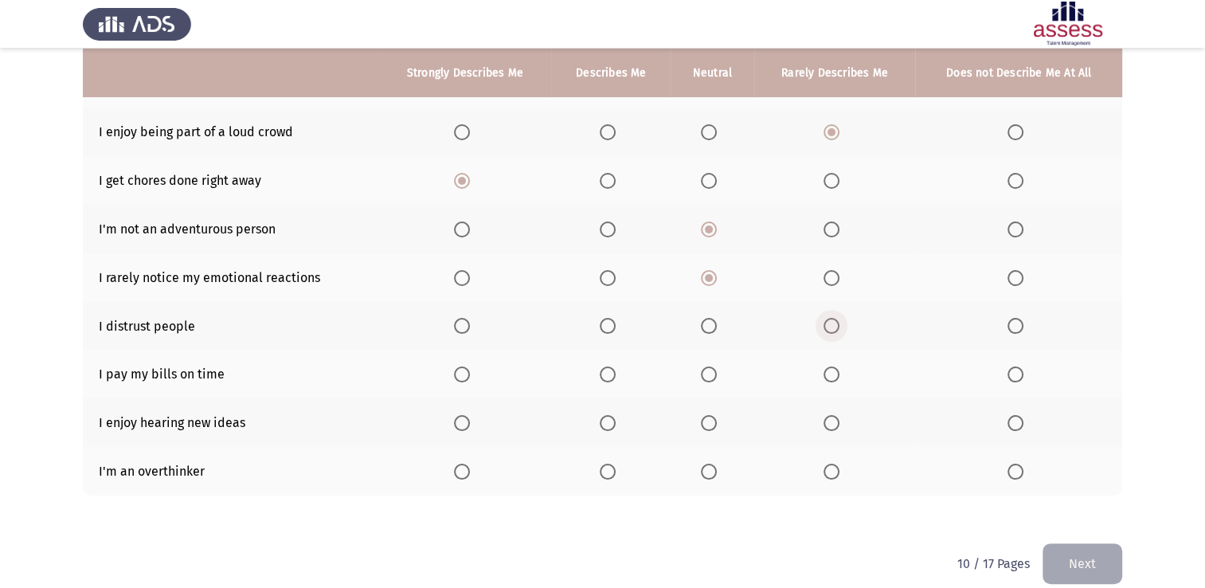
click at [830, 330] on span "Select an option" at bounding box center [832, 326] width 16 height 16
click at [830, 330] on input "Select an option" at bounding box center [832, 326] width 16 height 16
click at [470, 367] on span "Select an option" at bounding box center [462, 374] width 16 height 16
click at [470, 367] on input "Select an option" at bounding box center [462, 374] width 16 height 16
click at [468, 423] on span "Select an option" at bounding box center [462, 423] width 16 height 16
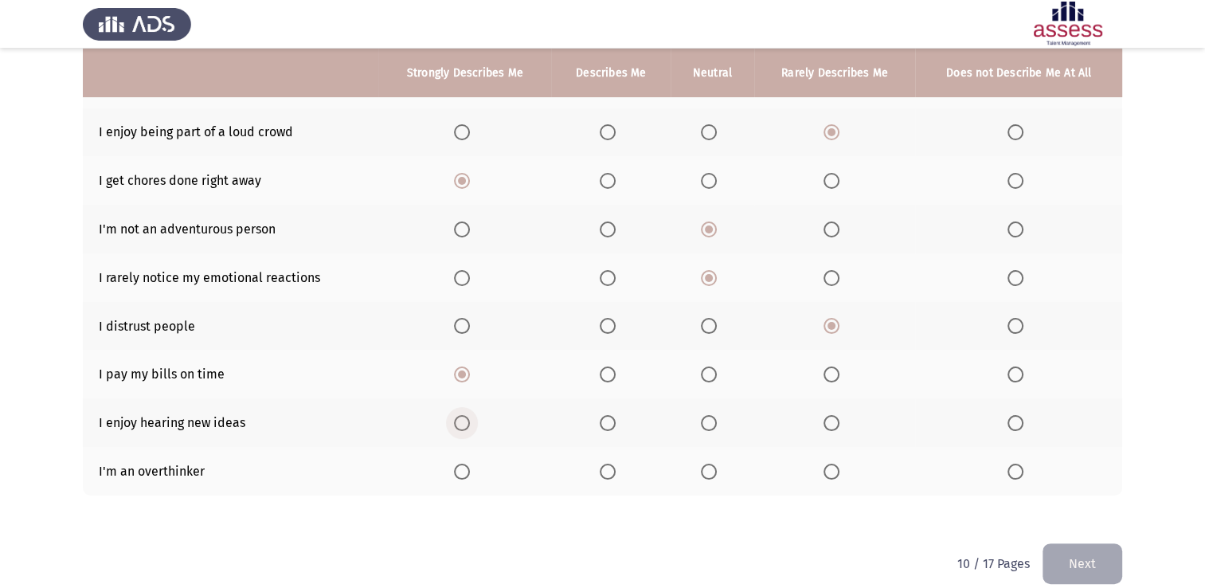
click at [468, 423] on input "Select an option" at bounding box center [462, 423] width 16 height 16
click at [1023, 471] on span "Select an option" at bounding box center [1016, 472] width 16 height 16
click at [1023, 471] on input "Select an option" at bounding box center [1016, 472] width 16 height 16
click at [1075, 562] on button "Next" at bounding box center [1083, 563] width 80 height 41
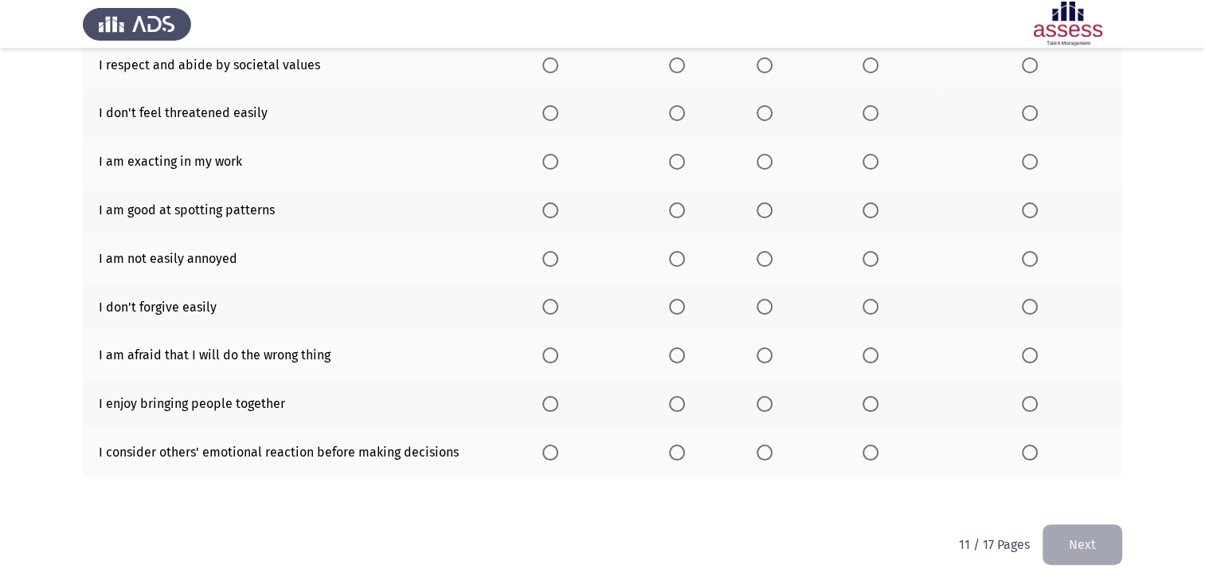
scroll to position [0, 0]
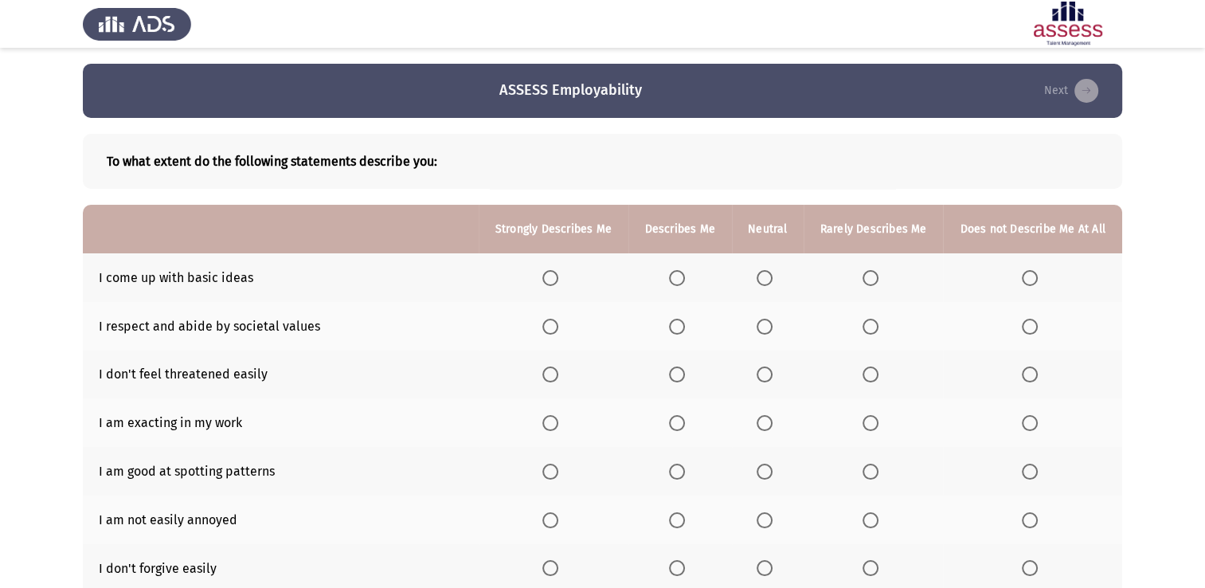
click at [542, 284] on th at bounding box center [554, 277] width 150 height 49
click at [554, 280] on span "Select an option" at bounding box center [550, 278] width 16 height 16
click at [554, 280] on input "Select an option" at bounding box center [550, 278] width 16 height 16
click at [548, 327] on span "Select an option" at bounding box center [550, 327] width 16 height 16
click at [548, 327] on input "Select an option" at bounding box center [550, 327] width 16 height 16
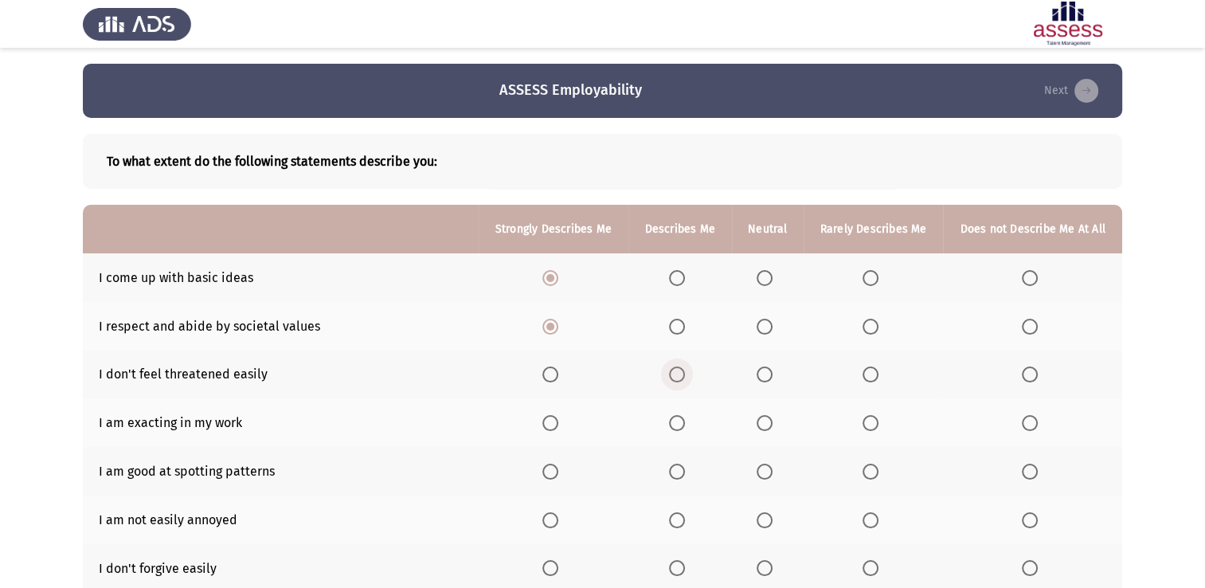
click at [676, 378] on span "Select an option" at bounding box center [677, 374] width 16 height 16
click at [676, 378] on input "Select an option" at bounding box center [677, 374] width 16 height 16
click at [553, 421] on span "Select an option" at bounding box center [550, 423] width 16 height 16
click at [553, 421] on input "Select an option" at bounding box center [550, 423] width 16 height 16
click at [676, 470] on span "Select an option" at bounding box center [677, 472] width 16 height 16
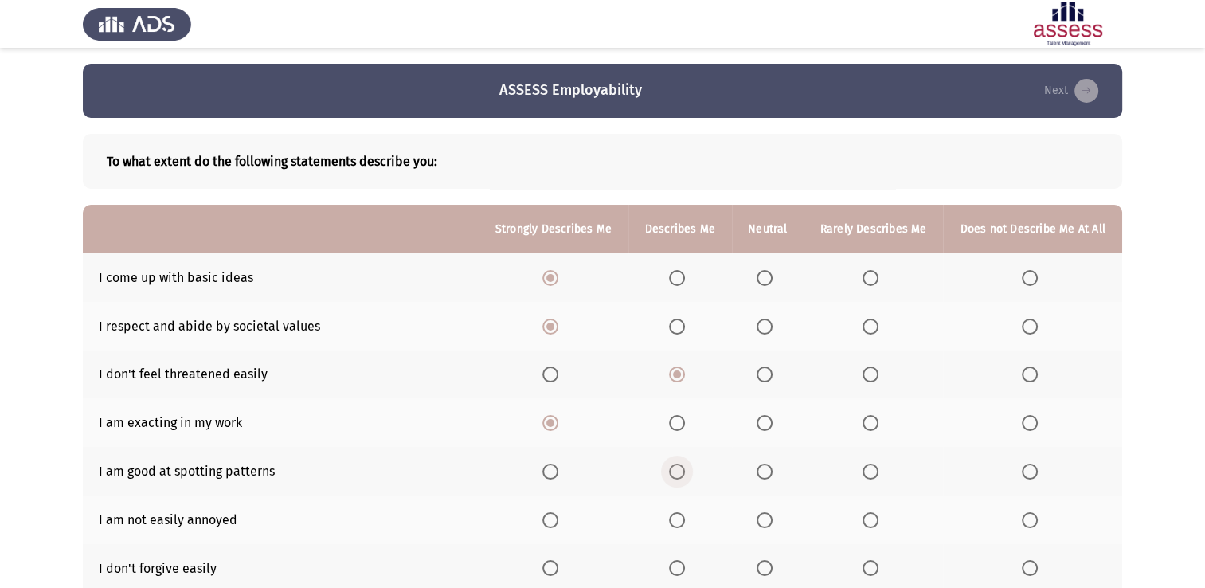
click at [676, 470] on input "Select an option" at bounding box center [677, 472] width 16 height 16
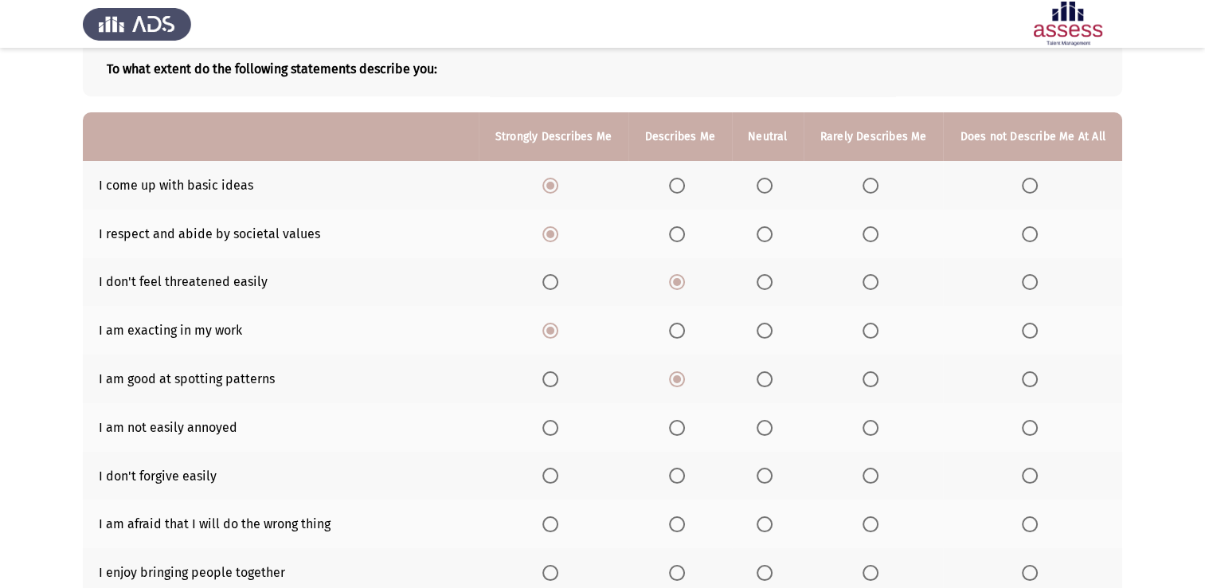
scroll to position [108, 0]
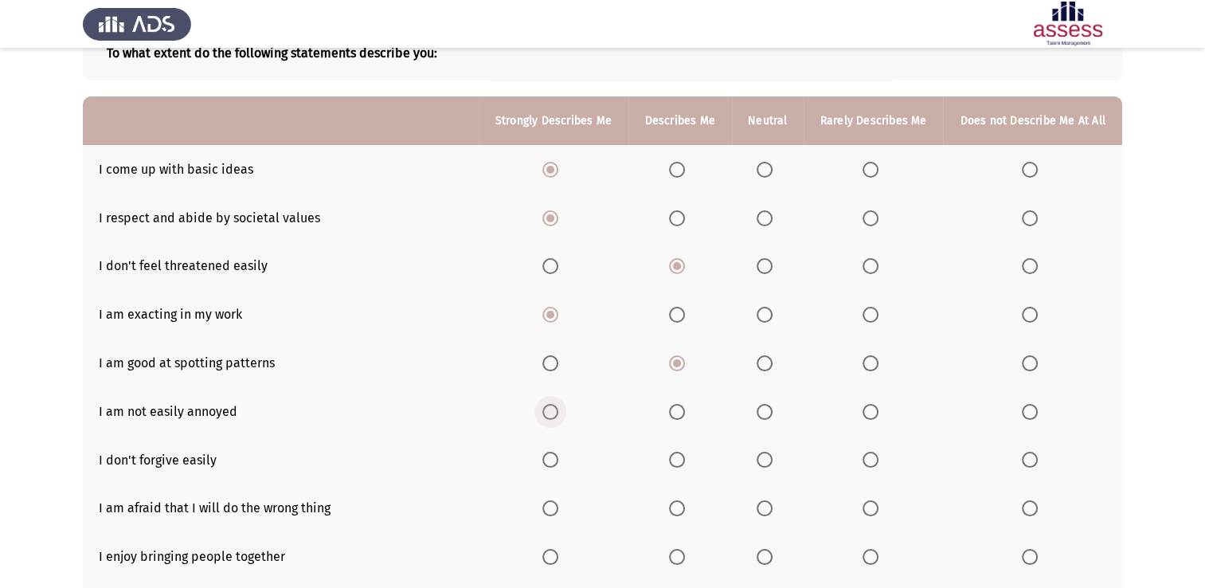
click at [549, 416] on span "Select an option" at bounding box center [550, 412] width 16 height 16
click at [549, 416] on input "Select an option" at bounding box center [550, 412] width 16 height 16
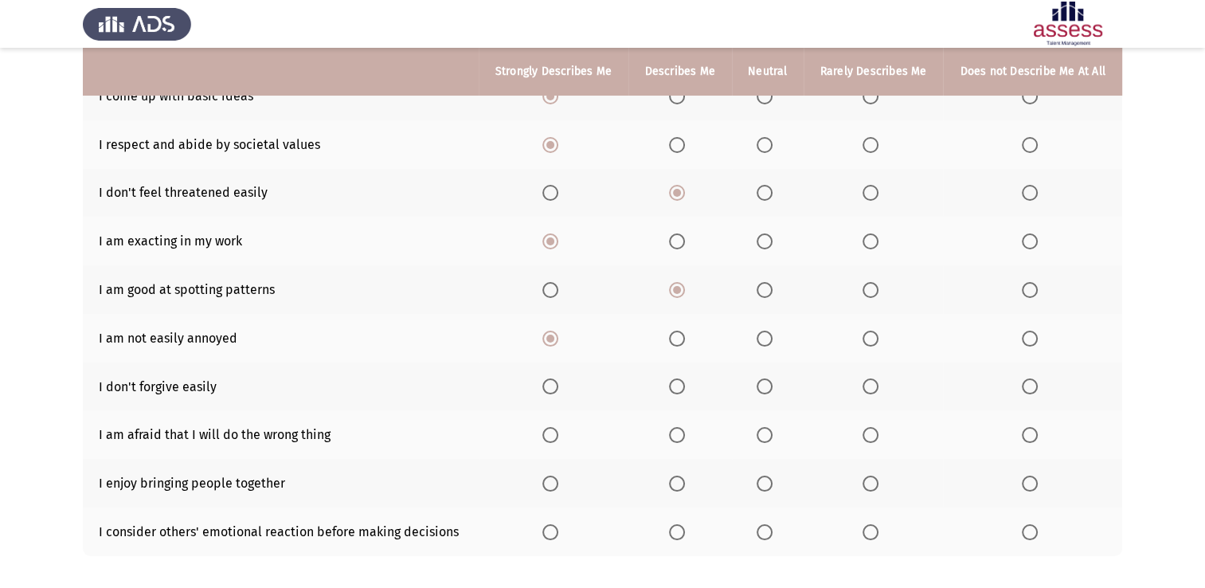
scroll to position [183, 0]
click at [875, 379] on span "Select an option" at bounding box center [871, 385] width 16 height 16
click at [875, 379] on input "Select an option" at bounding box center [871, 385] width 16 height 16
click at [547, 432] on span "Select an option" at bounding box center [550, 433] width 16 height 16
click at [547, 432] on input "Select an option" at bounding box center [550, 433] width 16 height 16
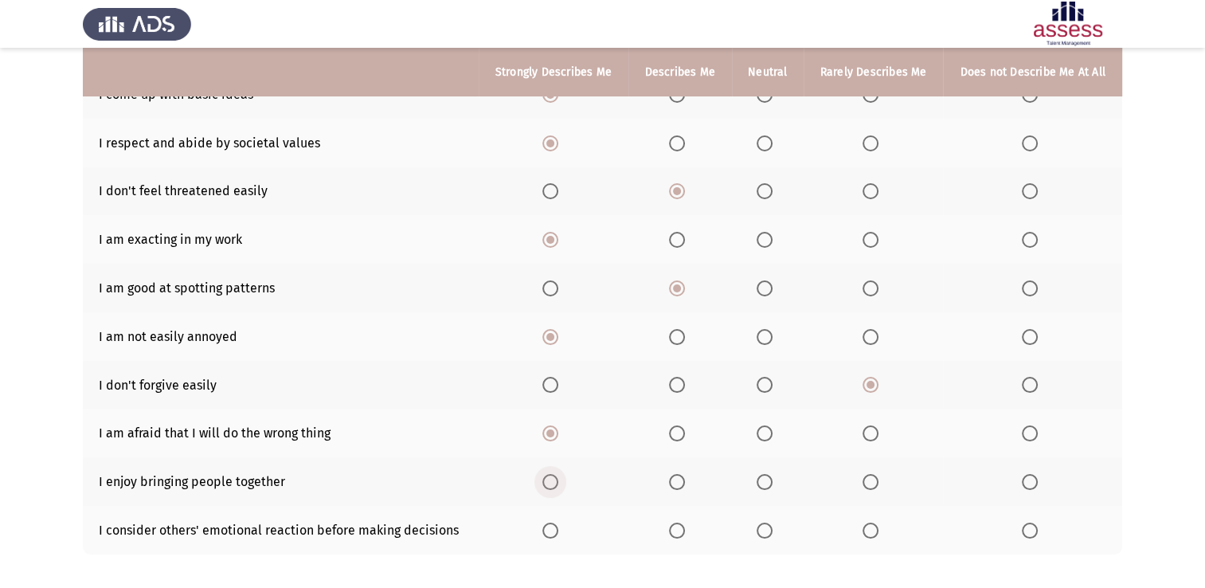
click at [546, 489] on span "Select an option" at bounding box center [550, 482] width 16 height 16
click at [546, 489] on input "Select an option" at bounding box center [550, 482] width 16 height 16
click at [681, 527] on span "Select an option" at bounding box center [677, 531] width 16 height 16
click at [681, 527] on input "Select an option" at bounding box center [677, 531] width 16 height 16
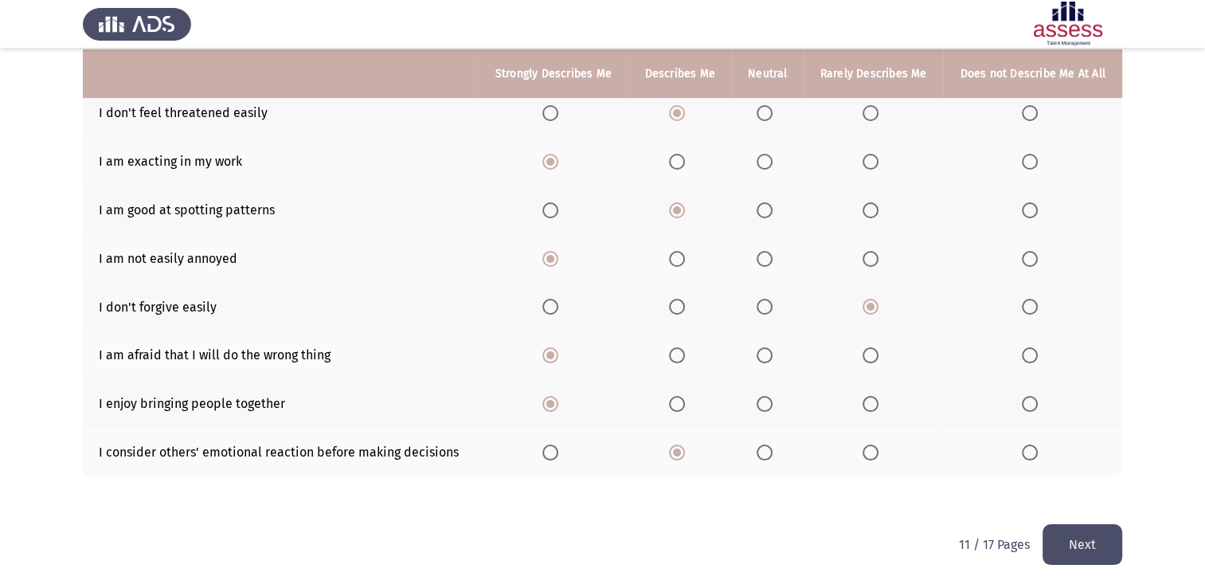
click at [1074, 559] on button "Next" at bounding box center [1083, 544] width 80 height 41
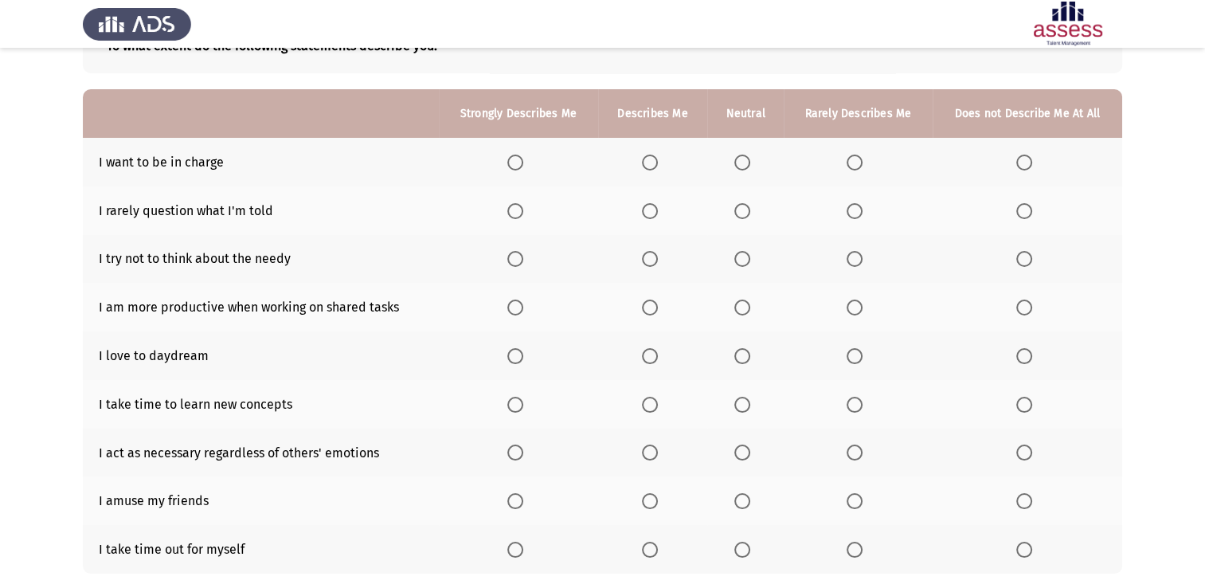
scroll to position [124, 0]
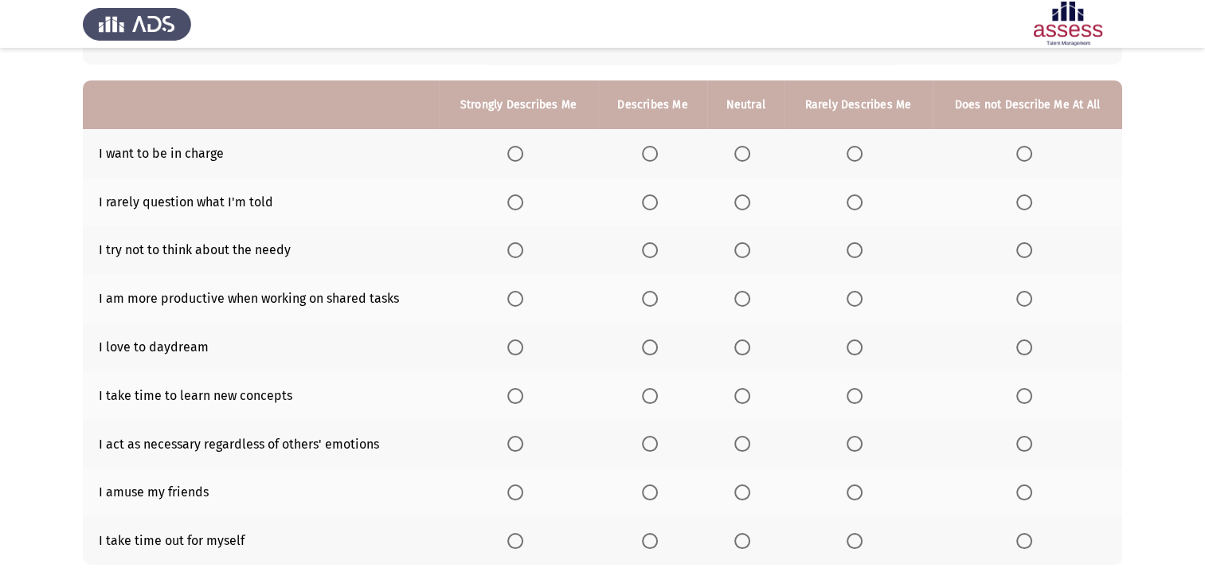
click at [516, 157] on span "Select an option" at bounding box center [515, 154] width 16 height 16
click at [516, 157] on input "Select an option" at bounding box center [515, 154] width 16 height 16
click at [750, 199] on span "Select an option" at bounding box center [742, 202] width 16 height 16
click at [750, 199] on input "Select an option" at bounding box center [742, 202] width 16 height 16
click at [864, 253] on label "Select an option" at bounding box center [858, 250] width 22 height 16
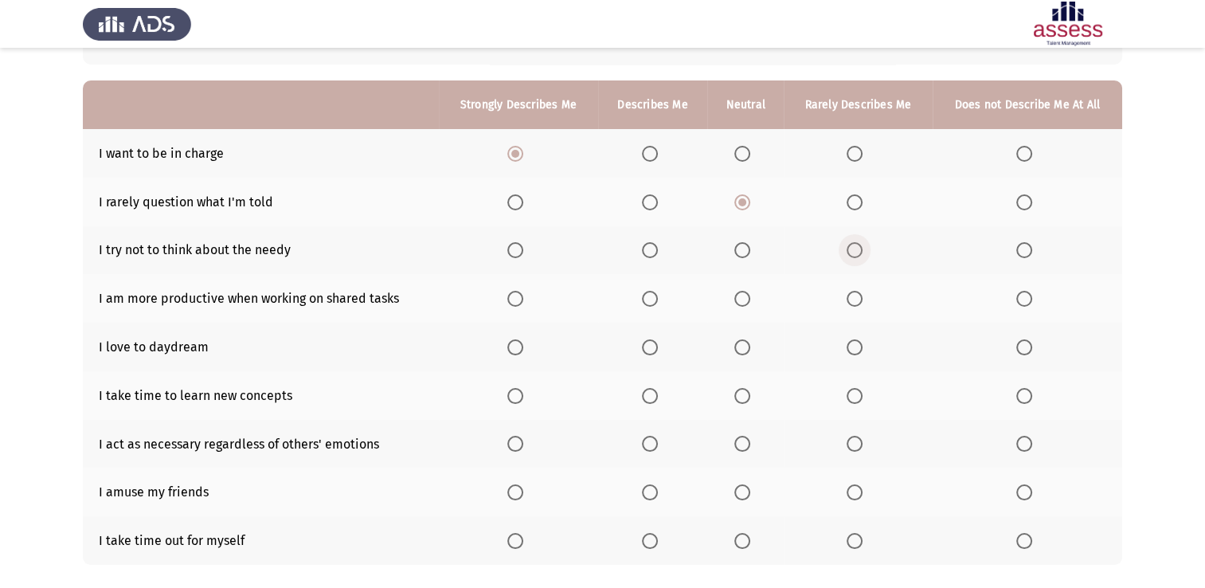
click at [863, 253] on input "Select an option" at bounding box center [855, 250] width 16 height 16
click at [511, 295] on span "Select an option" at bounding box center [515, 299] width 16 height 16
click at [511, 295] on input "Select an option" at bounding box center [515, 299] width 16 height 16
click at [1018, 355] on span "Select an option" at bounding box center [1024, 347] width 16 height 16
click at [1018, 355] on input "Select an option" at bounding box center [1024, 347] width 16 height 16
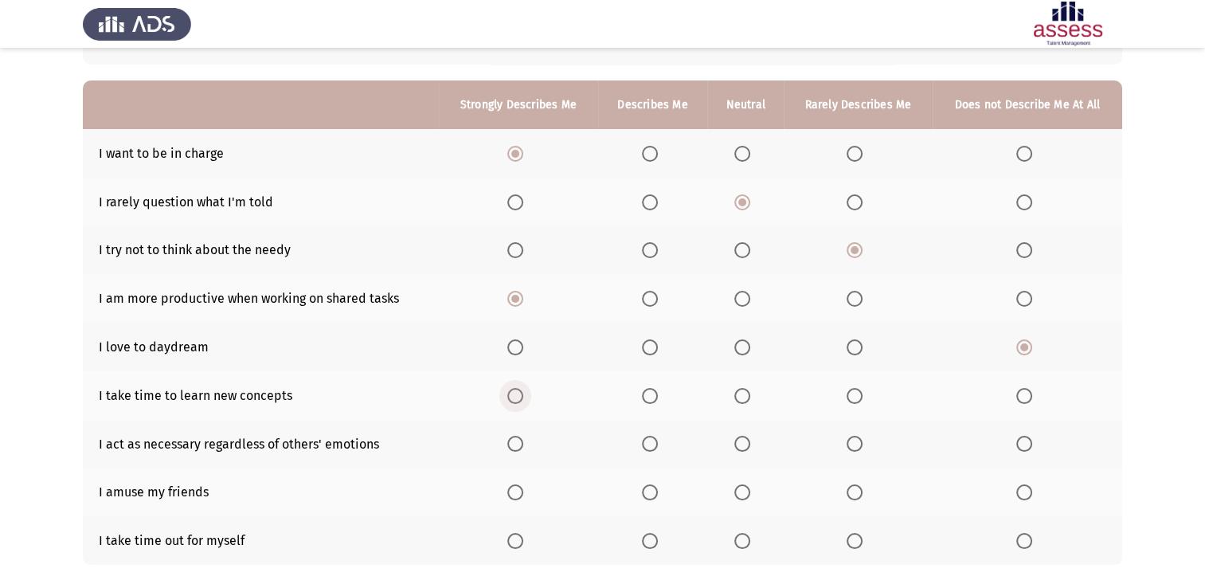
click at [521, 394] on span "Select an option" at bounding box center [515, 396] width 16 height 16
click at [521, 394] on input "Select an option" at bounding box center [515, 396] width 16 height 16
click at [647, 448] on span "Select an option" at bounding box center [650, 444] width 16 height 16
click at [647, 448] on input "Select an option" at bounding box center [650, 444] width 16 height 16
click at [513, 497] on span "Select an option" at bounding box center [515, 492] width 16 height 16
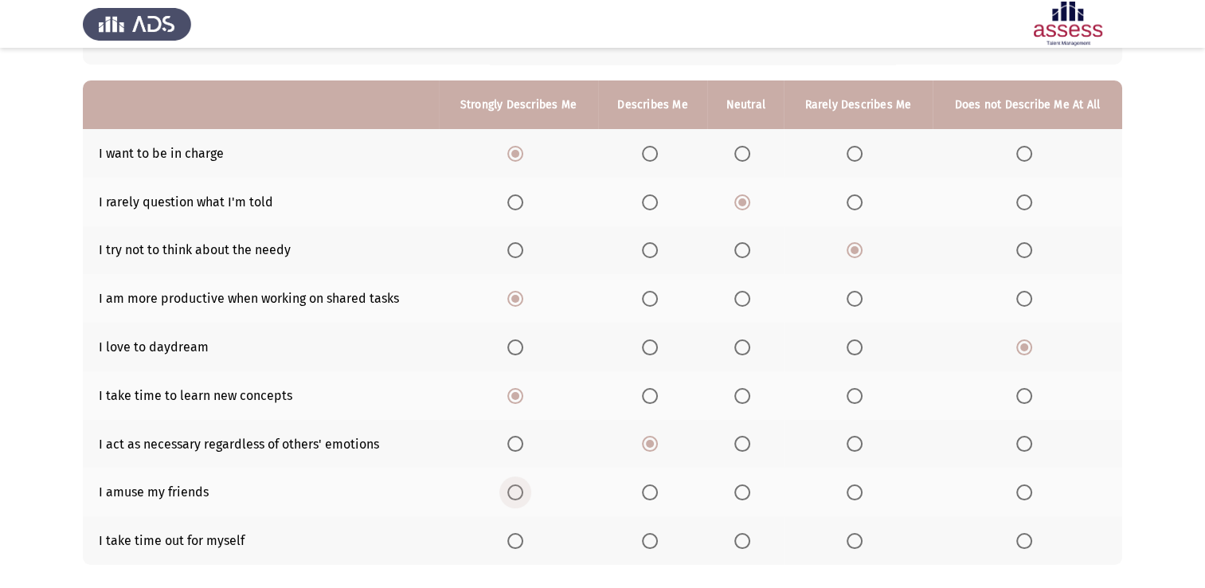
click at [513, 497] on input "Select an option" at bounding box center [515, 492] width 16 height 16
click at [648, 537] on span "Select an option" at bounding box center [650, 541] width 16 height 16
click at [648, 537] on input "Select an option" at bounding box center [650, 541] width 16 height 16
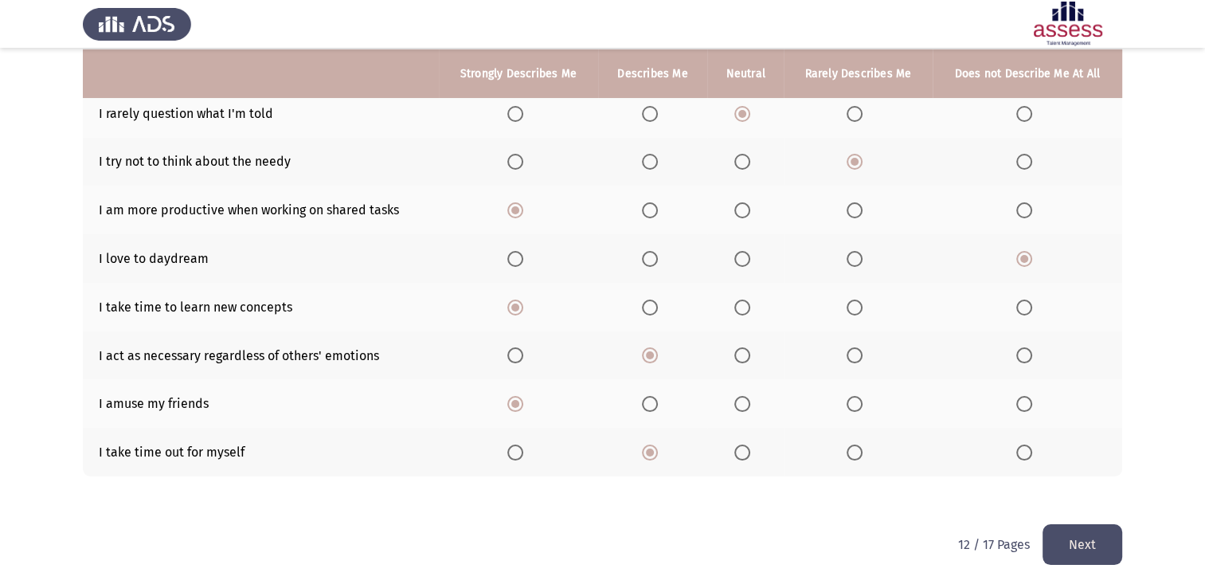
click at [1085, 555] on button "Next" at bounding box center [1083, 544] width 80 height 41
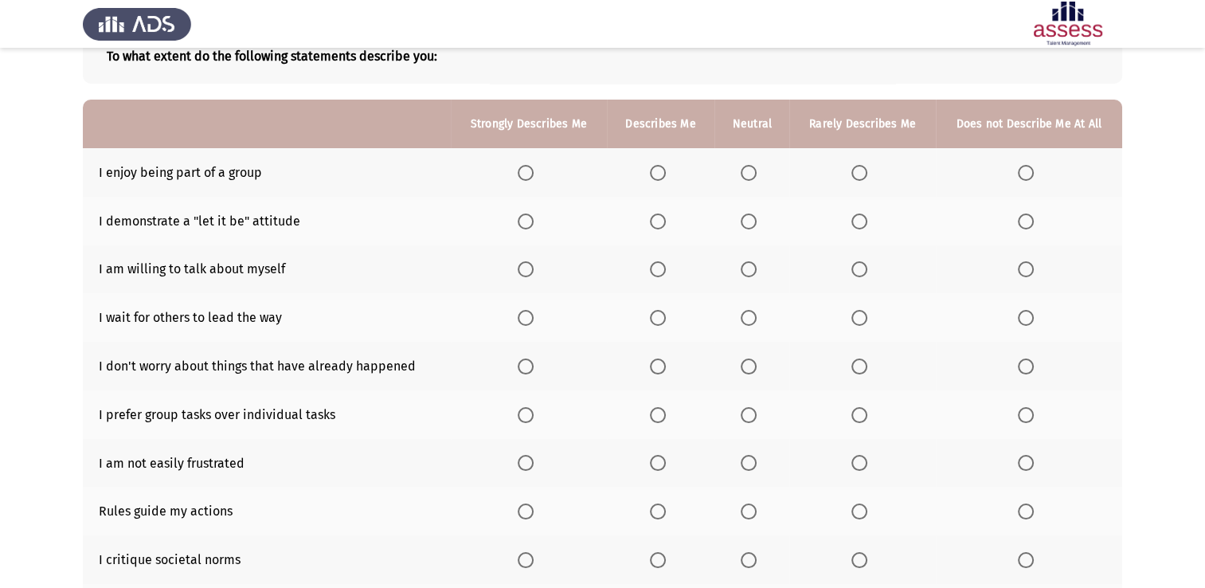
scroll to position [107, 0]
click at [521, 173] on span "Select an option" at bounding box center [526, 171] width 16 height 16
click at [521, 173] on input "Select an option" at bounding box center [526, 171] width 16 height 16
click at [662, 227] on span "Select an option" at bounding box center [658, 220] width 16 height 16
click at [662, 227] on input "Select an option" at bounding box center [658, 220] width 16 height 16
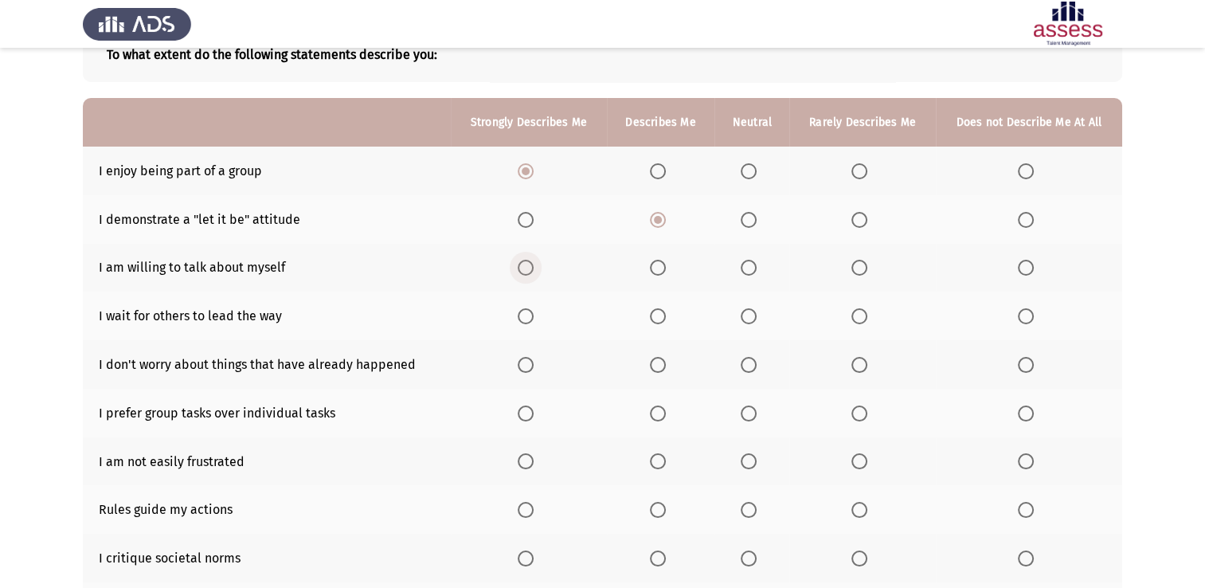
click at [526, 268] on span "Select an option" at bounding box center [526, 268] width 16 height 16
click at [526, 268] on input "Select an option" at bounding box center [526, 268] width 16 height 16
click at [857, 314] on span "Select an option" at bounding box center [860, 316] width 16 height 16
click at [857, 314] on input "Select an option" at bounding box center [860, 316] width 16 height 16
click at [746, 360] on span "Select an option" at bounding box center [749, 365] width 16 height 16
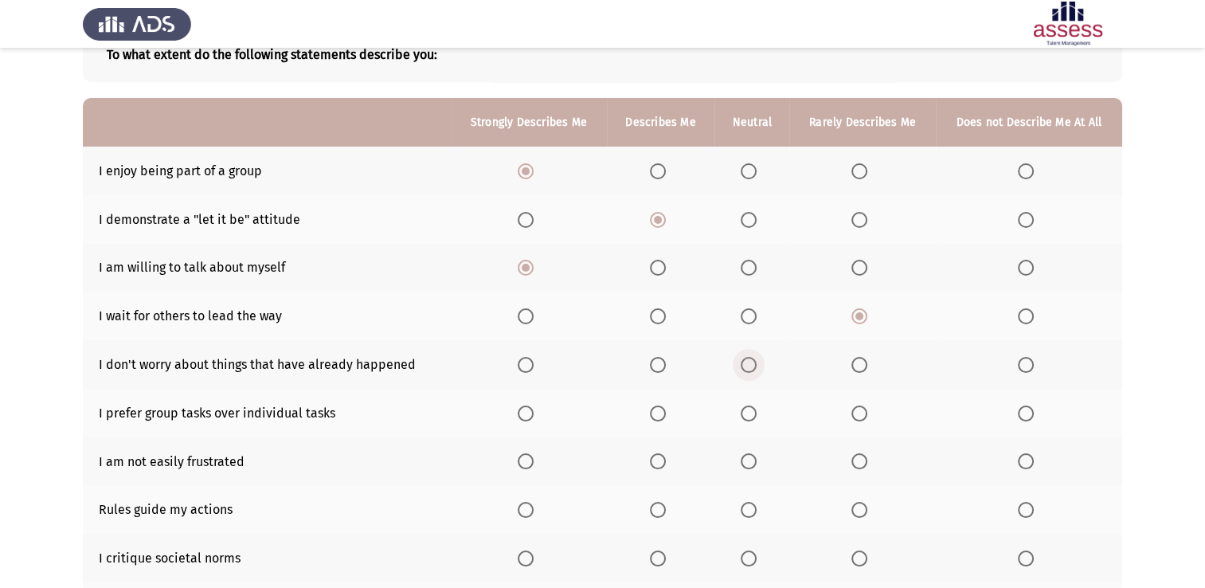
click at [746, 360] on input "Select an option" at bounding box center [749, 365] width 16 height 16
click at [659, 409] on span "Select an option" at bounding box center [658, 413] width 16 height 16
click at [659, 409] on input "Select an option" at bounding box center [658, 413] width 16 height 16
click at [529, 464] on span "Select an option" at bounding box center [526, 461] width 16 height 16
click at [529, 464] on input "Select an option" at bounding box center [526, 461] width 16 height 16
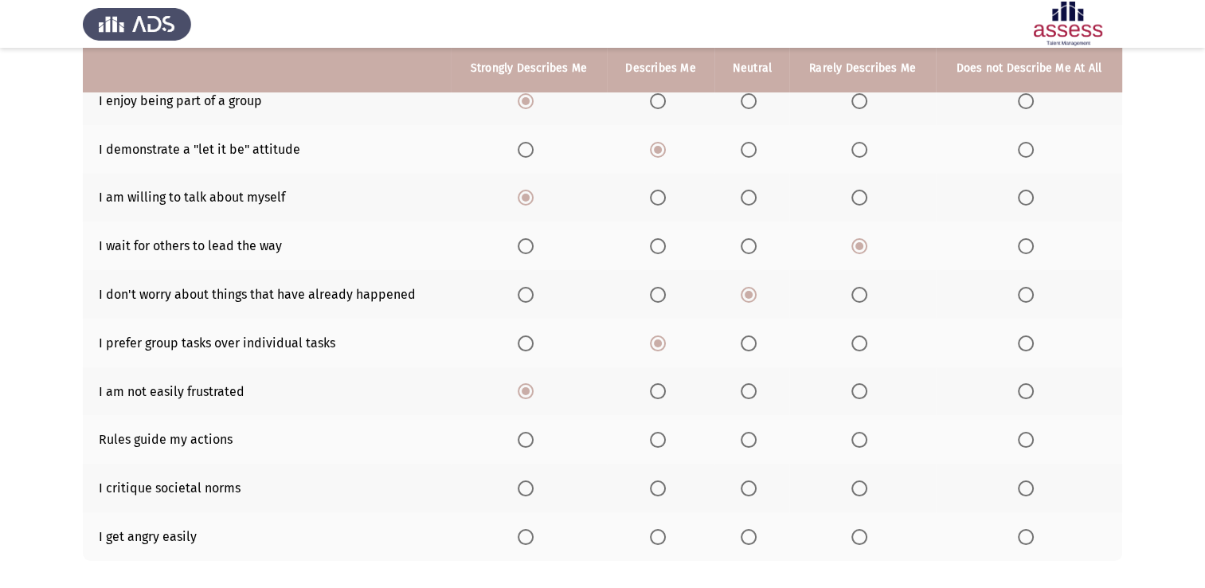
scroll to position [178, 0]
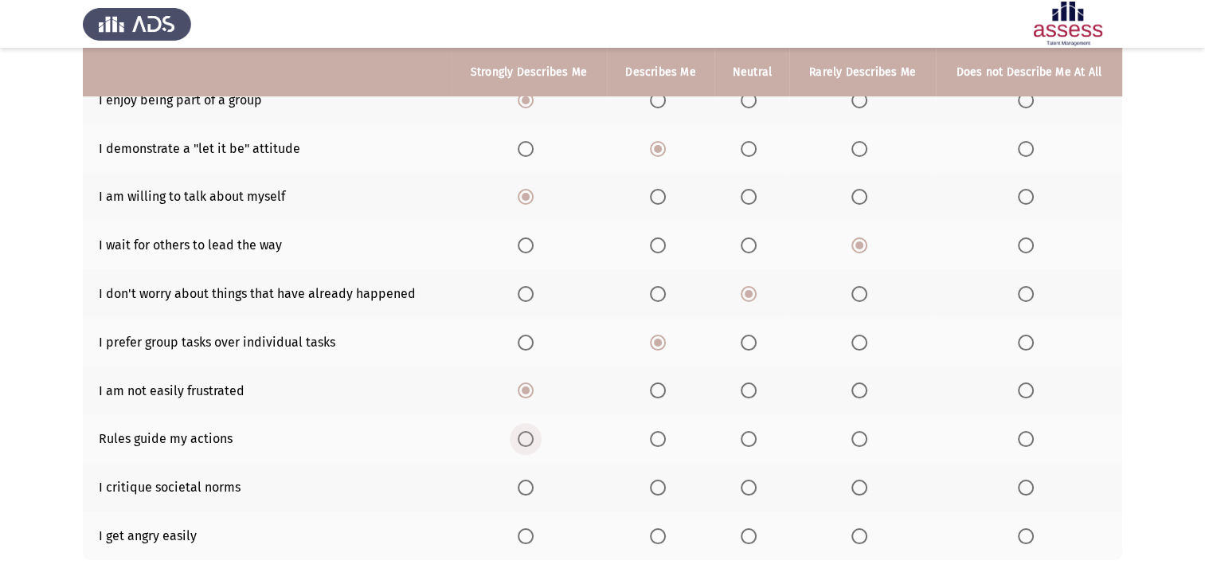
click at [523, 443] on span "Select an option" at bounding box center [526, 439] width 16 height 16
click at [523, 443] on input "Select an option" at bounding box center [526, 439] width 16 height 16
click at [860, 487] on span "Select an option" at bounding box center [860, 488] width 16 height 16
click at [860, 487] on input "Select an option" at bounding box center [860, 488] width 16 height 16
click at [1032, 538] on span "Select an option" at bounding box center [1026, 536] width 16 height 16
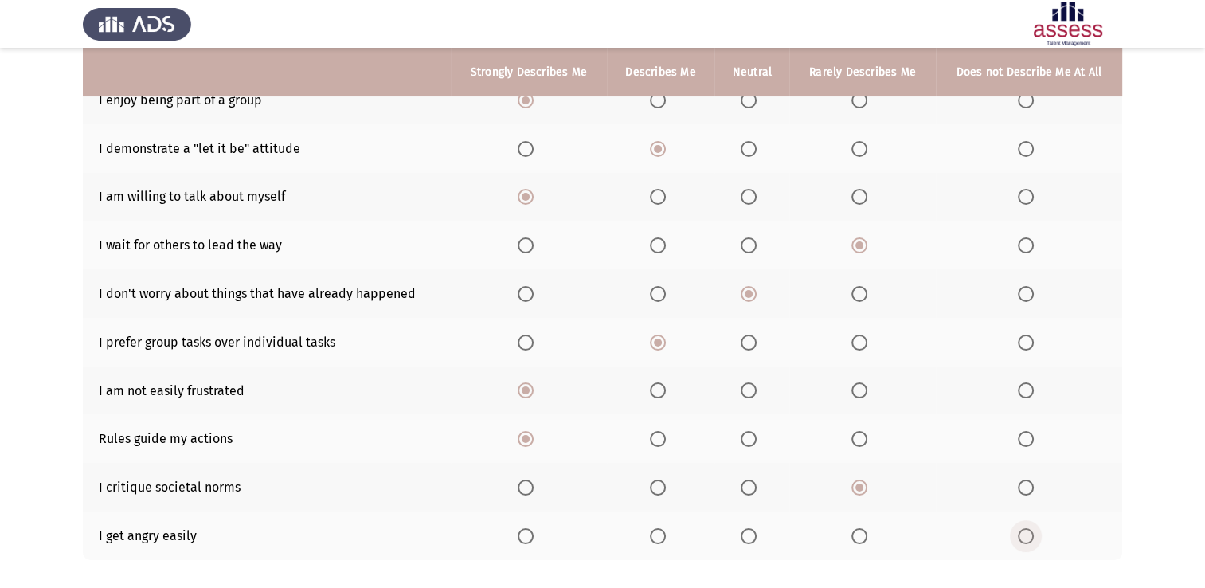
click at [1032, 538] on input "Select an option" at bounding box center [1026, 536] width 16 height 16
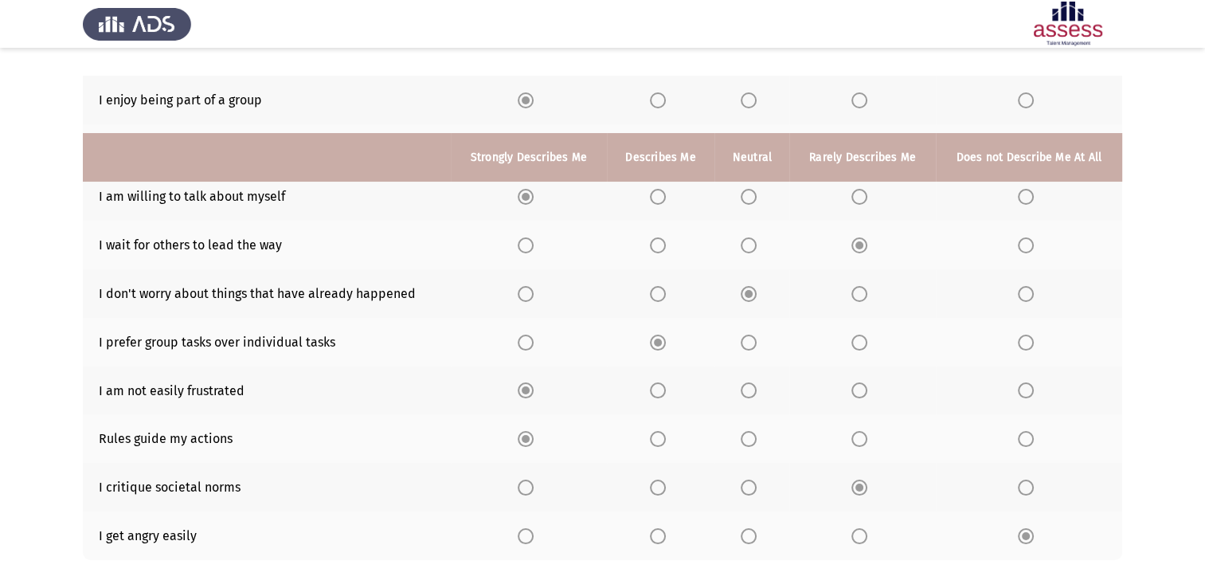
scroll to position [262, 0]
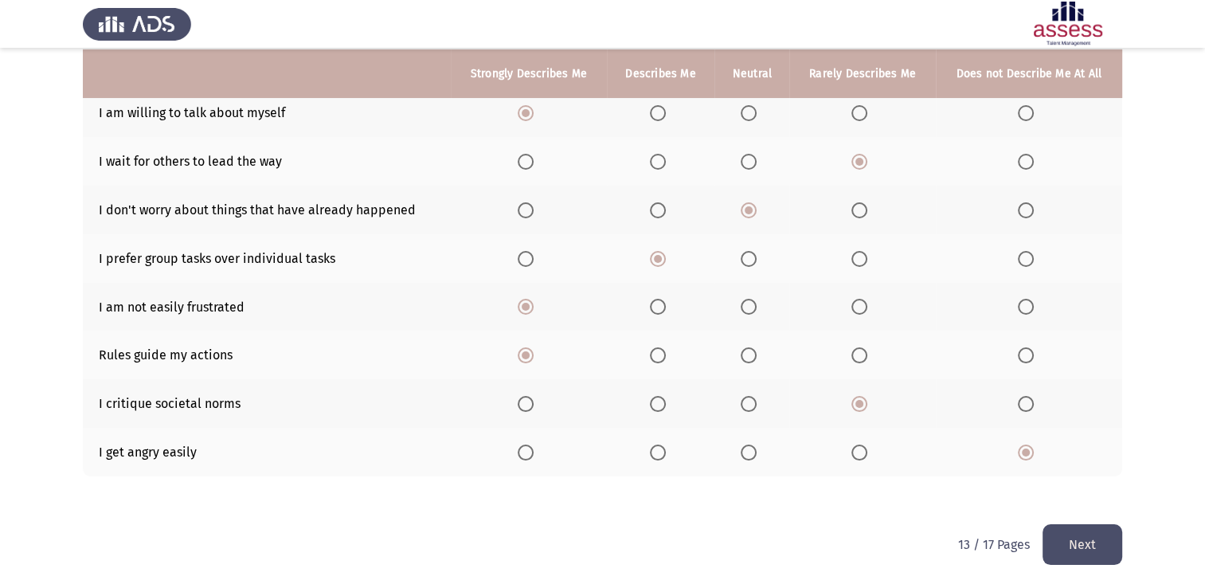
click at [1058, 531] on button "Next" at bounding box center [1083, 544] width 80 height 41
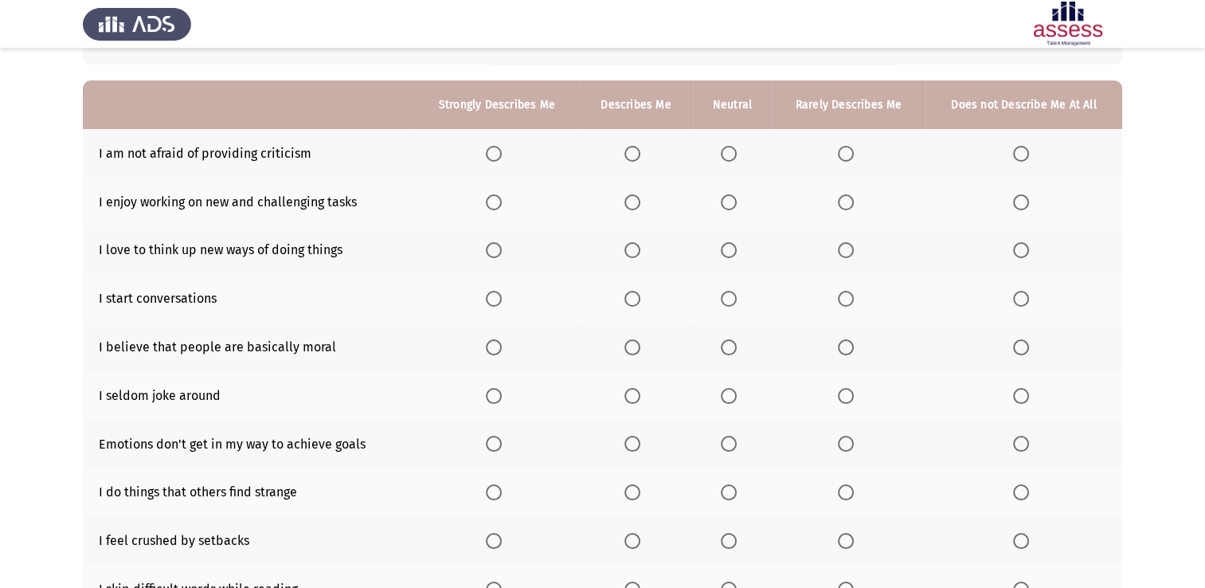
scroll to position [123, 0]
click at [733, 155] on span "Select an option" at bounding box center [729, 155] width 16 height 16
click at [733, 155] on input "Select an option" at bounding box center [729, 155] width 16 height 16
click at [490, 208] on span "Select an option" at bounding box center [494, 203] width 16 height 16
click at [490, 208] on input "Select an option" at bounding box center [494, 203] width 16 height 16
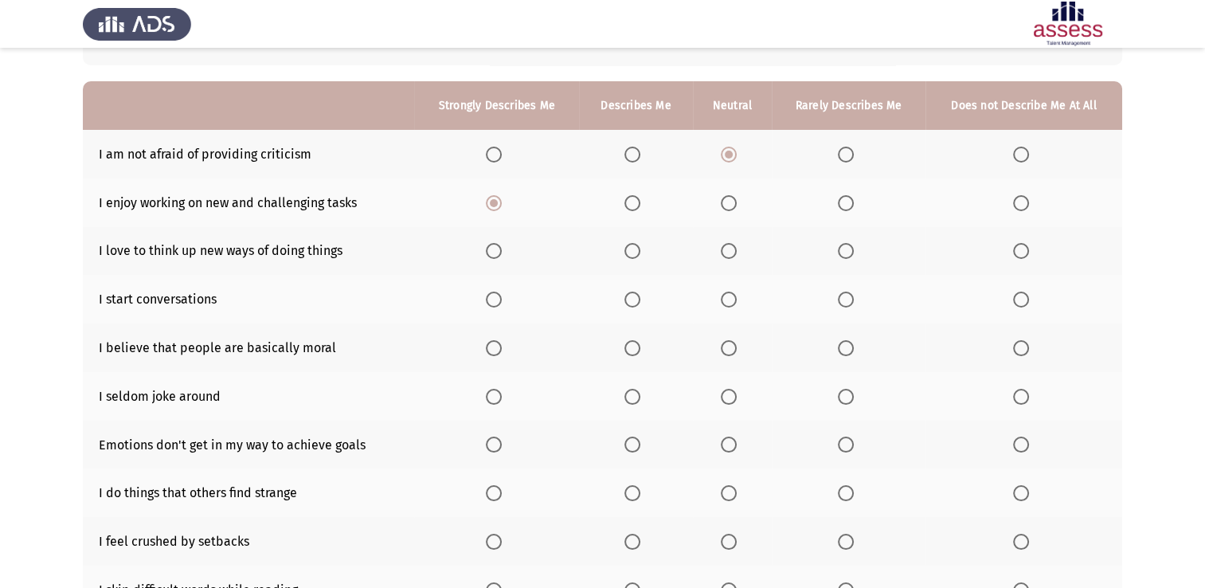
click at [497, 253] on span "Select an option" at bounding box center [494, 251] width 16 height 16
click at [497, 253] on input "Select an option" at bounding box center [494, 251] width 16 height 16
click at [633, 304] on span "Select an option" at bounding box center [633, 300] width 16 height 16
click at [633, 304] on input "Select an option" at bounding box center [633, 300] width 16 height 16
click at [730, 341] on span "Select an option" at bounding box center [729, 348] width 16 height 16
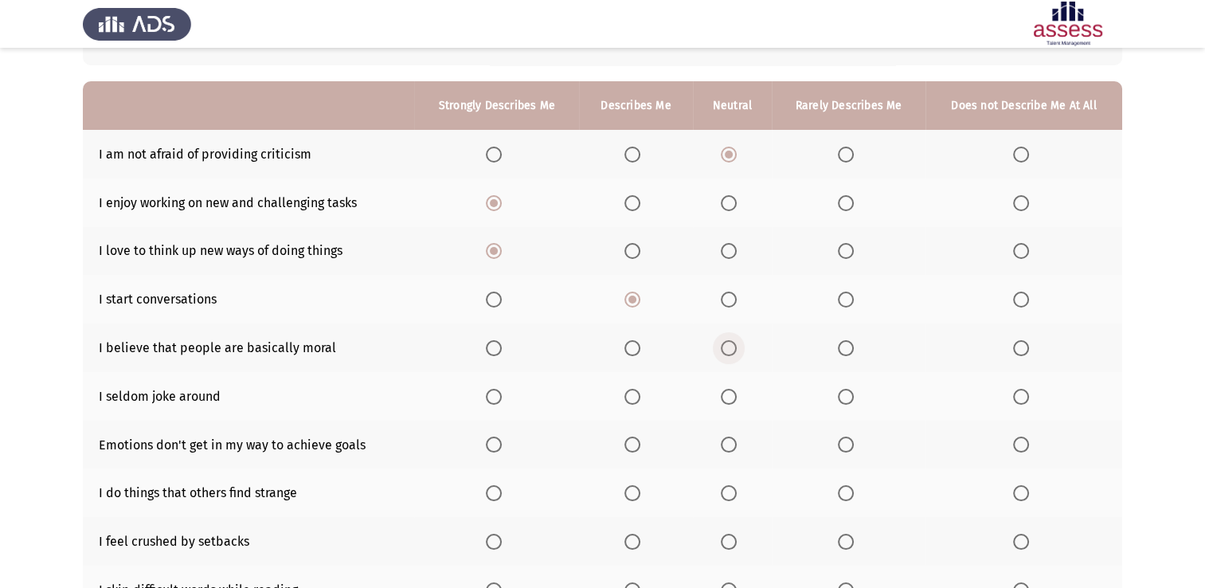
click at [730, 341] on input "Select an option" at bounding box center [729, 348] width 16 height 16
click at [625, 402] on span "Select an option" at bounding box center [633, 397] width 16 height 16
click at [625, 402] on input "Select an option" at bounding box center [633, 397] width 16 height 16
click at [494, 444] on span "Select an option" at bounding box center [494, 444] width 0 height 0
click at [495, 445] on input "Select an option" at bounding box center [494, 445] width 16 height 16
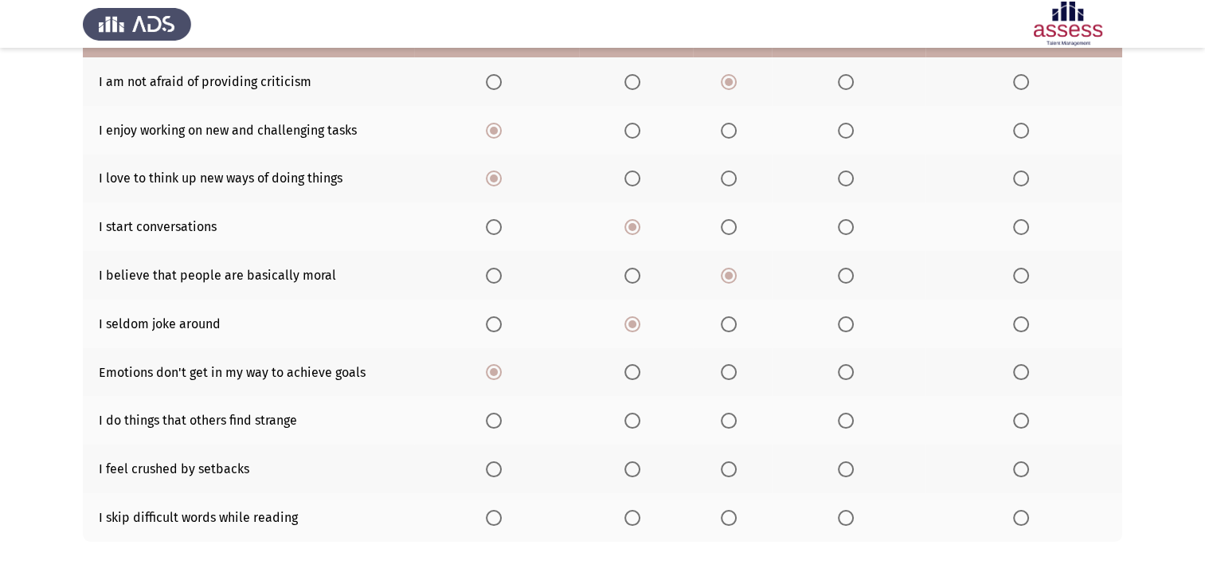
scroll to position [231, 0]
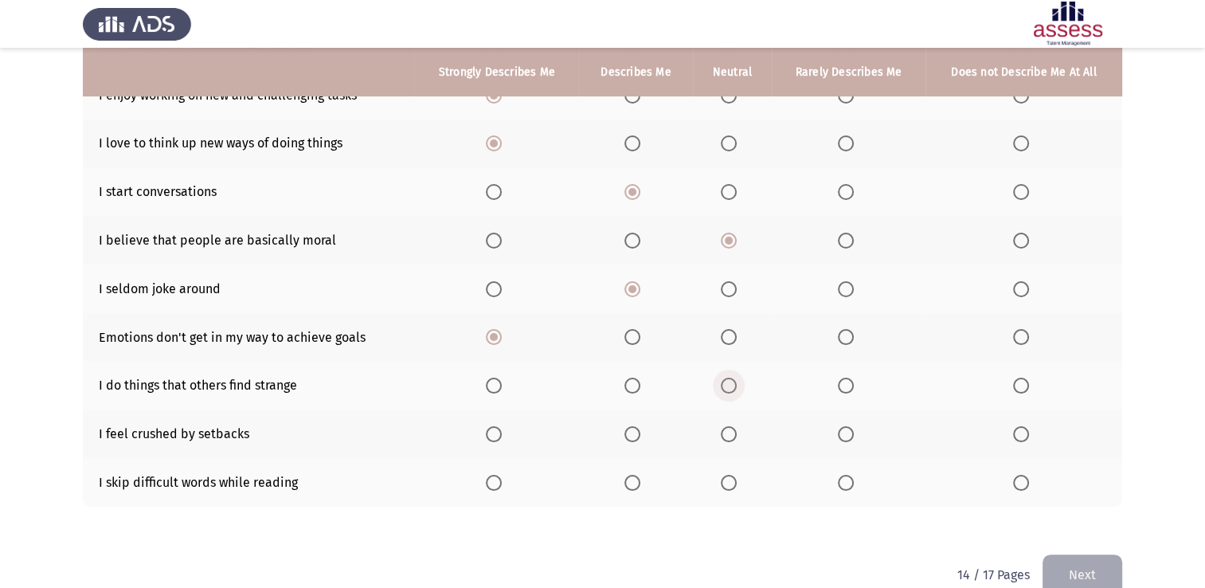
click at [730, 394] on span "Select an option" at bounding box center [729, 386] width 16 height 16
click at [730, 394] on input "Select an option" at bounding box center [729, 386] width 16 height 16
click at [635, 429] on span "Select an option" at bounding box center [633, 434] width 16 height 16
click at [635, 429] on input "Select an option" at bounding box center [633, 434] width 16 height 16
click at [726, 478] on span "Select an option" at bounding box center [729, 483] width 16 height 16
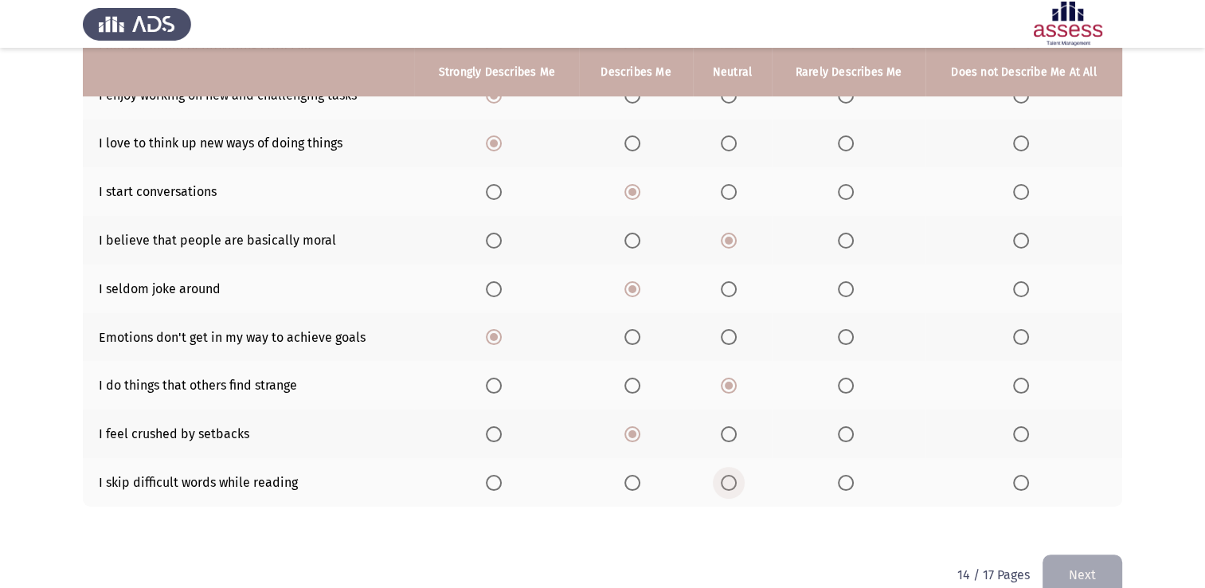
click at [726, 478] on input "Select an option" at bounding box center [729, 483] width 16 height 16
click at [1083, 575] on button "Next" at bounding box center [1083, 574] width 80 height 41
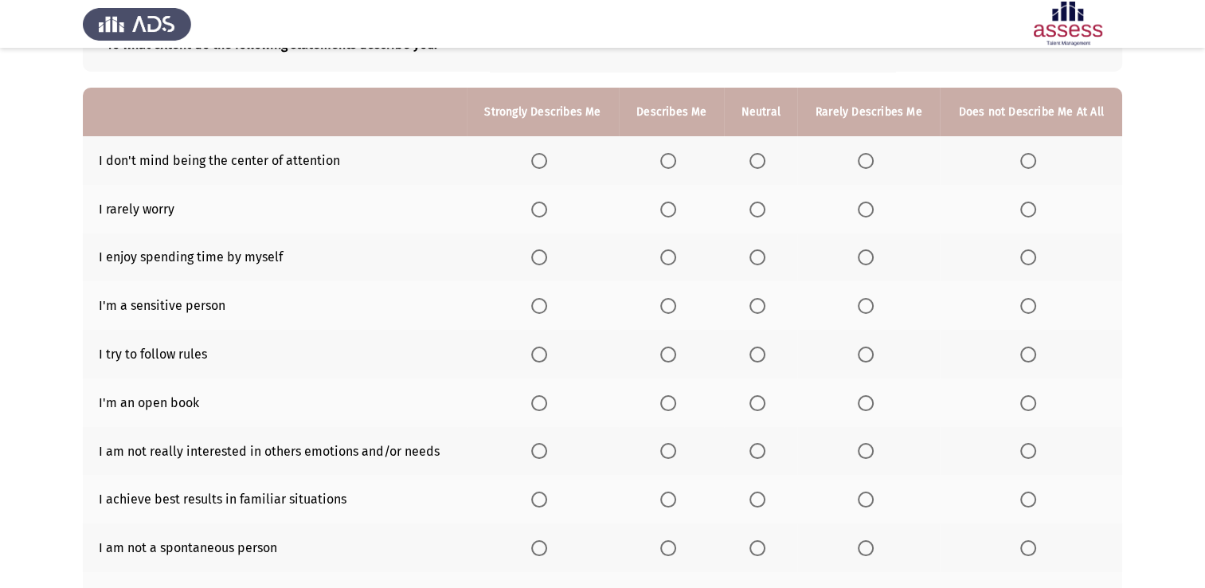
scroll to position [118, 0]
click at [675, 165] on span "Select an option" at bounding box center [668, 160] width 16 height 16
click at [675, 165] on input "Select an option" at bounding box center [668, 160] width 16 height 16
click at [664, 201] on span "Select an option" at bounding box center [668, 209] width 16 height 16
click at [664, 201] on input "Select an option" at bounding box center [668, 209] width 16 height 16
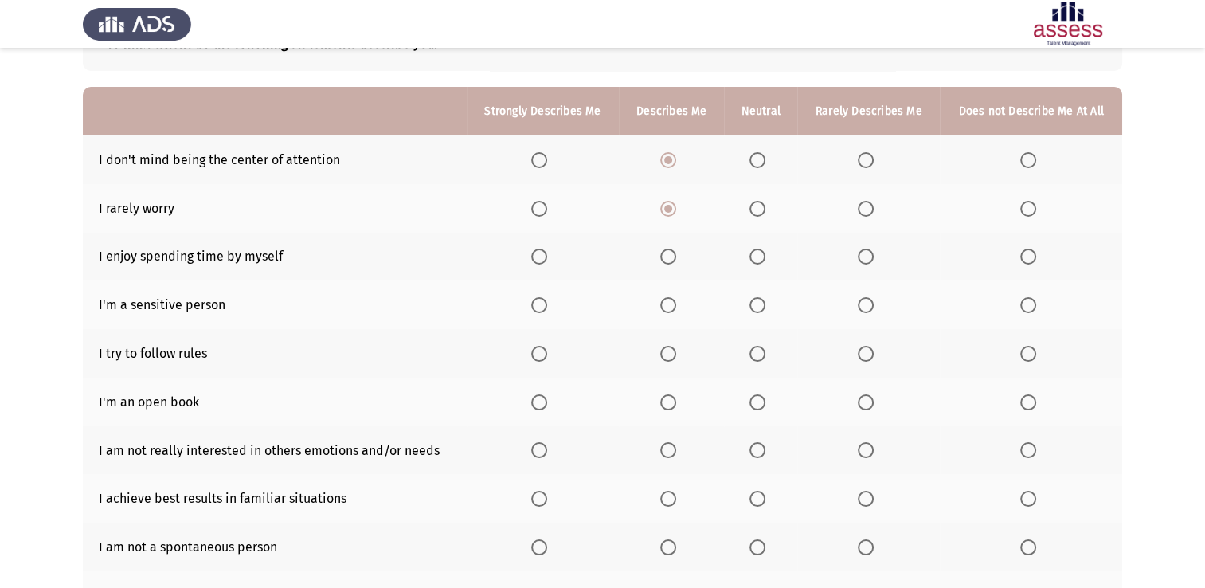
click at [768, 256] on label "Select an option" at bounding box center [761, 257] width 22 height 16
click at [766, 256] on input "Select an option" at bounding box center [758, 257] width 16 height 16
click at [869, 305] on span "Select an option" at bounding box center [866, 305] width 16 height 16
click at [869, 305] on input "Select an option" at bounding box center [866, 305] width 16 height 16
click at [539, 359] on span "Select an option" at bounding box center [539, 354] width 16 height 16
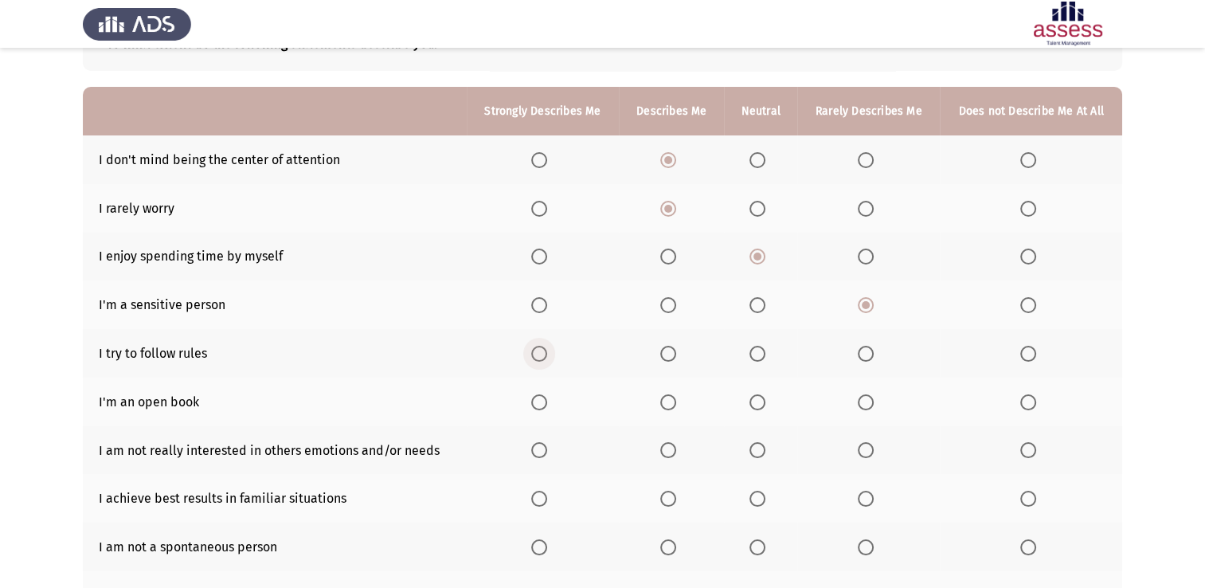
click at [539, 359] on input "Select an option" at bounding box center [539, 354] width 16 height 16
drag, startPoint x: 859, startPoint y: 409, endPoint x: 771, endPoint y: 489, distance: 118.4
click at [771, 489] on tbody "I don't mind being the center of attention I rarely worry I enjoy spending time…" at bounding box center [603, 377] width 1040 height 484
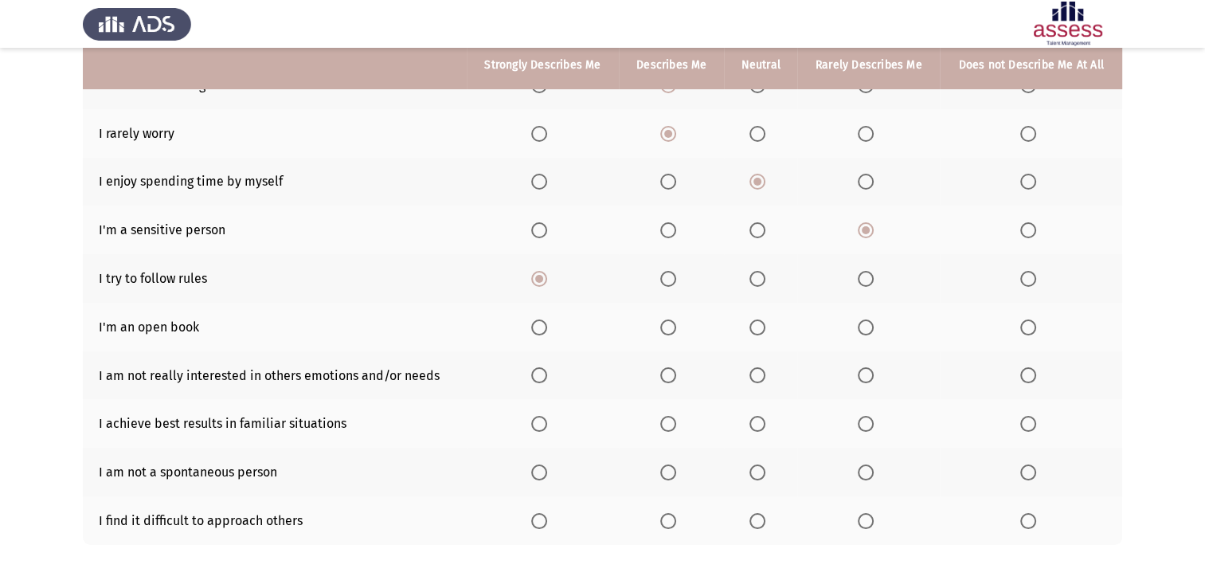
scroll to position [200, 0]
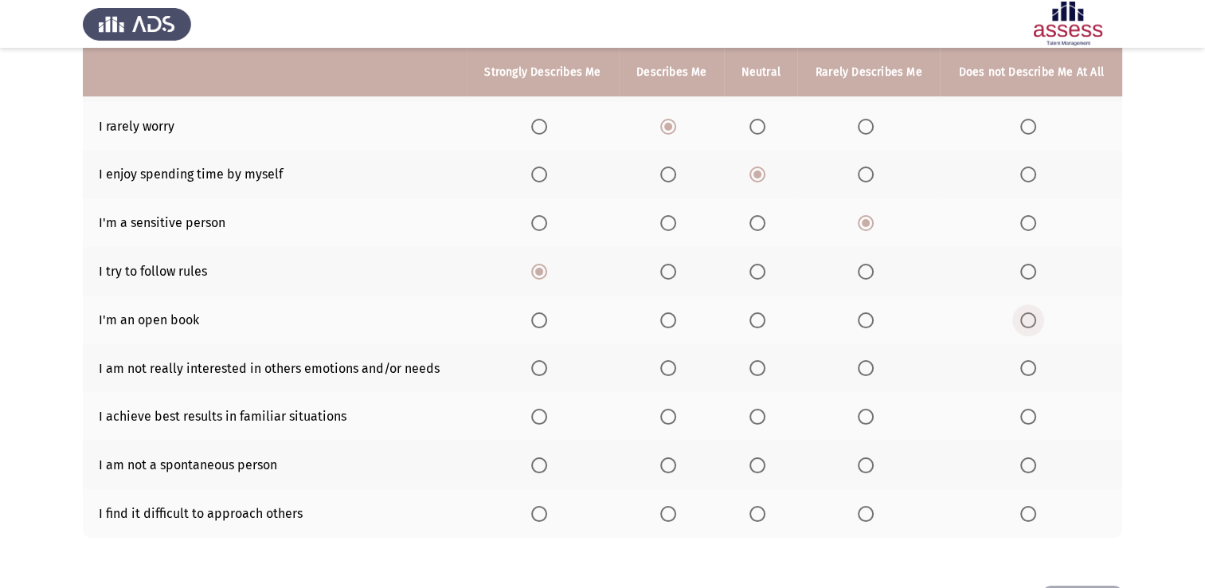
click at [1029, 327] on span "Select an option" at bounding box center [1028, 320] width 16 height 16
click at [1029, 327] on input "Select an option" at bounding box center [1028, 320] width 16 height 16
click at [676, 366] on span "Select an option" at bounding box center [668, 368] width 16 height 16
click at [676, 366] on input "Select an option" at bounding box center [668, 368] width 16 height 16
click at [668, 413] on span "Select an option" at bounding box center [668, 417] width 16 height 16
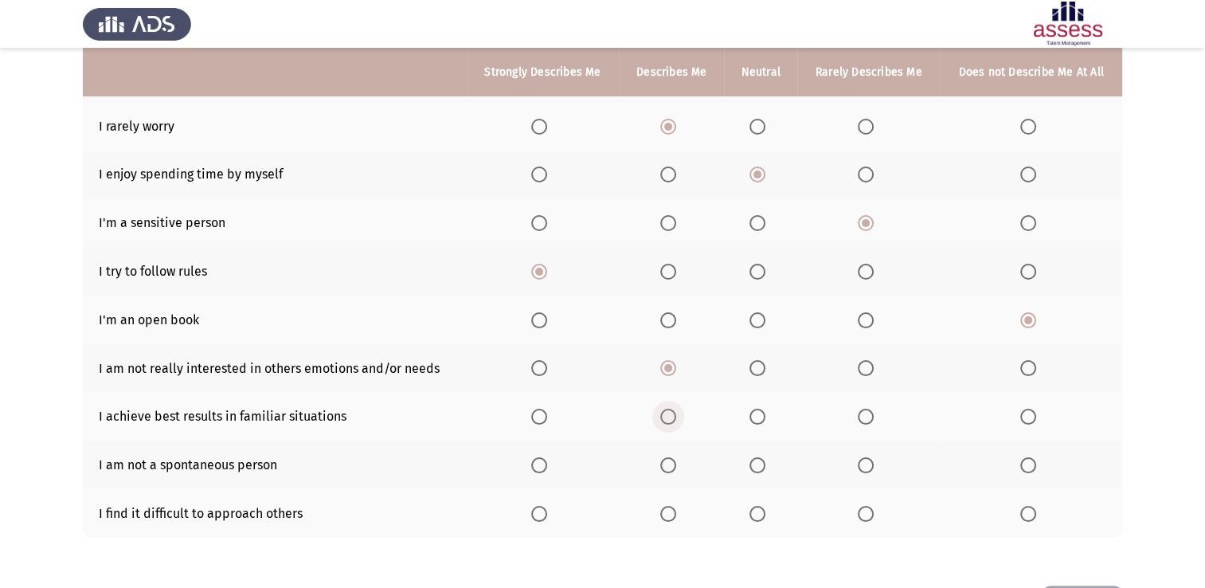
click at [668, 413] on input "Select an option" at bounding box center [668, 417] width 16 height 16
click at [668, 464] on span "Select an option" at bounding box center [668, 465] width 16 height 16
click at [668, 464] on input "Select an option" at bounding box center [668, 465] width 16 height 16
click at [870, 519] on span "Select an option" at bounding box center [866, 514] width 16 height 16
click at [870, 519] on input "Select an option" at bounding box center [866, 514] width 16 height 16
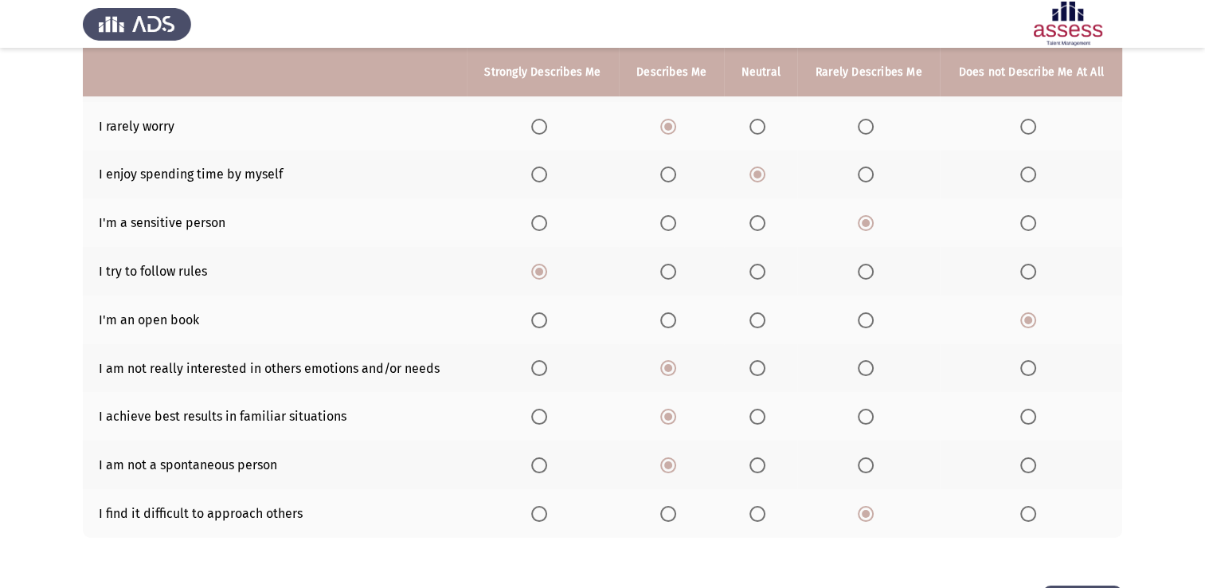
scroll to position [262, 0]
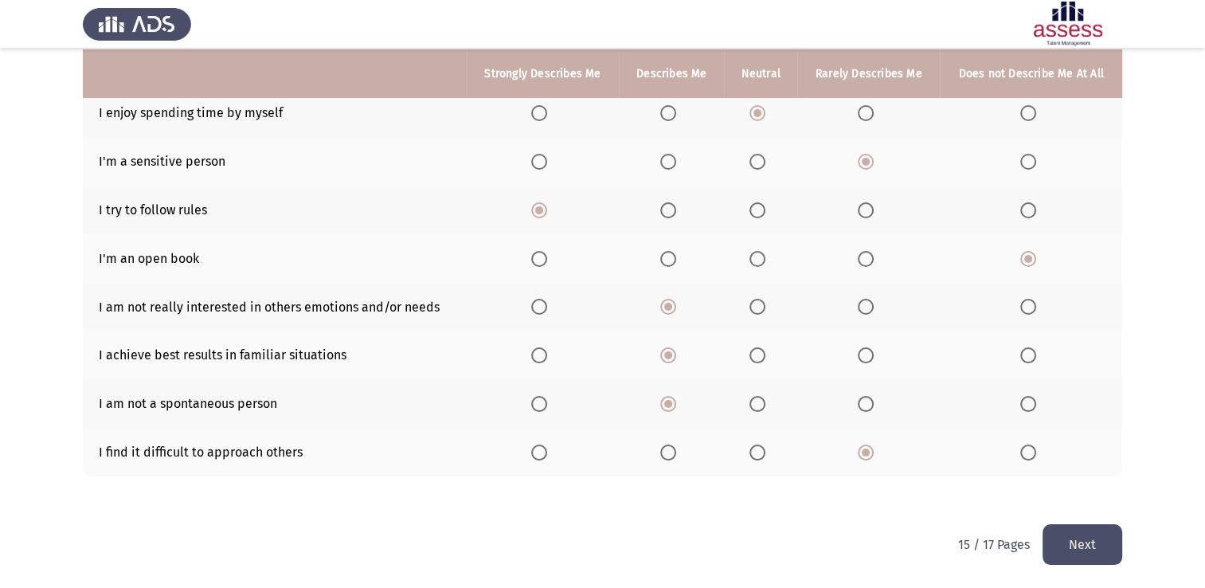
click at [1077, 542] on button "Next" at bounding box center [1083, 544] width 80 height 41
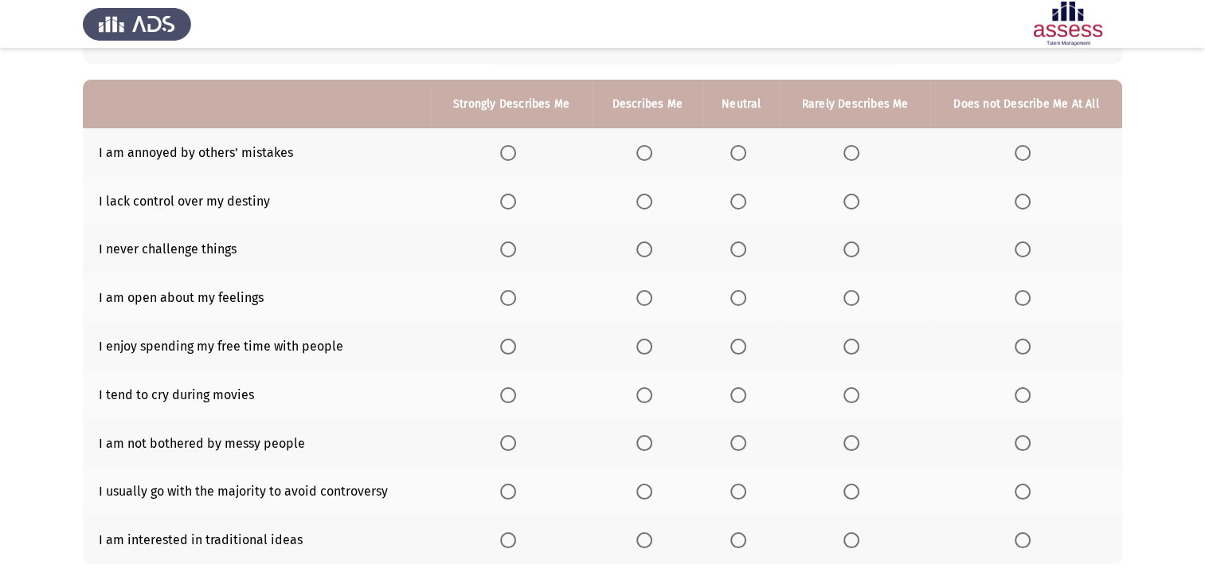
scroll to position [124, 0]
drag, startPoint x: 936, startPoint y: 509, endPoint x: 405, endPoint y: 100, distance: 670.3
click at [421, 142] on tbody "I am annoyed by others' mistakes I lack control over my destiny I never challen…" at bounding box center [603, 347] width 1040 height 436
click at [644, 147] on span "Select an option" at bounding box center [644, 154] width 16 height 16
click at [644, 147] on input "Select an option" at bounding box center [644, 154] width 16 height 16
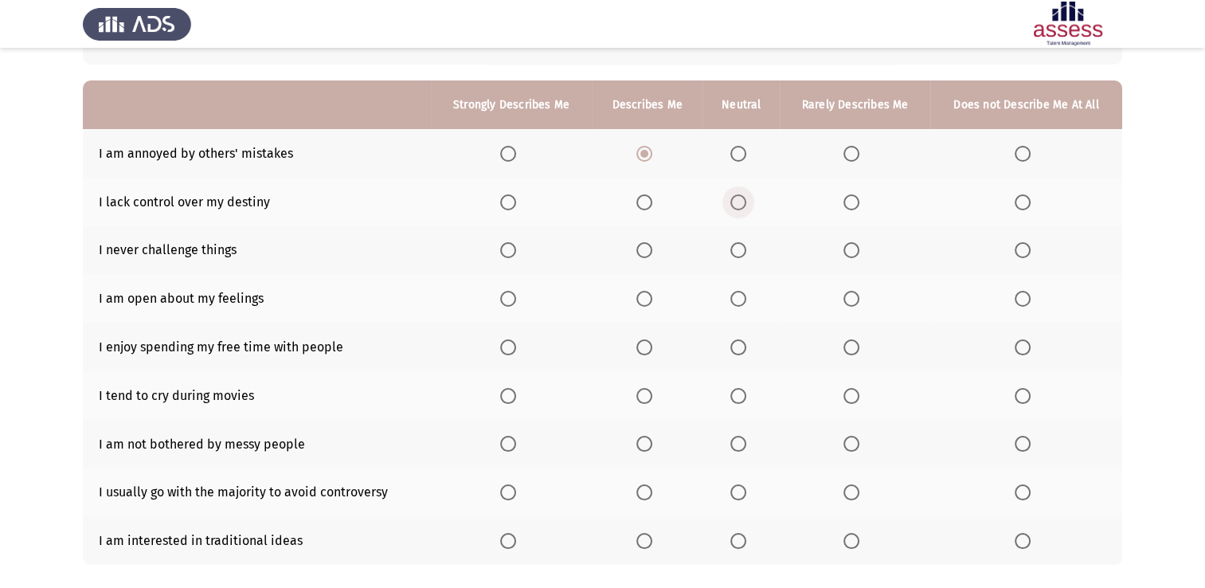
click at [740, 200] on span "Select an option" at bounding box center [738, 202] width 16 height 16
click at [740, 200] on input "Select an option" at bounding box center [738, 202] width 16 height 16
click at [509, 242] on span "Select an option" at bounding box center [508, 250] width 16 height 16
click at [509, 242] on input "Select an option" at bounding box center [508, 250] width 16 height 16
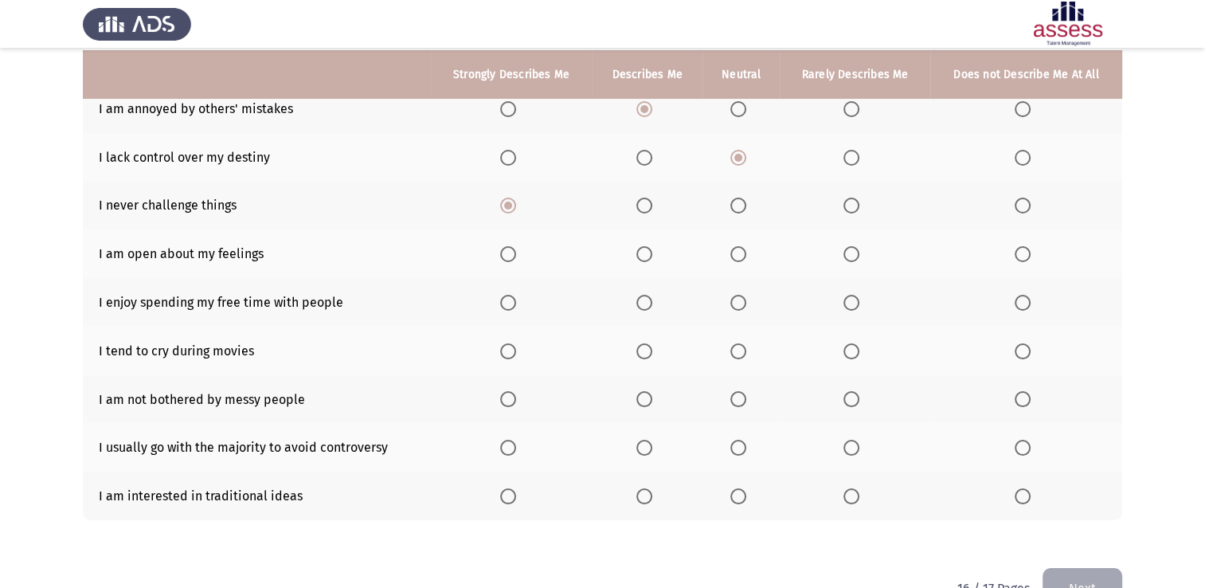
scroll to position [166, 0]
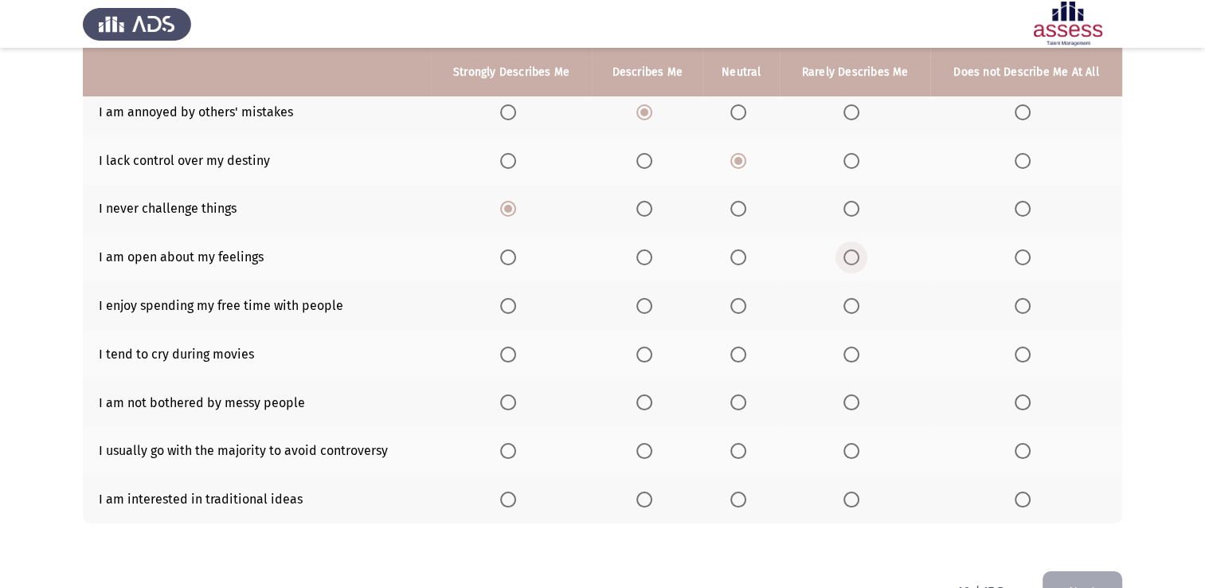
click at [854, 257] on span "Select an option" at bounding box center [852, 257] width 16 height 16
click at [854, 257] on input "Select an option" at bounding box center [852, 257] width 16 height 16
click at [516, 305] on span "Select an option" at bounding box center [508, 306] width 16 height 16
click at [516, 305] on input "Select an option" at bounding box center [508, 306] width 16 height 16
click at [860, 348] on span "Select an option" at bounding box center [852, 355] width 16 height 16
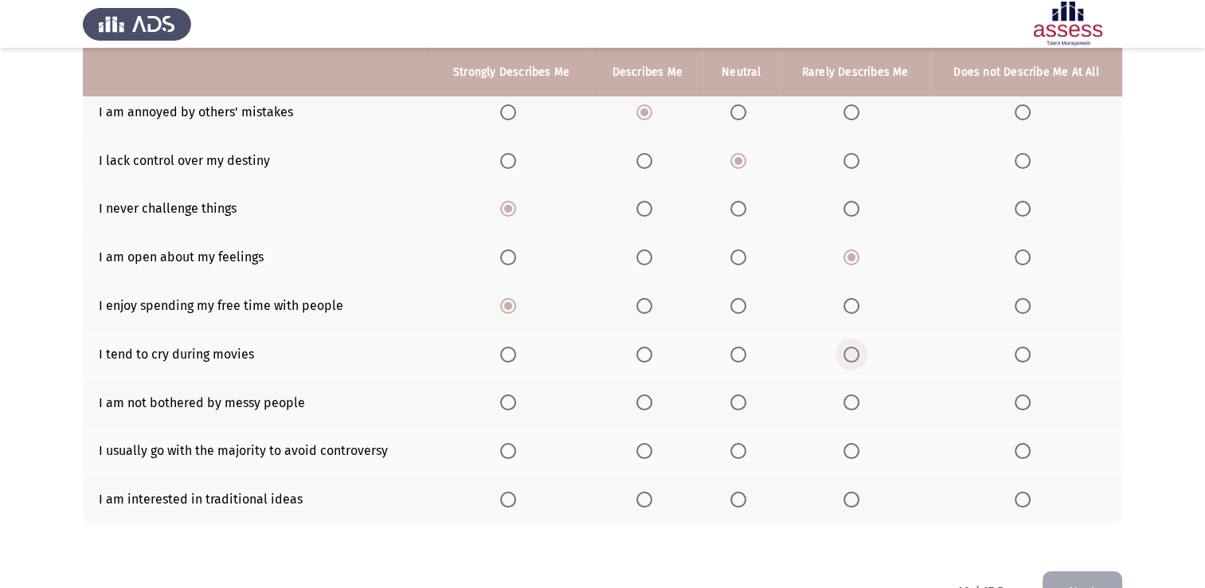
click at [860, 348] on input "Select an option" at bounding box center [852, 355] width 16 height 16
click at [1023, 399] on span "Select an option" at bounding box center [1023, 402] width 16 height 16
click at [1023, 399] on input "Select an option" at bounding box center [1023, 402] width 16 height 16
click at [739, 457] on span "Select an option" at bounding box center [738, 451] width 16 height 16
click at [739, 457] on input "Select an option" at bounding box center [738, 451] width 16 height 16
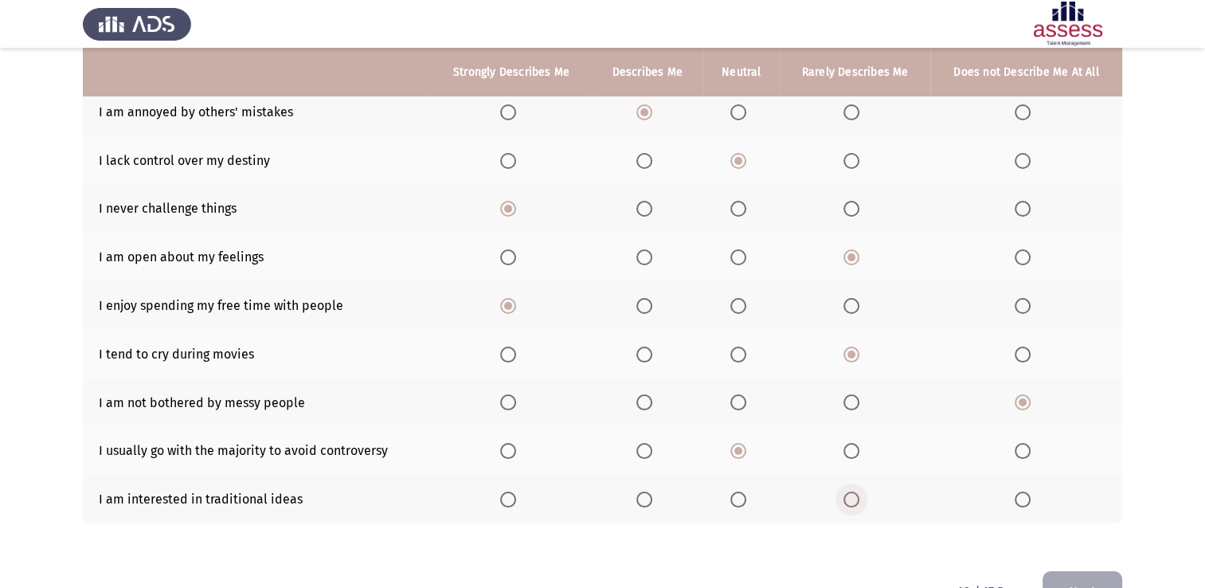
click at [845, 502] on span "Select an option" at bounding box center [852, 499] width 16 height 16
click at [845, 502] on input "Select an option" at bounding box center [852, 499] width 16 height 16
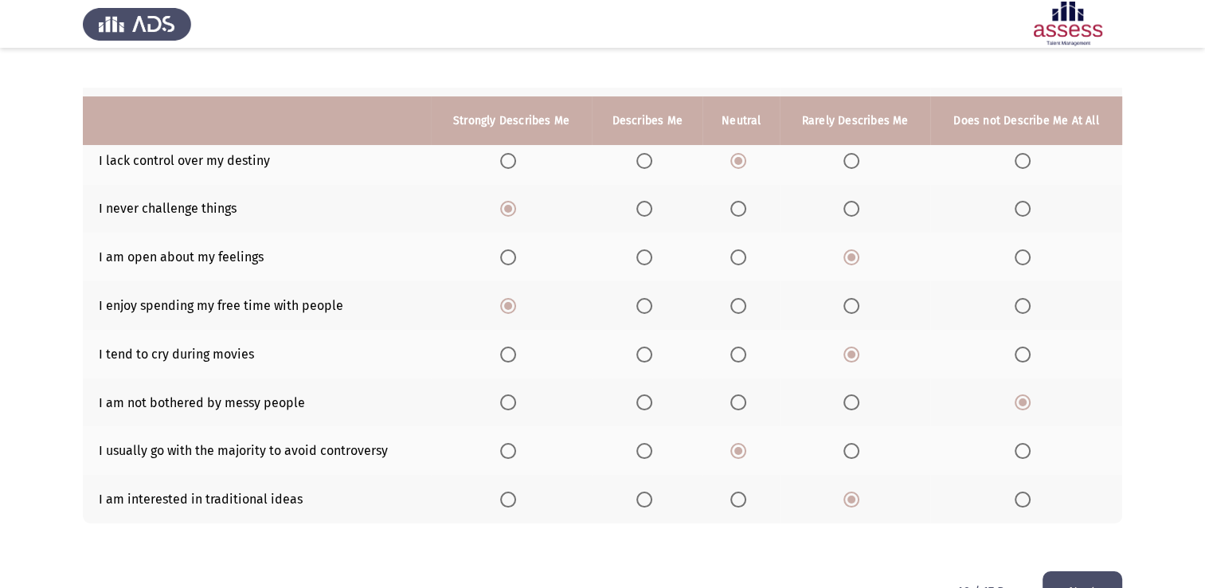
scroll to position [213, 0]
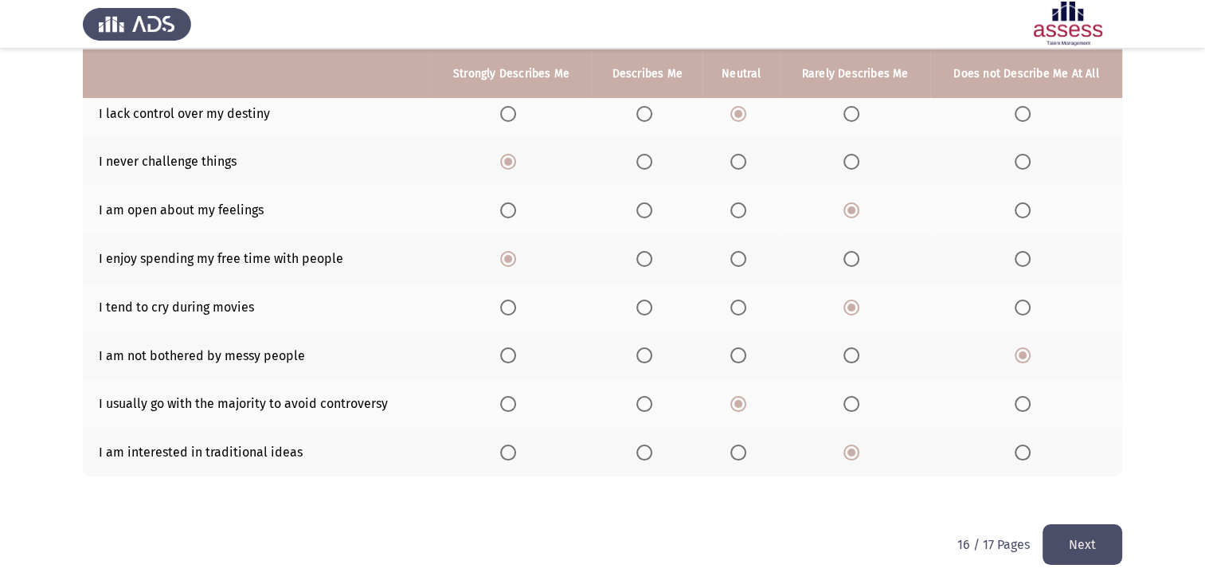
click at [1091, 526] on button "Next" at bounding box center [1083, 544] width 80 height 41
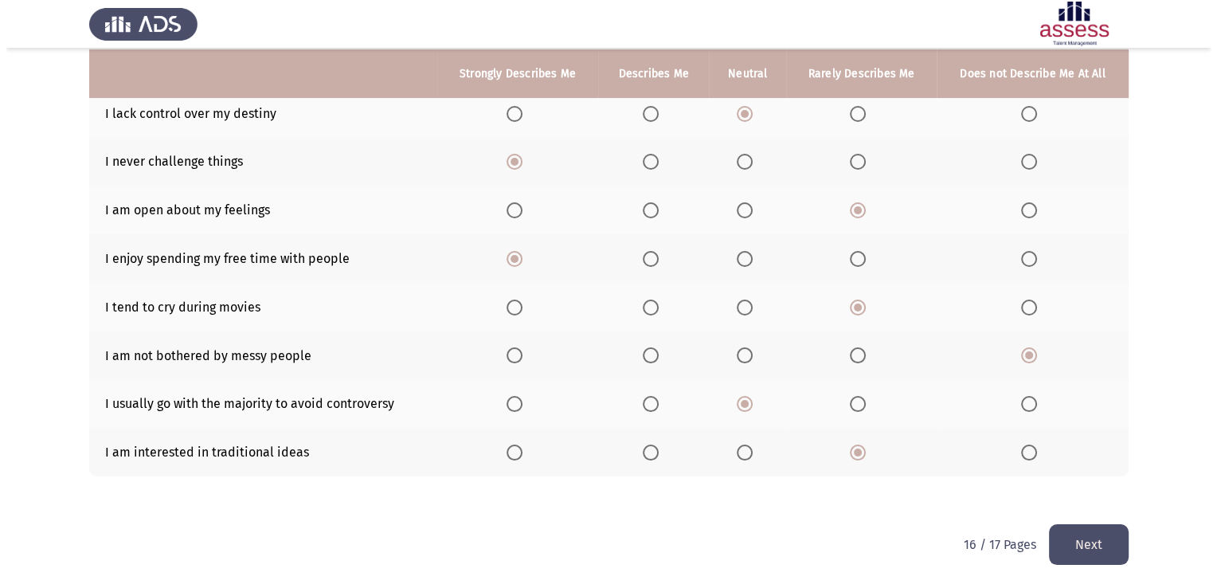
scroll to position [0, 0]
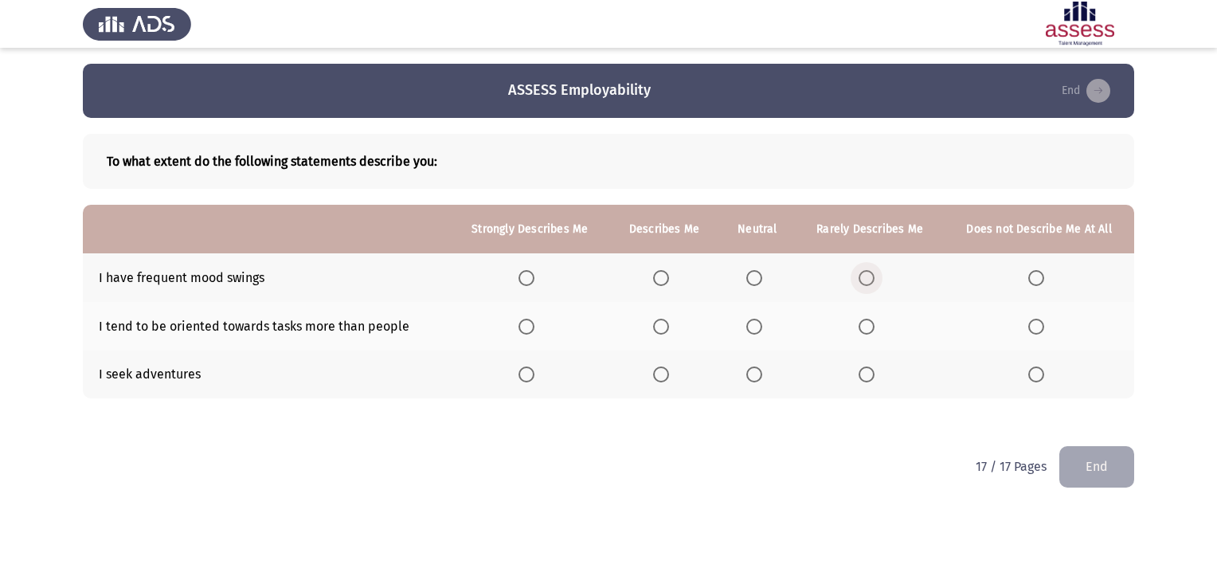
click at [868, 272] on span "Select an option" at bounding box center [867, 278] width 16 height 16
click at [868, 272] on input "Select an option" at bounding box center [867, 278] width 16 height 16
click at [538, 322] on label "Select an option" at bounding box center [530, 327] width 22 height 16
click at [535, 322] on input "Select an option" at bounding box center [527, 327] width 16 height 16
click at [663, 373] on span "Select an option" at bounding box center [661, 374] width 16 height 16
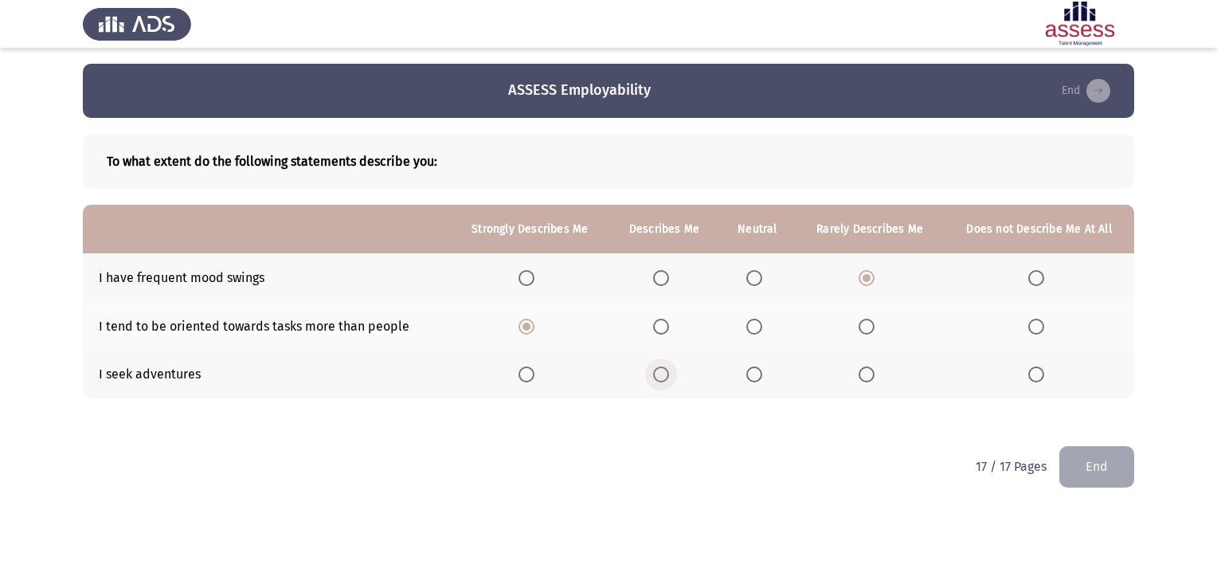
click at [663, 373] on input "Select an option" at bounding box center [661, 374] width 16 height 16
click at [1110, 480] on button "End" at bounding box center [1096, 466] width 75 height 41
